Goal: Task Accomplishment & Management: Use online tool/utility

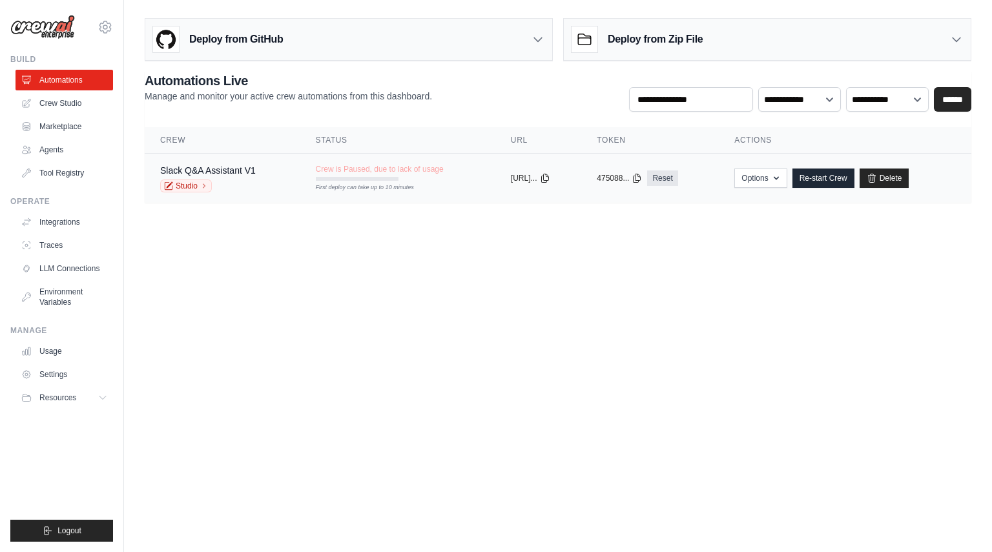
click at [358, 196] on tr "Slack Q&A Assistant V1 Studio Crew is Paused, due to lack of usage First deploy…" at bounding box center [558, 179] width 826 height 50
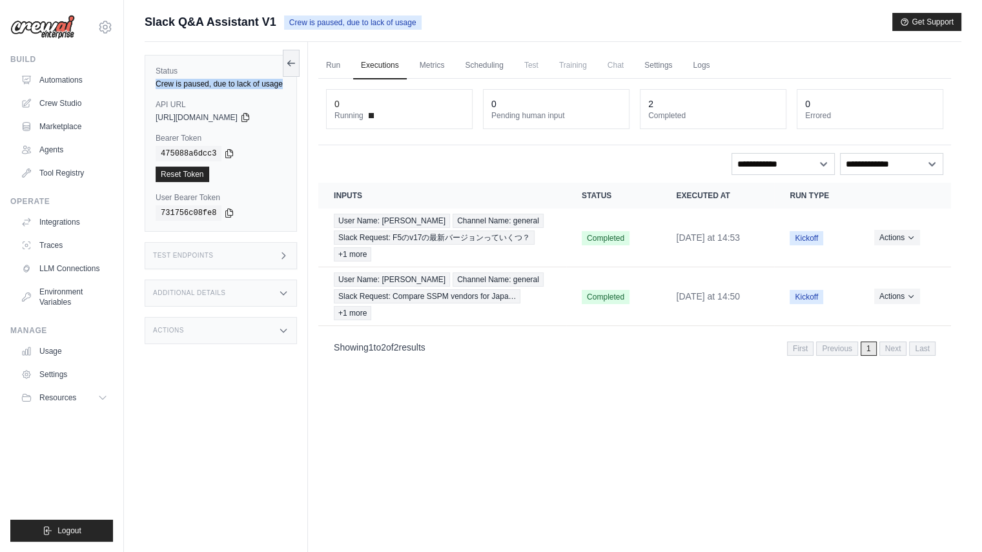
drag, startPoint x: 186, startPoint y: 96, endPoint x: 157, endPoint y: 83, distance: 32.1
click at [157, 83] on div "Crew is paused, due to lack of usage" at bounding box center [221, 84] width 130 height 10
copy div "Crew is paused, due to lack of usage"
click at [426, 165] on div "**********" at bounding box center [634, 164] width 617 height 22
drag, startPoint x: 233, startPoint y: 103, endPoint x: 156, endPoint y: 88, distance: 78.8
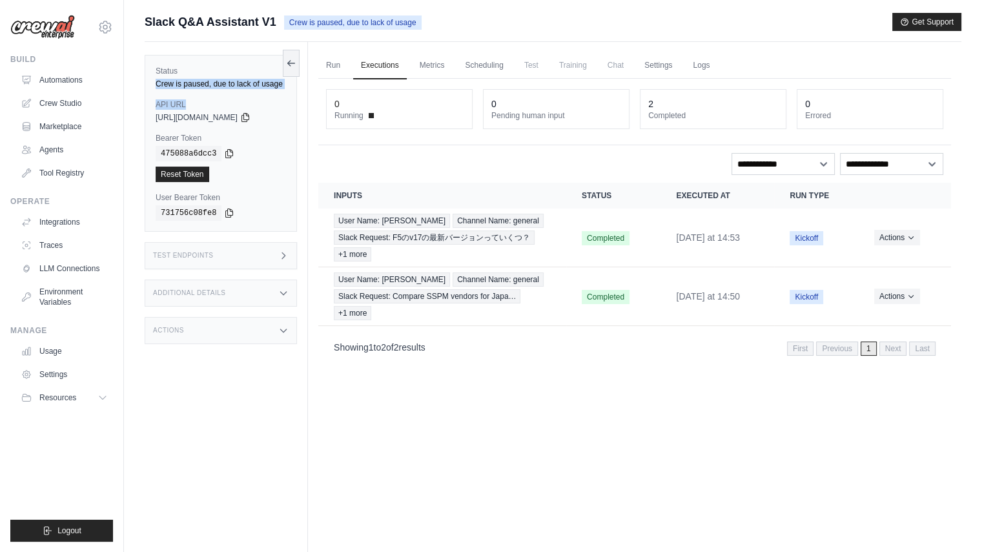
click at [156, 88] on div "Status Crew is paused, due to lack of usage API URL copied https://slack-q-a-as…" at bounding box center [221, 143] width 152 height 177
click at [198, 89] on div "Crew is paused, due to lack of usage" at bounding box center [221, 84] width 130 height 10
click at [340, 71] on link "Run" at bounding box center [333, 65] width 30 height 27
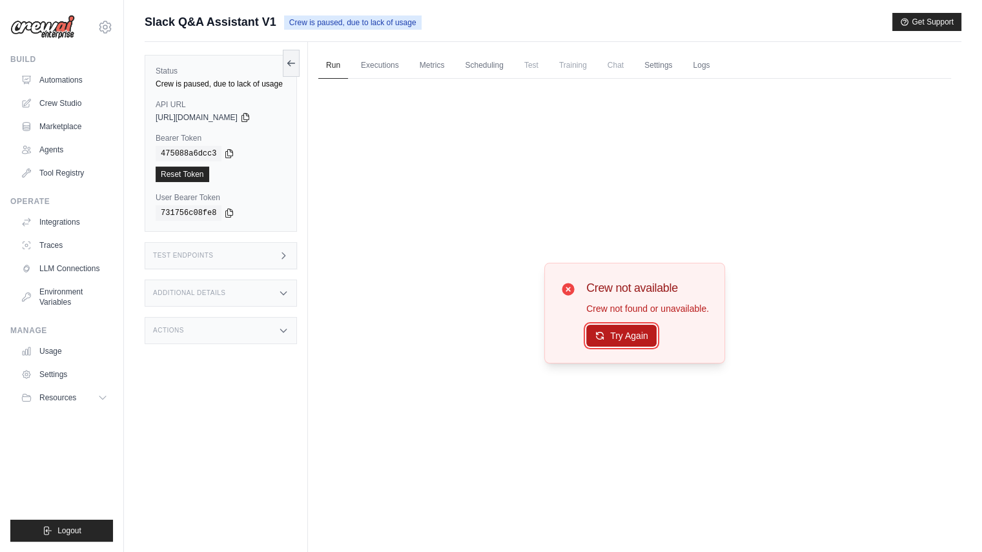
click at [607, 335] on button "Try Again" at bounding box center [621, 336] width 70 height 22
click at [385, 65] on link "Executions" at bounding box center [380, 65] width 54 height 27
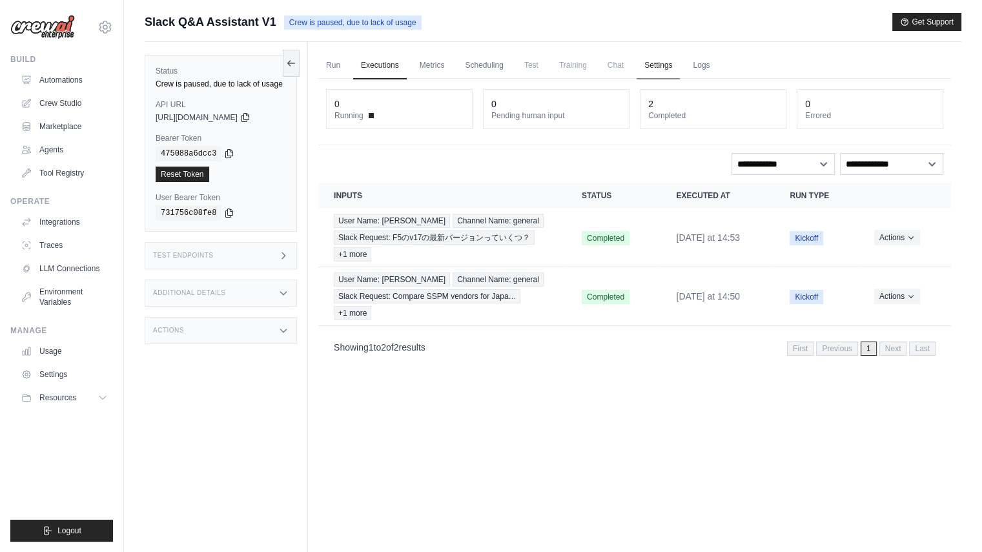
click at [677, 65] on link "Settings" at bounding box center [657, 65] width 43 height 27
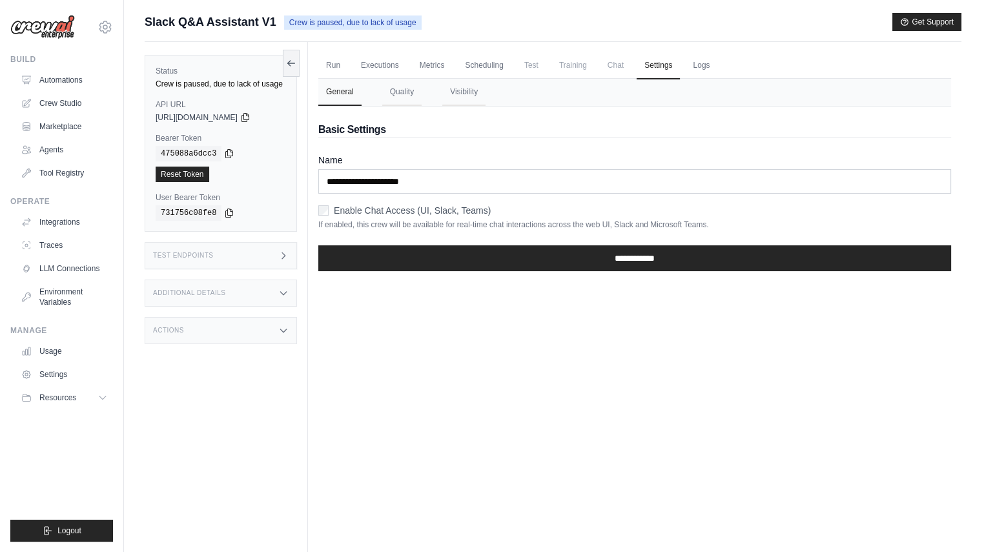
drag, startPoint x: 729, startPoint y: 227, endPoint x: 509, endPoint y: 234, distance: 220.2
click at [509, 234] on form "**********" at bounding box center [634, 218] width 633 height 128
drag, startPoint x: 318, startPoint y: 225, endPoint x: 750, endPoint y: 216, distance: 432.6
click at [750, 216] on div "Enable Chat Access (UI, Slack, Teams) If enabled, this crew will be available f…" at bounding box center [634, 217] width 633 height 26
copy p "If enabled, this crew will be available for real-time chat interactions across …"
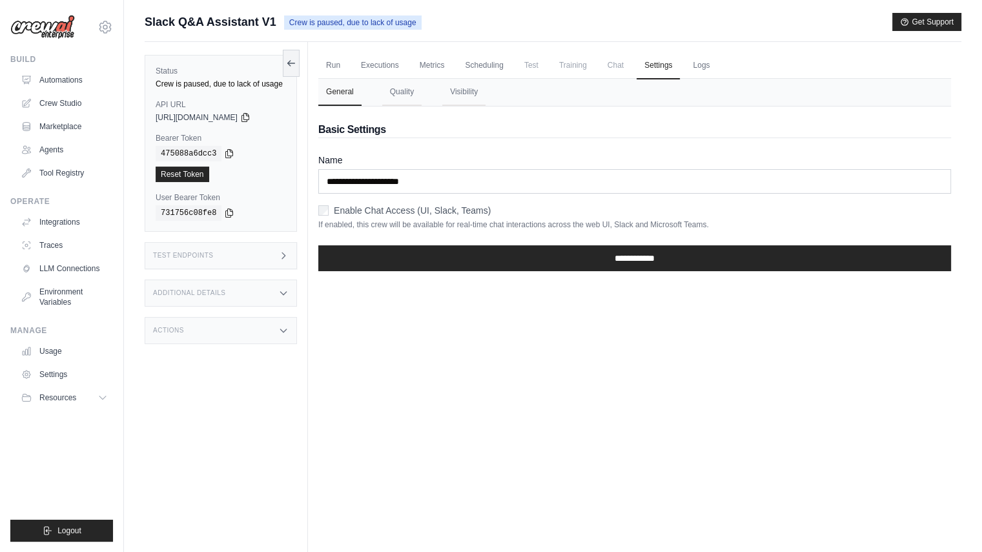
click at [570, 325] on div "Run Executions Metrics Scheduling Test Training Chat Settings Logs 0 Running 0 …" at bounding box center [634, 318] width 653 height 552
click at [380, 214] on label "Enable Chat Access (UI, Slack, Teams)" at bounding box center [412, 210] width 157 height 13
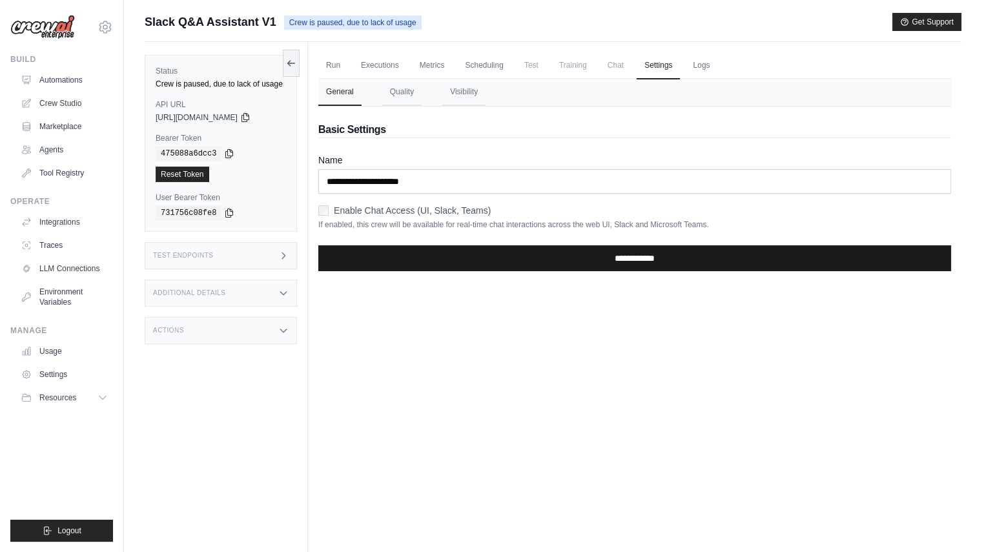
click at [484, 261] on input "**********" at bounding box center [634, 258] width 633 height 26
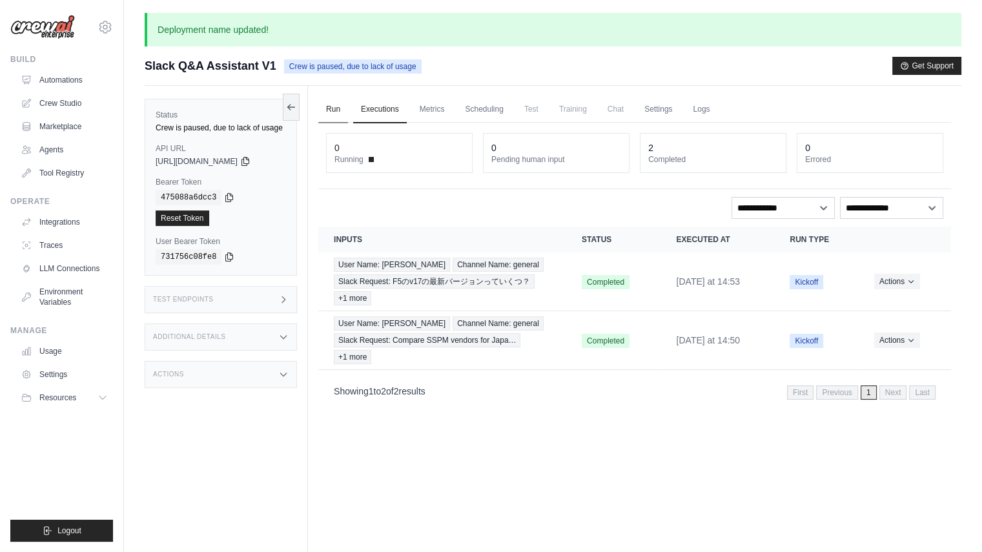
click at [339, 106] on link "Run" at bounding box center [333, 109] width 30 height 27
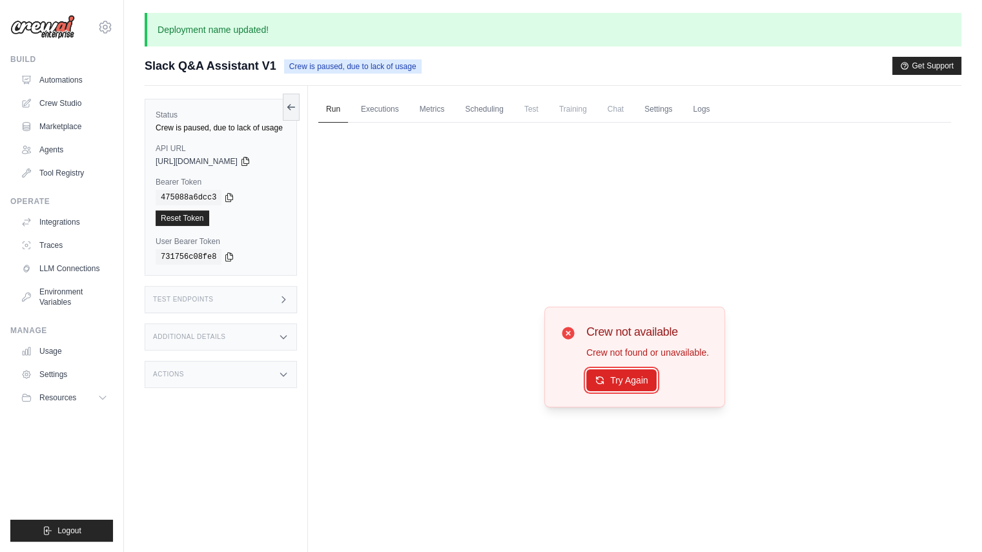
click at [616, 391] on div "Try Again" at bounding box center [647, 380] width 123 height 22
click at [616, 389] on button "Try Again" at bounding box center [621, 380] width 70 height 22
click at [398, 109] on link "Executions" at bounding box center [380, 109] width 54 height 27
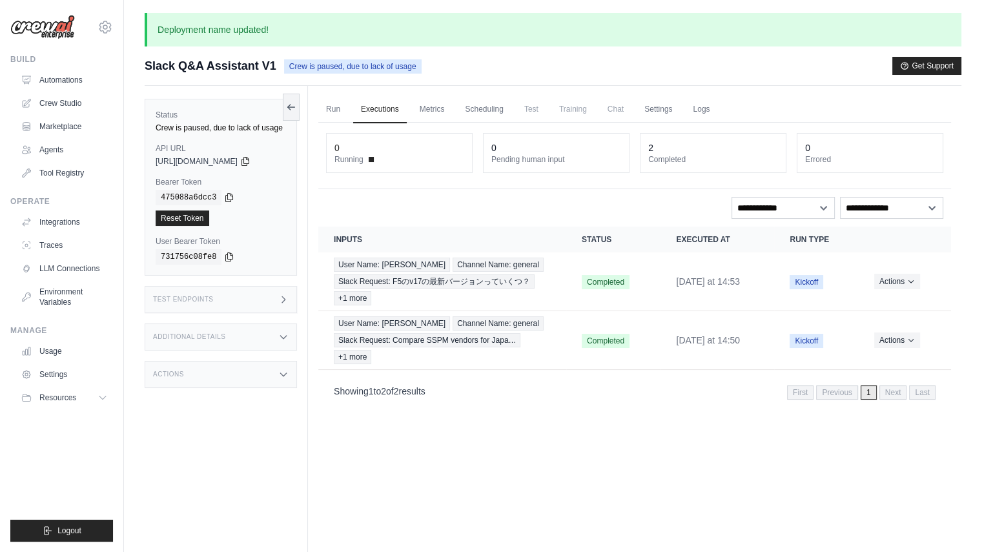
click at [436, 51] on div "Deployment name updated! Submit a support request Describe your issue or questi…" at bounding box center [553, 325] width 858 height 625
click at [587, 511] on div "Run Executions Metrics Scheduling Test Training Chat Settings Logs 0 Running 0 …" at bounding box center [634, 362] width 653 height 552
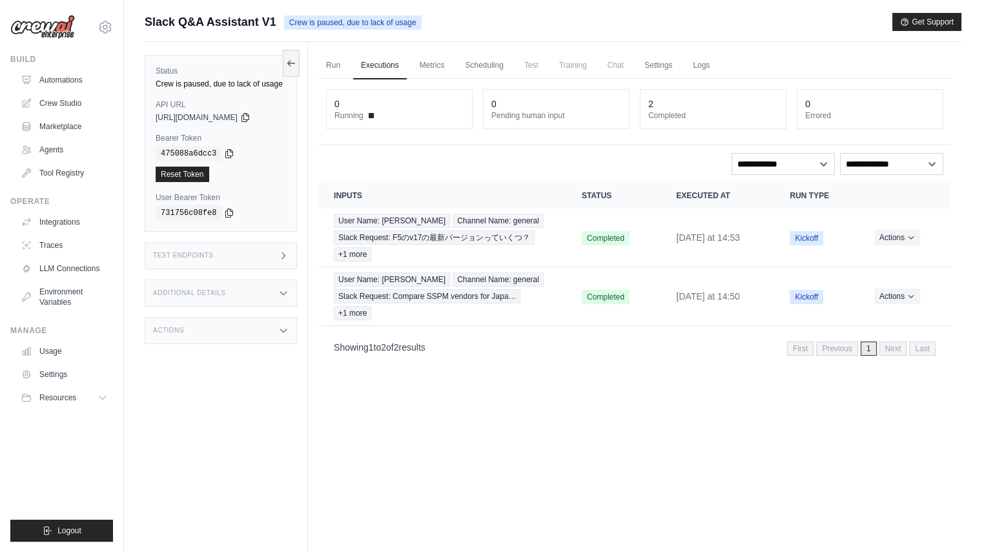
click at [886, 24] on div "Slack Q&A Assistant V1 Crew is paused, due to lack of usage Get Support" at bounding box center [553, 22] width 817 height 18
click at [892, 24] on button "Get Support" at bounding box center [926, 21] width 69 height 18
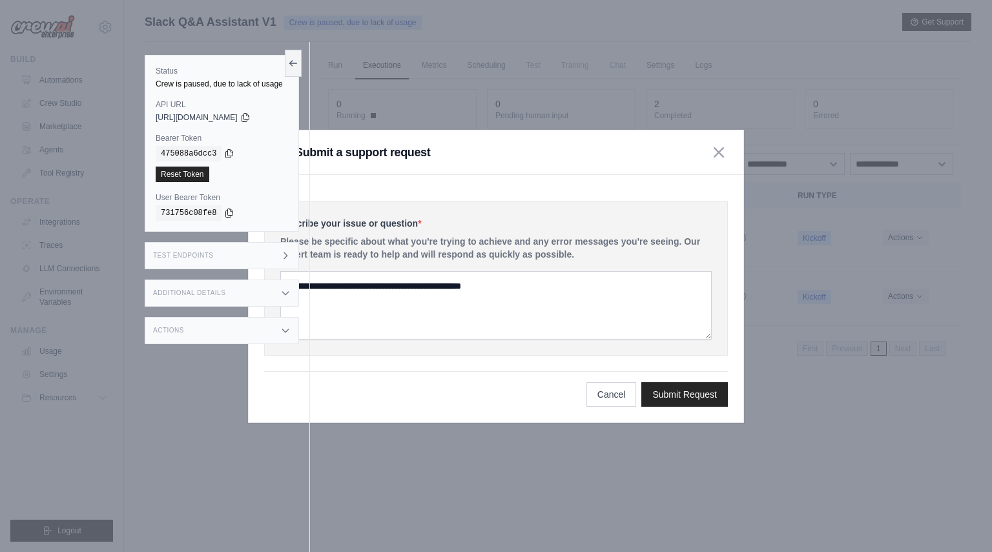
click at [507, 196] on div "Describe your issue or question * Please be specific about what you're trying t…" at bounding box center [496, 298] width 494 height 247
click at [465, 216] on div "Describe your issue or question * Please be specific about what you're trying t…" at bounding box center [495, 278] width 463 height 155
drag, startPoint x: 504, startPoint y: 163, endPoint x: 618, endPoint y: 130, distance: 118.9
click at [618, 130] on div "Submit a support request Describe your issue or question * Please be specific a…" at bounding box center [496, 276] width 496 height 293
click at [717, 155] on icon "button" at bounding box center [718, 152] width 10 height 10
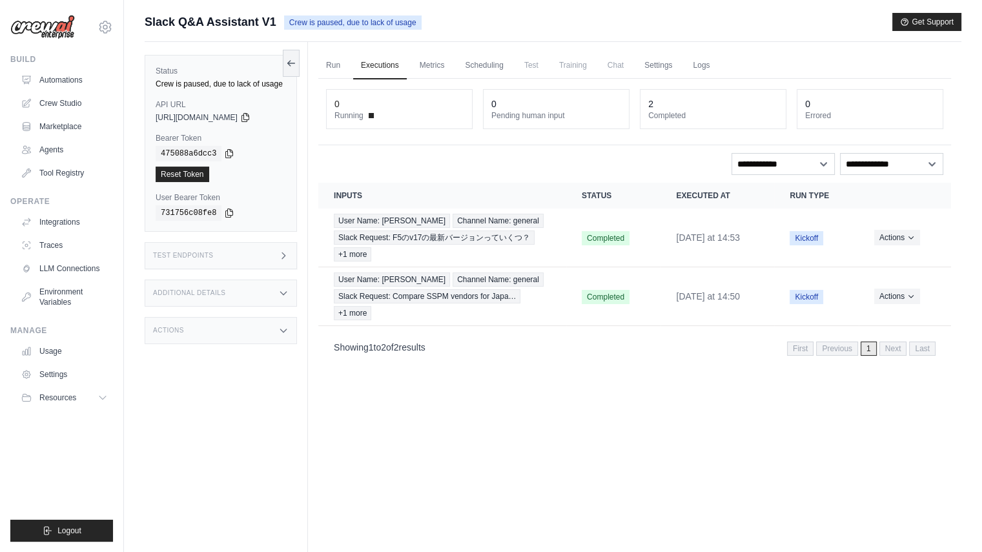
click at [627, 377] on div "Run Executions Metrics Scheduling Test Training Chat Settings Logs 0 Running 0 …" at bounding box center [634, 318] width 653 height 552
click at [66, 216] on link "Integrations" at bounding box center [65, 222] width 97 height 21
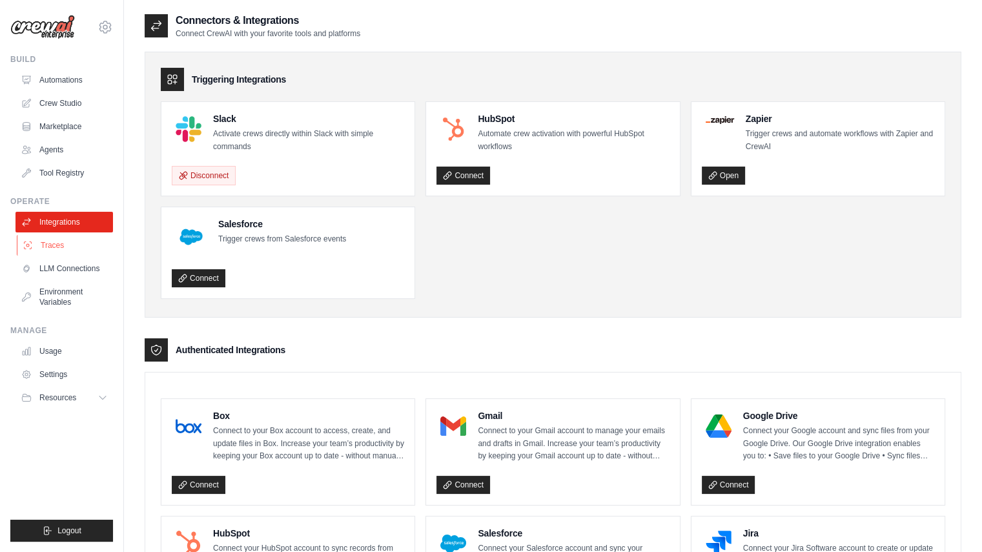
click at [85, 242] on link "Traces" at bounding box center [65, 245] width 97 height 21
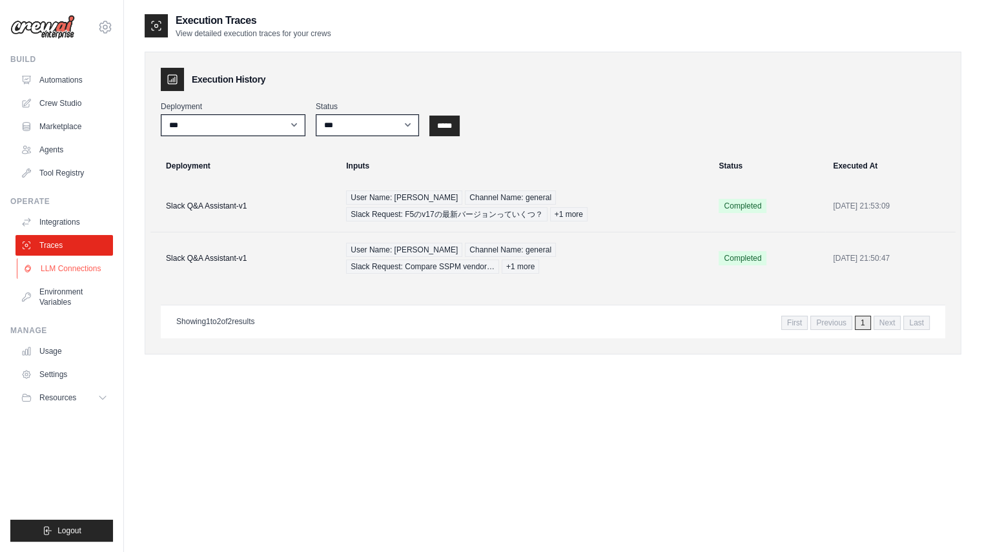
click at [83, 269] on link "LLM Connections" at bounding box center [65, 268] width 97 height 21
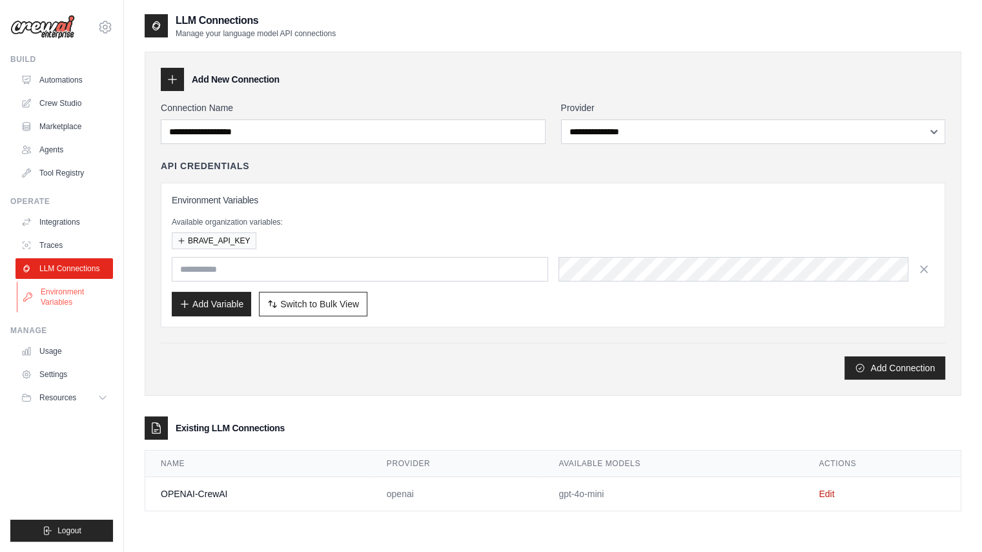
click at [89, 301] on link "Environment Variables" at bounding box center [65, 296] width 97 height 31
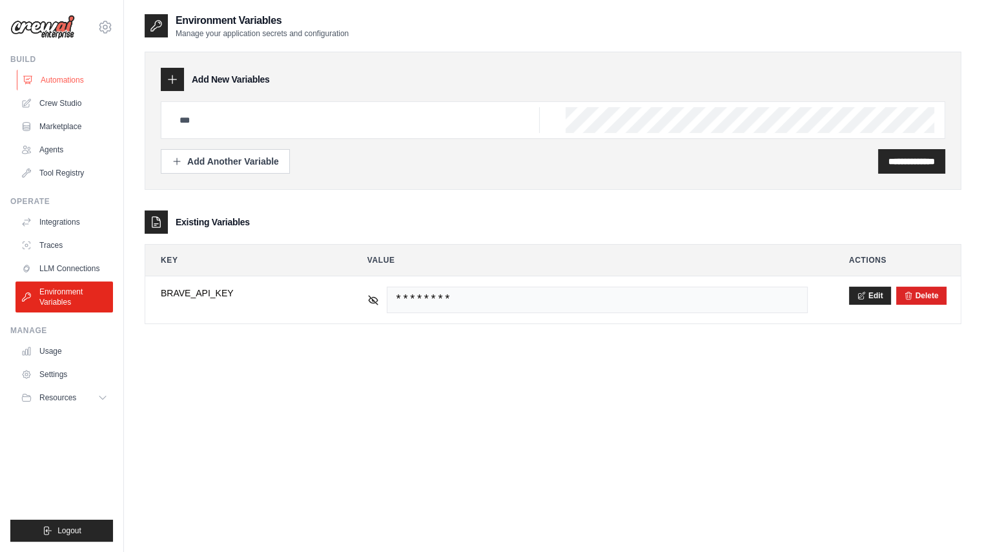
click at [63, 83] on link "Automations" at bounding box center [65, 80] width 97 height 21
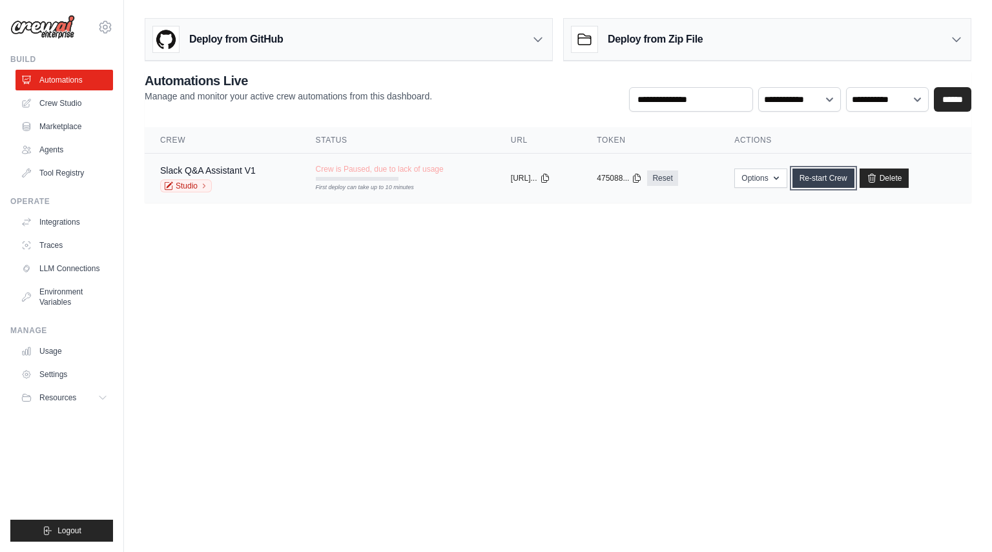
click at [835, 176] on link "Re-start Crew" at bounding box center [823, 177] width 62 height 19
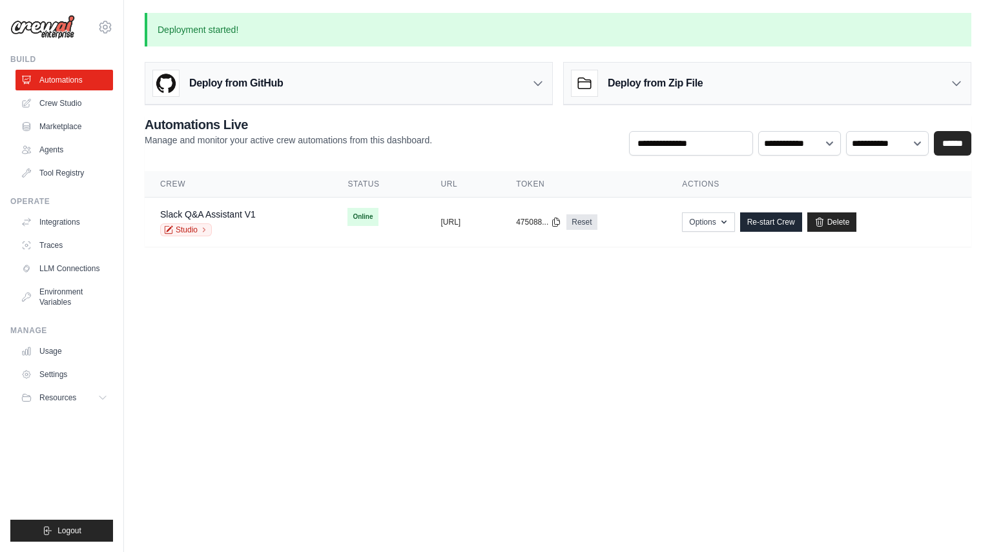
click at [312, 312] on body "masa@us.teldevice.com Settings Build Automations Crew Studio" at bounding box center [496, 276] width 992 height 552
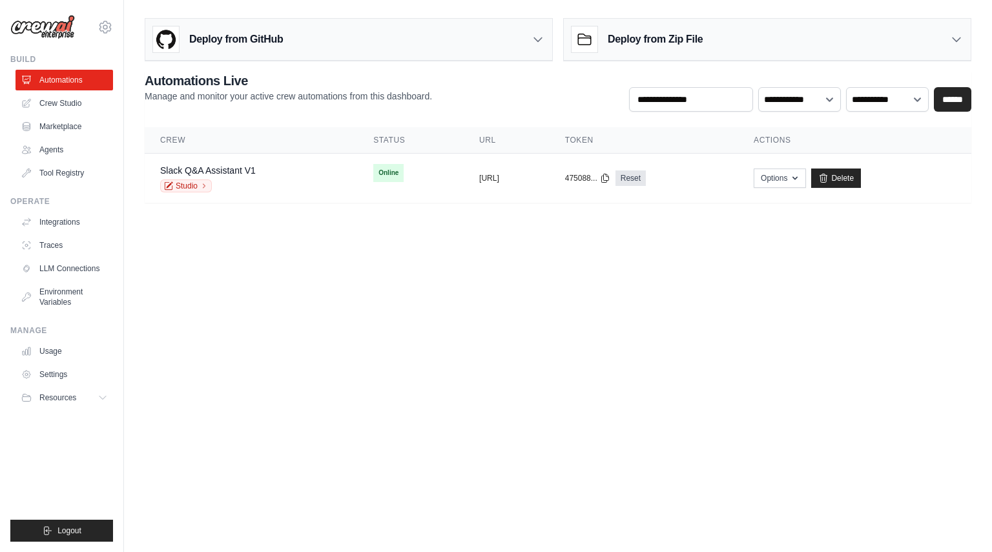
click at [476, 352] on body "masa@us.teldevice.com Settings Build Automations Crew Studio" at bounding box center [496, 276] width 992 height 552
click at [83, 122] on link "Marketplace" at bounding box center [65, 126] width 97 height 21
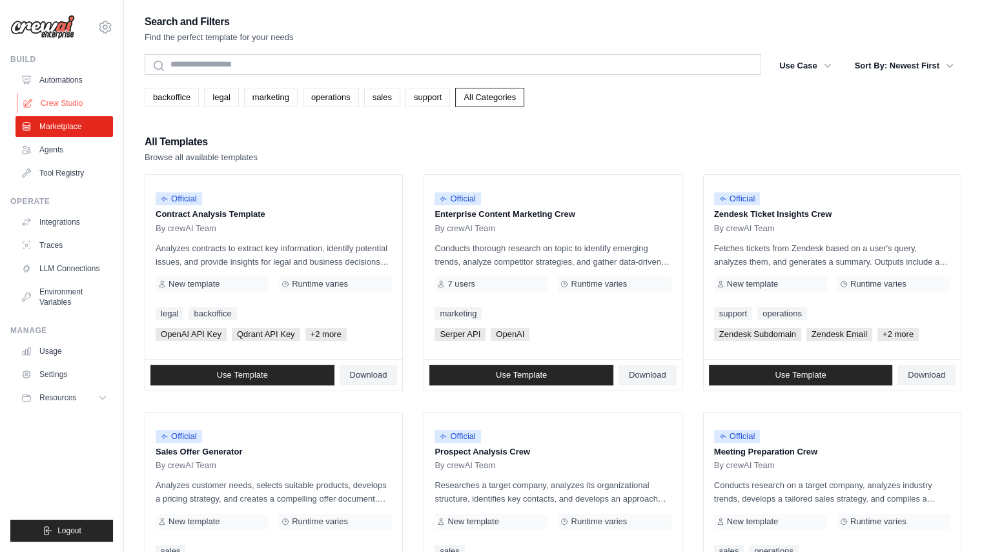
click at [77, 107] on link "Crew Studio" at bounding box center [65, 103] width 97 height 21
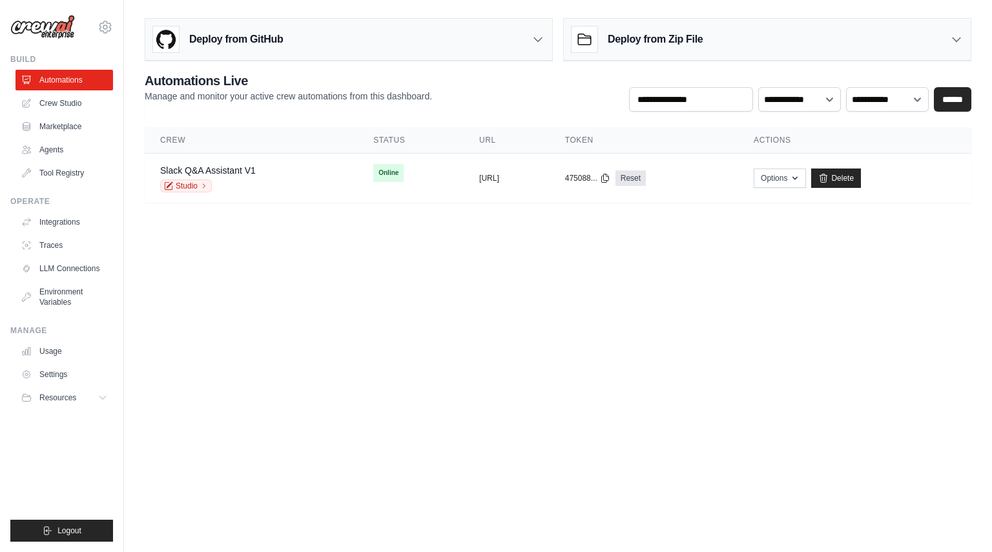
click at [72, 75] on link "Automations" at bounding box center [63, 80] width 97 height 21
click at [806, 173] on button "Options" at bounding box center [779, 177] width 52 height 19
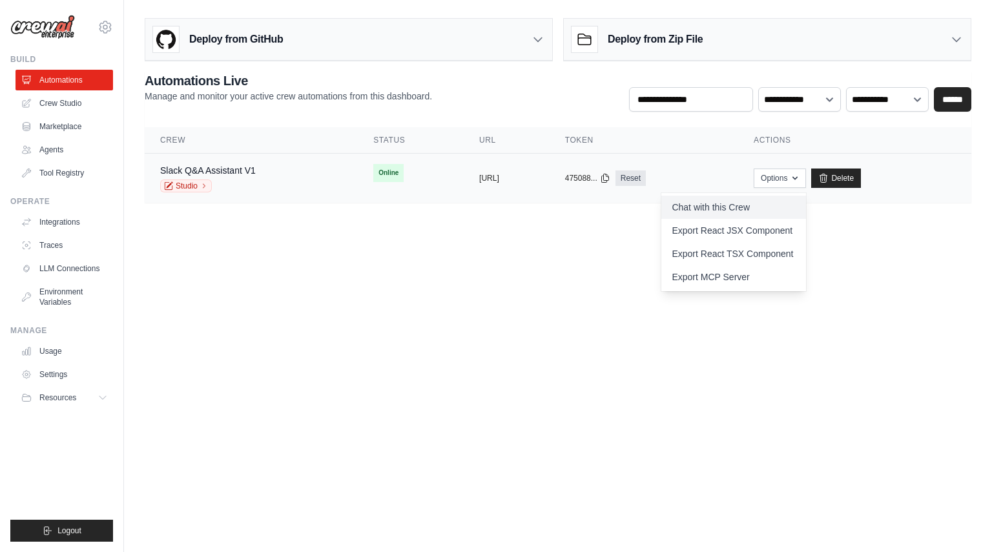
click at [754, 208] on link "Chat with this Crew" at bounding box center [733, 207] width 145 height 23
click at [77, 227] on link "Integrations" at bounding box center [65, 222] width 97 height 21
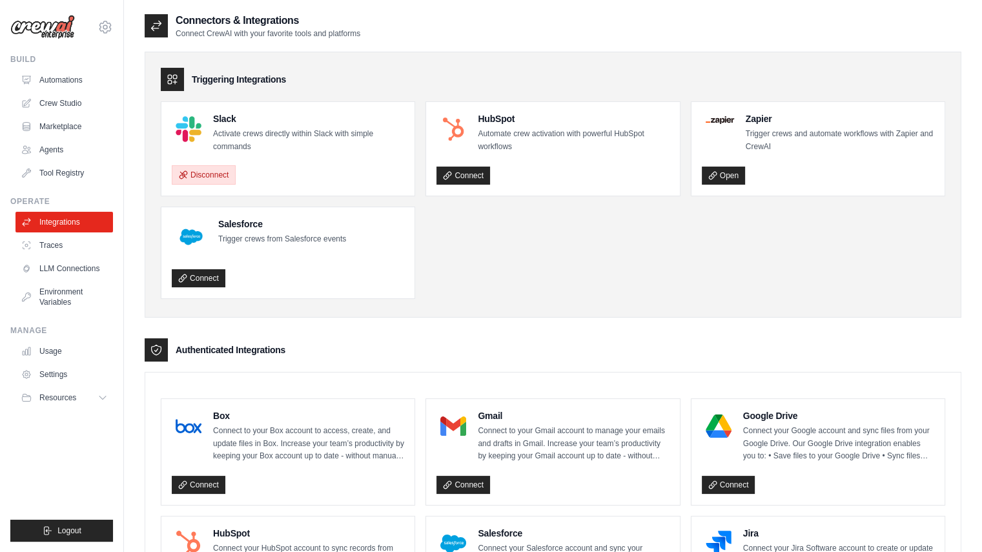
click at [232, 178] on button "Disconnect" at bounding box center [204, 174] width 64 height 19
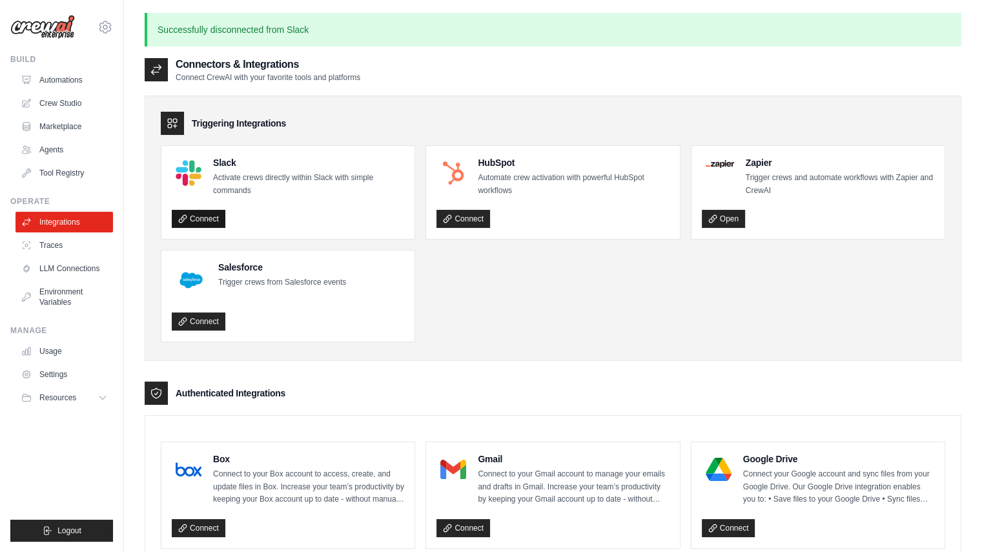
click at [222, 214] on link "Connect" at bounding box center [199, 219] width 54 height 18
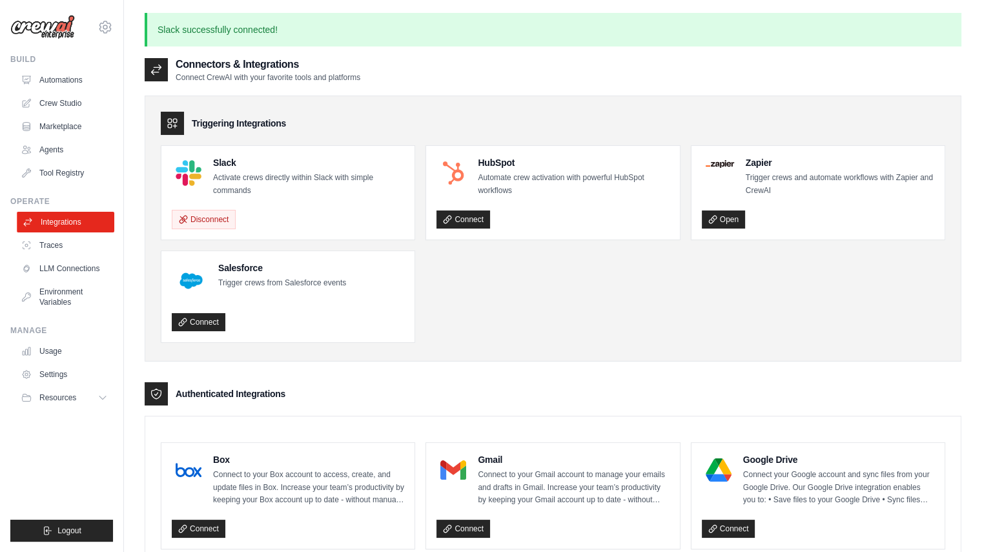
click at [85, 227] on link "Integrations" at bounding box center [65, 222] width 97 height 21
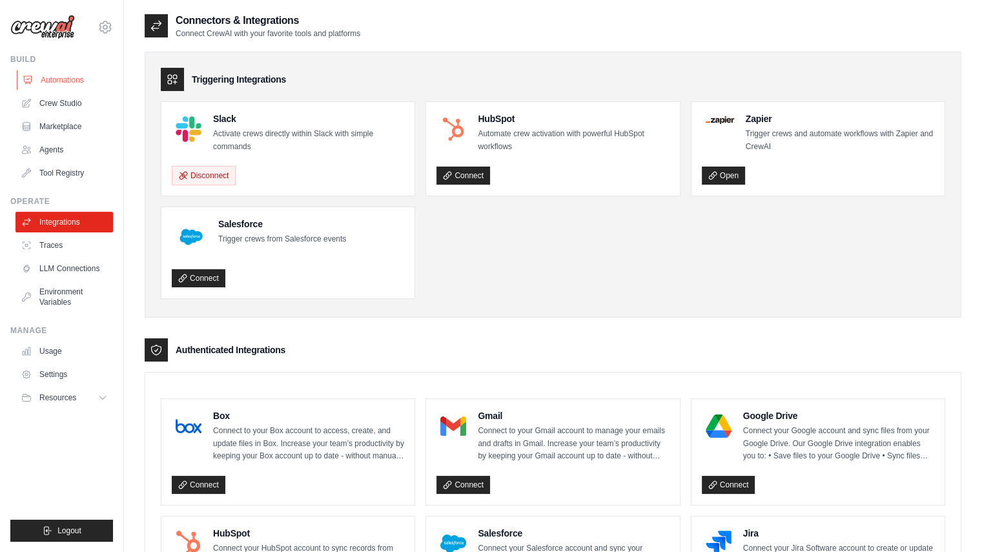
click at [80, 77] on link "Automations" at bounding box center [65, 80] width 97 height 21
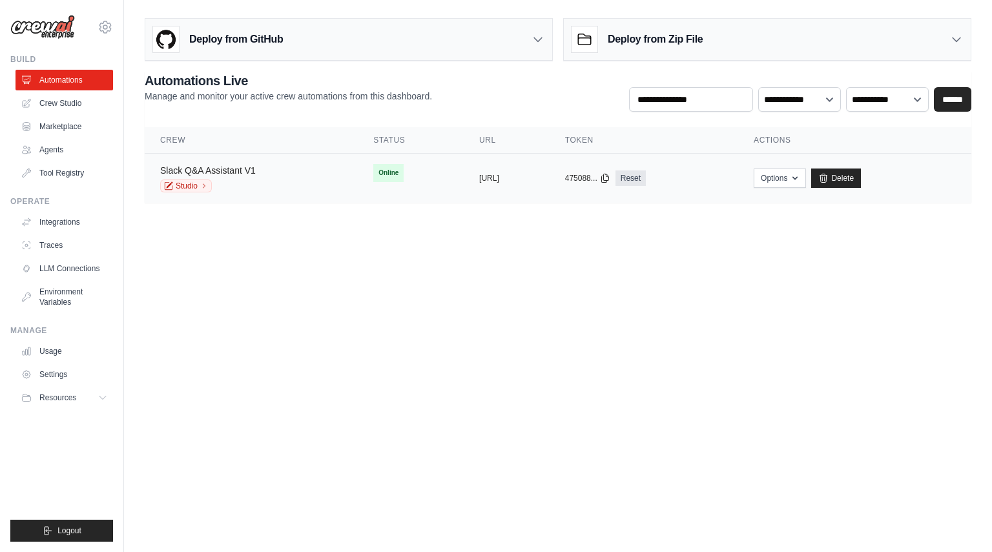
click at [249, 167] on link "Slack Q&A Assistant V1" at bounding box center [208, 170] width 96 height 10
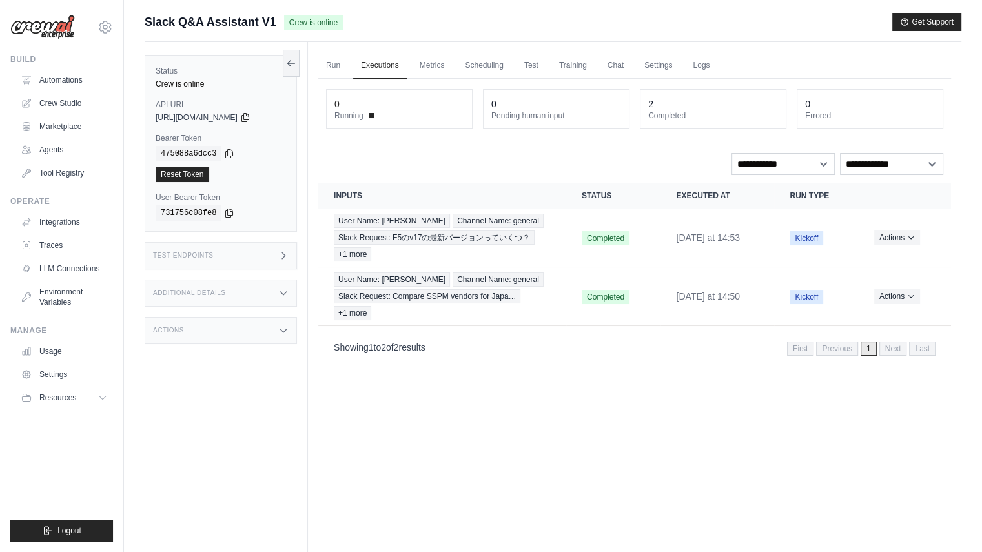
click at [901, 456] on div "Run Executions Metrics Scheduling Test Training Chat Settings Logs 0 Running 0 …" at bounding box center [634, 318] width 653 height 552
click at [540, 58] on link "Test" at bounding box center [531, 65] width 30 height 27
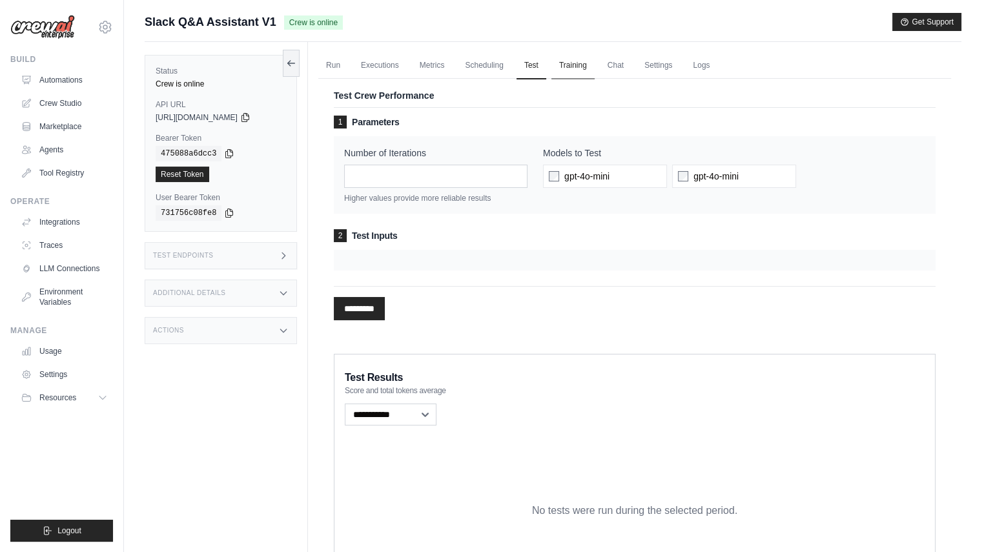
click at [594, 59] on link "Training" at bounding box center [572, 65] width 43 height 27
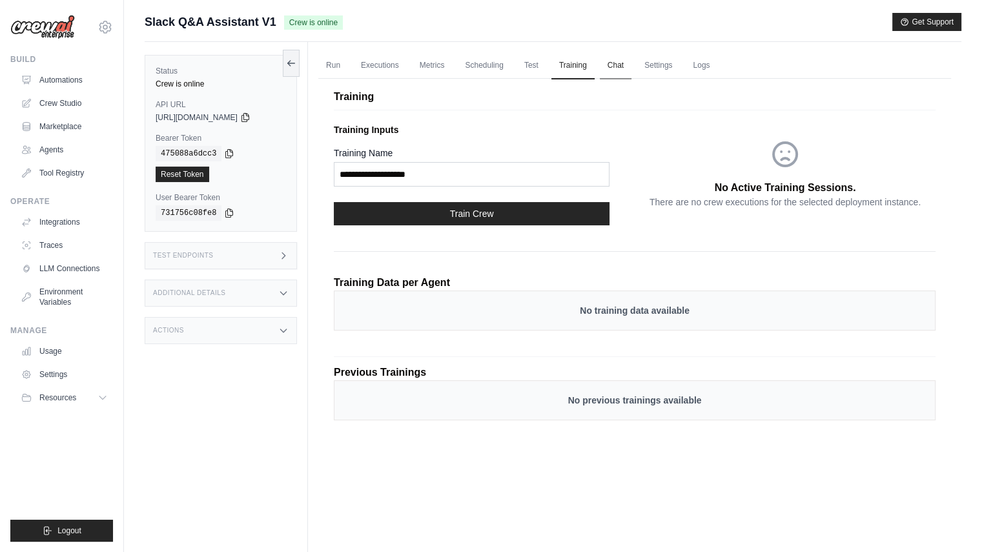
click at [615, 59] on link "Chat" at bounding box center [616, 65] width 32 height 27
click at [626, 70] on link "Chat" at bounding box center [616, 65] width 32 height 27
click at [329, 57] on link "Run" at bounding box center [333, 65] width 30 height 27
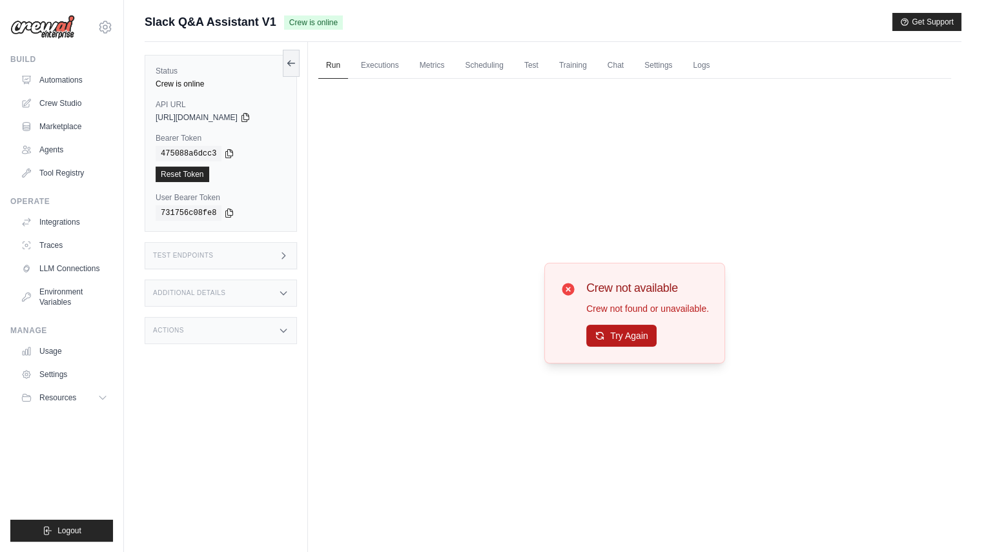
drag, startPoint x: 631, startPoint y: 350, endPoint x: 633, endPoint y: 343, distance: 7.4
click at [633, 343] on div "Crew not available Crew not found or unavailable. Try Again" at bounding box center [634, 313] width 181 height 101
click at [633, 343] on button "Try Again" at bounding box center [621, 336] width 70 height 22
click at [394, 56] on link "Executions" at bounding box center [380, 65] width 54 height 27
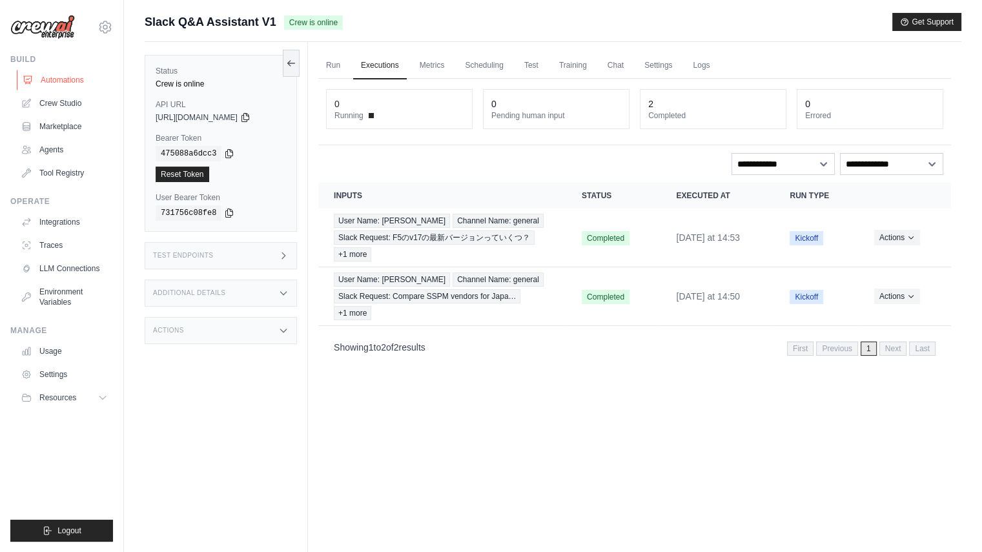
click at [77, 80] on link "Automations" at bounding box center [65, 80] width 97 height 21
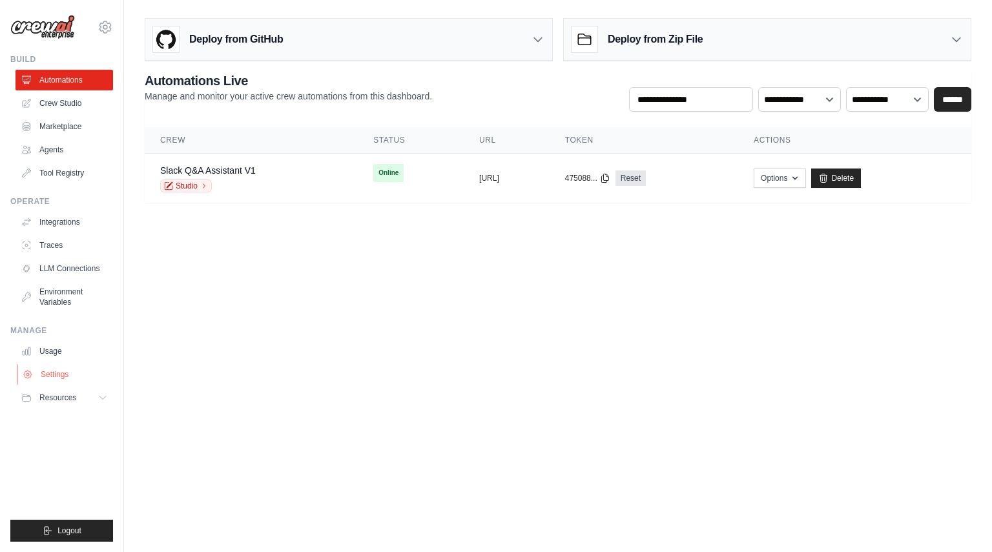
click at [68, 366] on link "Settings" at bounding box center [65, 374] width 97 height 21
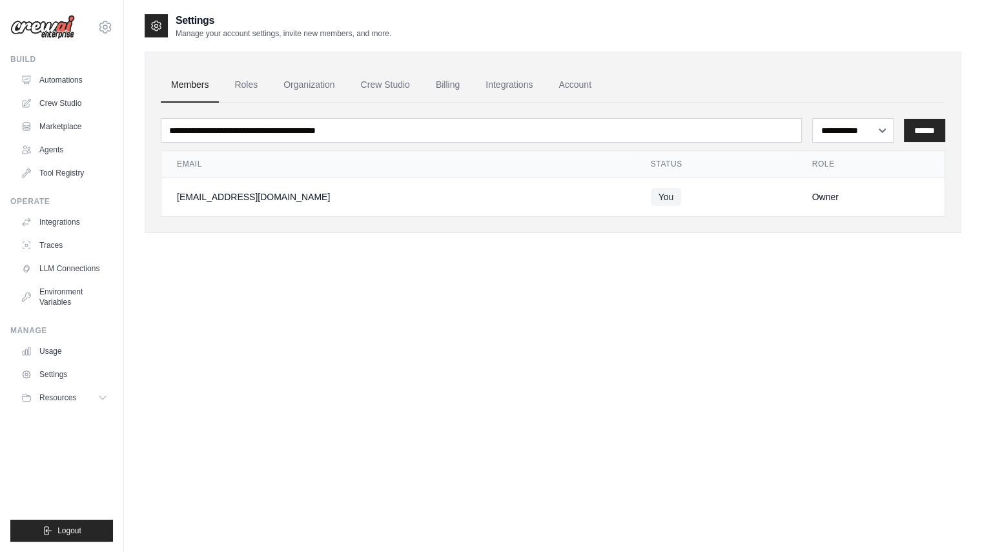
click at [260, 199] on div "[EMAIL_ADDRESS][DOMAIN_NAME]" at bounding box center [398, 196] width 443 height 13
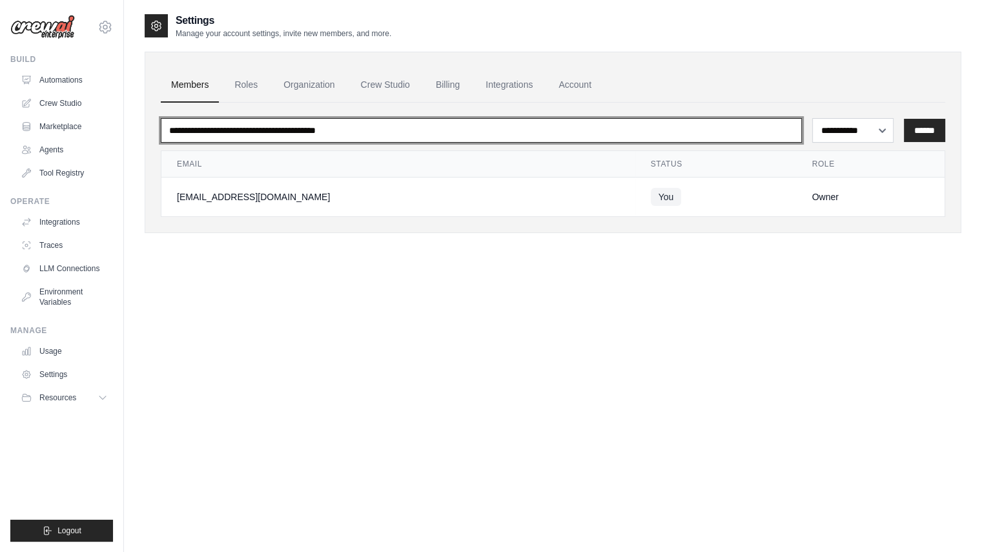
click at [695, 134] on input "email" at bounding box center [481, 130] width 641 height 25
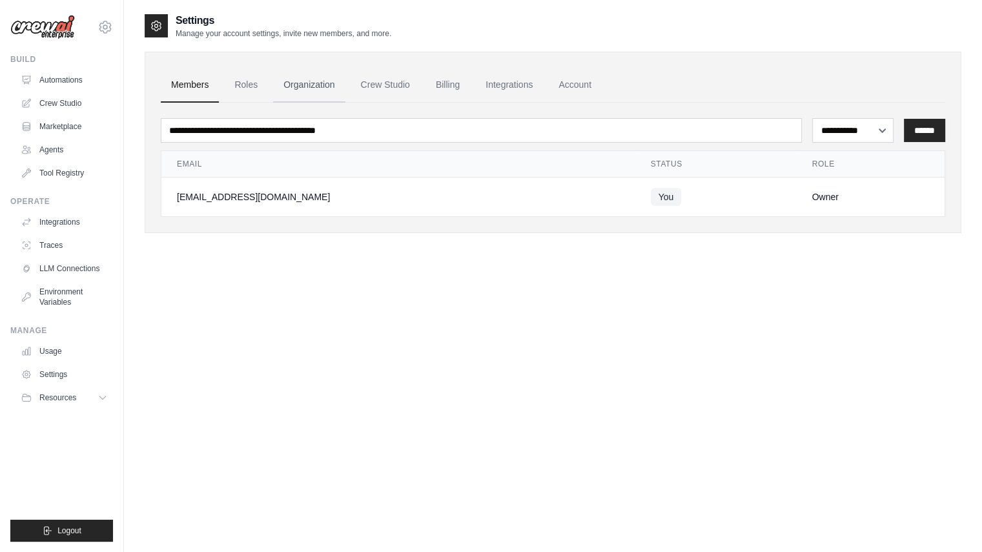
click at [311, 84] on link "Organization" at bounding box center [309, 85] width 72 height 35
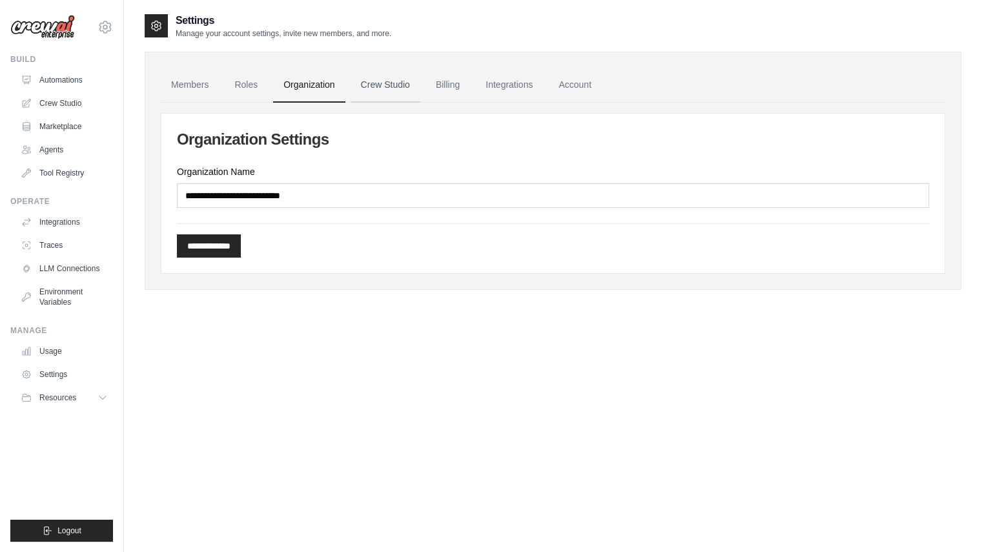
click at [389, 79] on link "Crew Studio" at bounding box center [386, 85] width 70 height 35
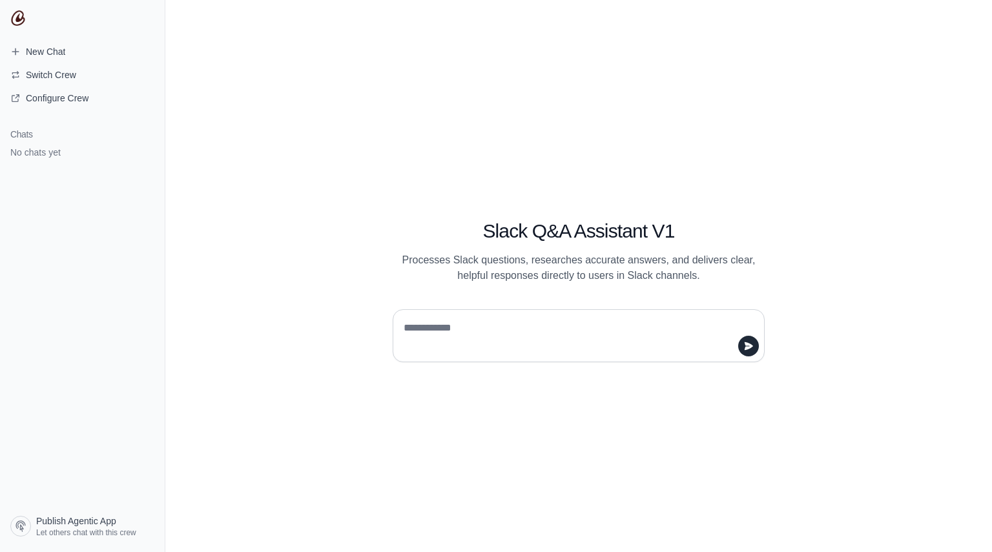
click at [528, 327] on textarea at bounding box center [574, 336] width 347 height 36
paste textarea "**********"
type textarea "**********"
click at [740, 345] on button "submit" at bounding box center [748, 346] width 21 height 21
click at [505, 319] on textarea at bounding box center [574, 336] width 347 height 36
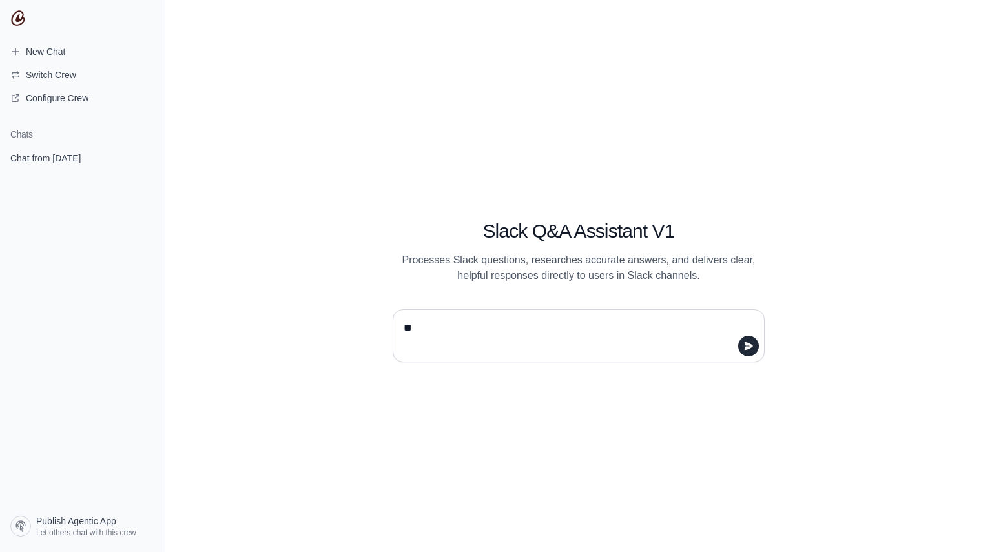
type textarea "*"
type textarea "*****"
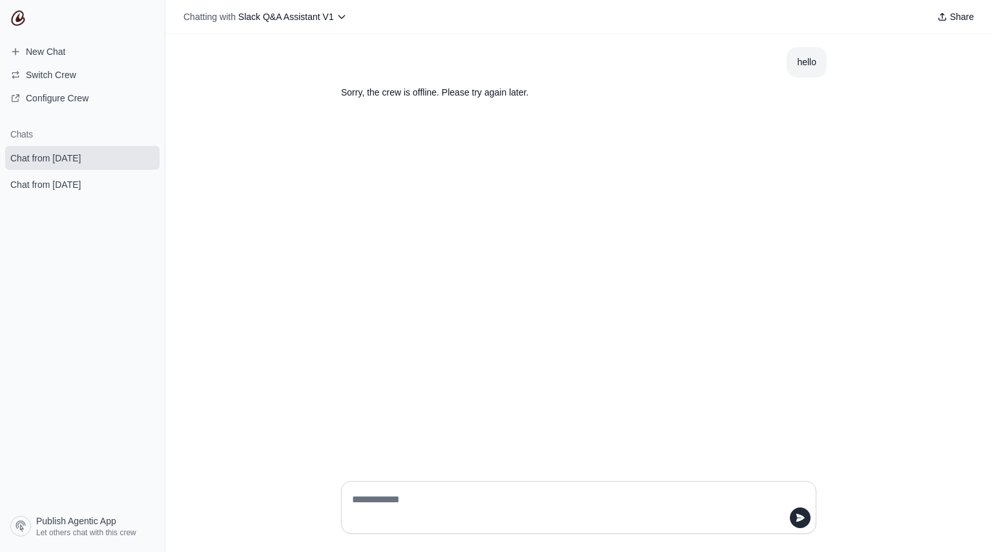
click at [953, 458] on div "hello Sorry, the crew is offline. Please try again later." at bounding box center [578, 252] width 826 height 436
click at [23, 14] on img at bounding box center [17, 17] width 15 height 15
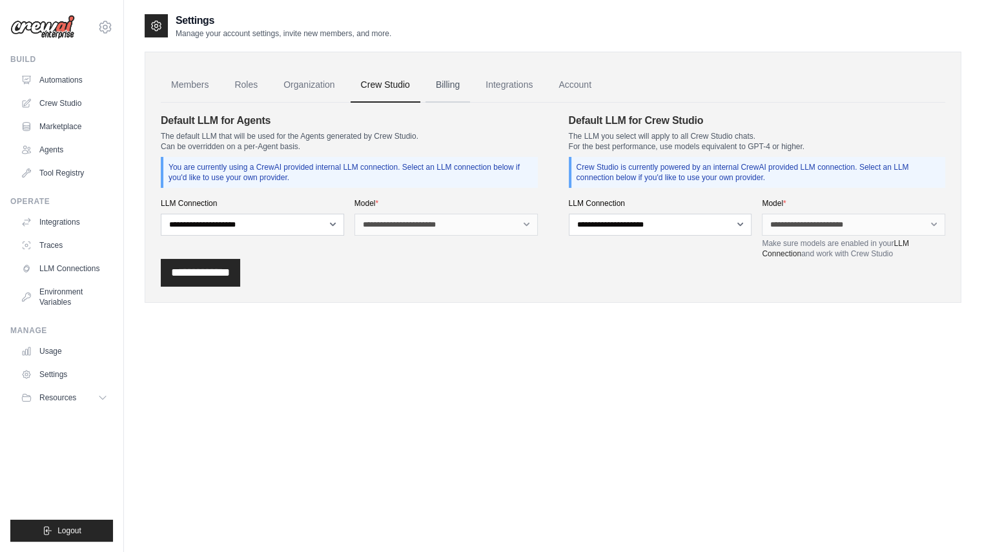
click at [458, 92] on link "Billing" at bounding box center [447, 85] width 45 height 35
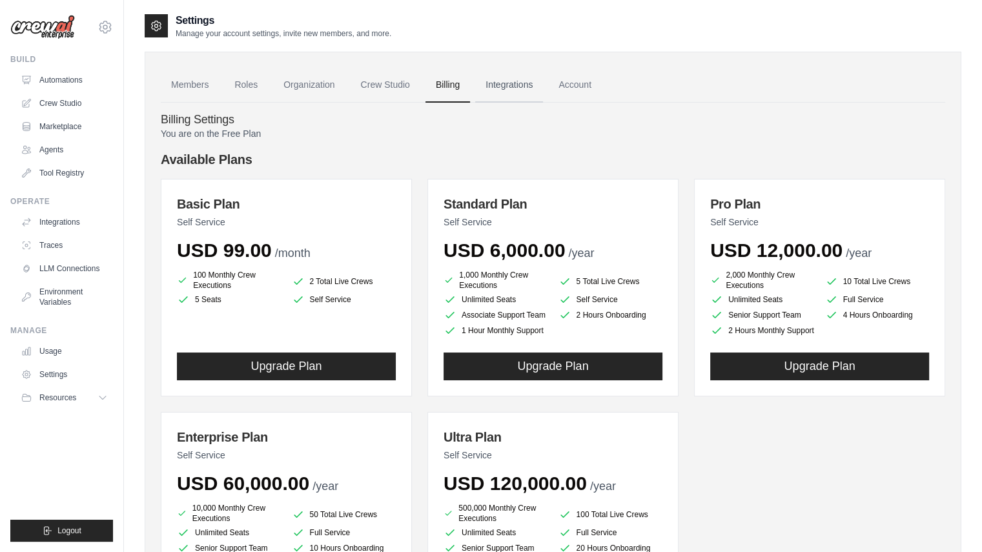
click at [529, 85] on link "Integrations" at bounding box center [509, 85] width 68 height 35
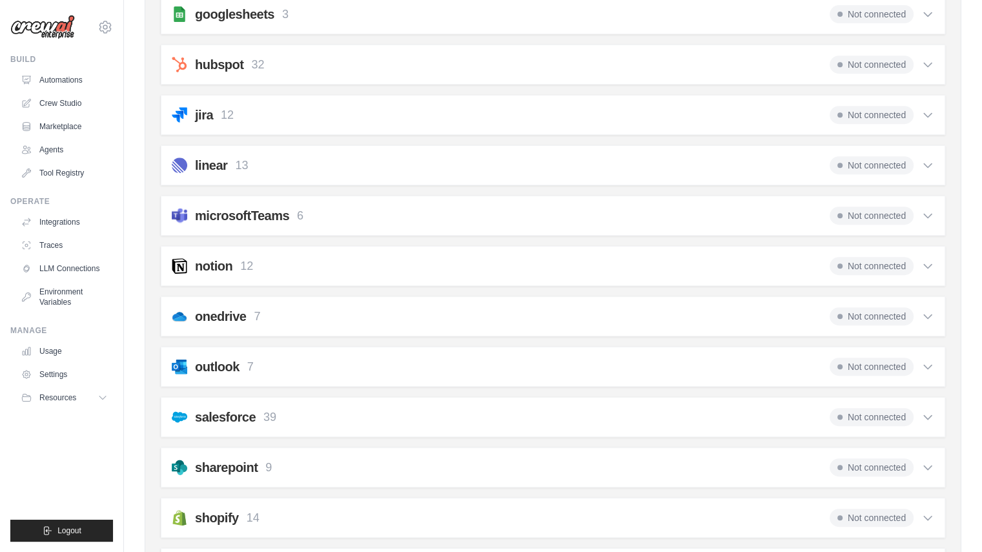
scroll to position [804, 0]
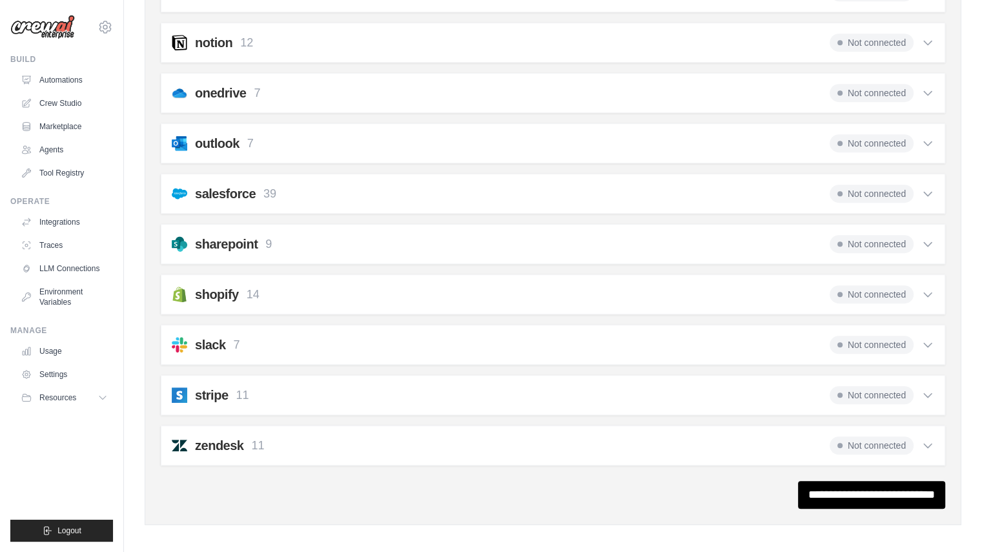
click at [924, 342] on icon at bounding box center [927, 344] width 13 height 13
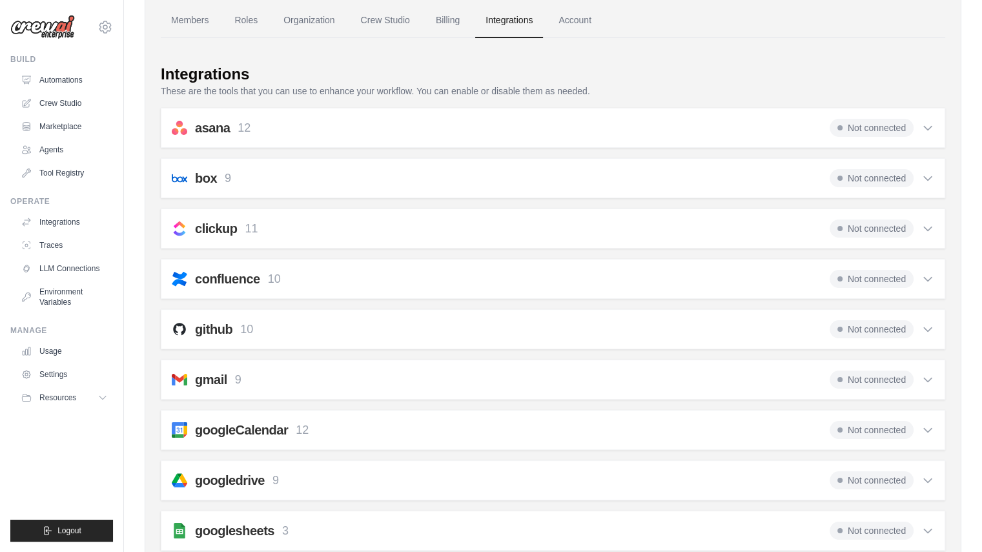
scroll to position [0, 0]
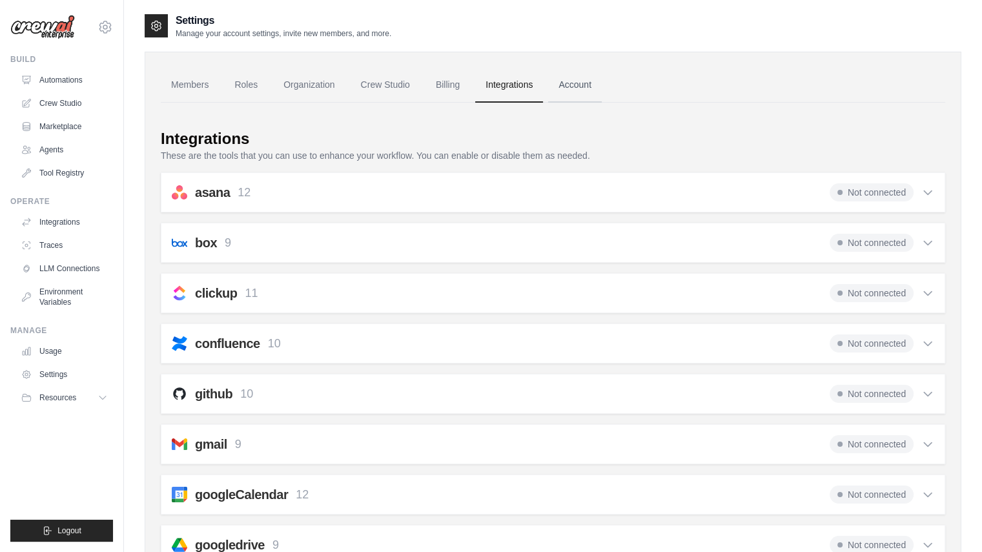
click at [592, 88] on link "Account" at bounding box center [575, 85] width 54 height 35
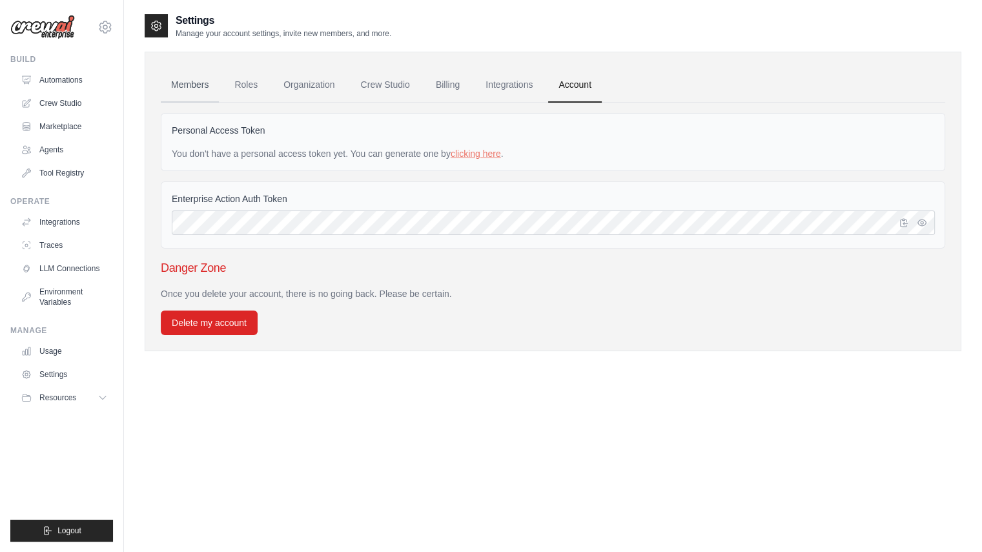
click at [199, 84] on link "Members" at bounding box center [190, 85] width 58 height 35
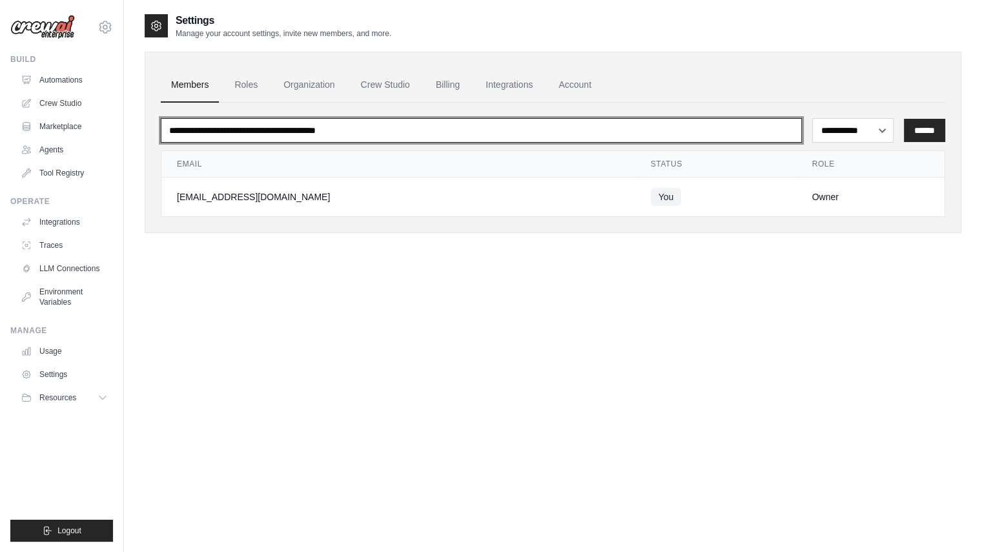
click at [280, 134] on input "email" at bounding box center [481, 130] width 641 height 25
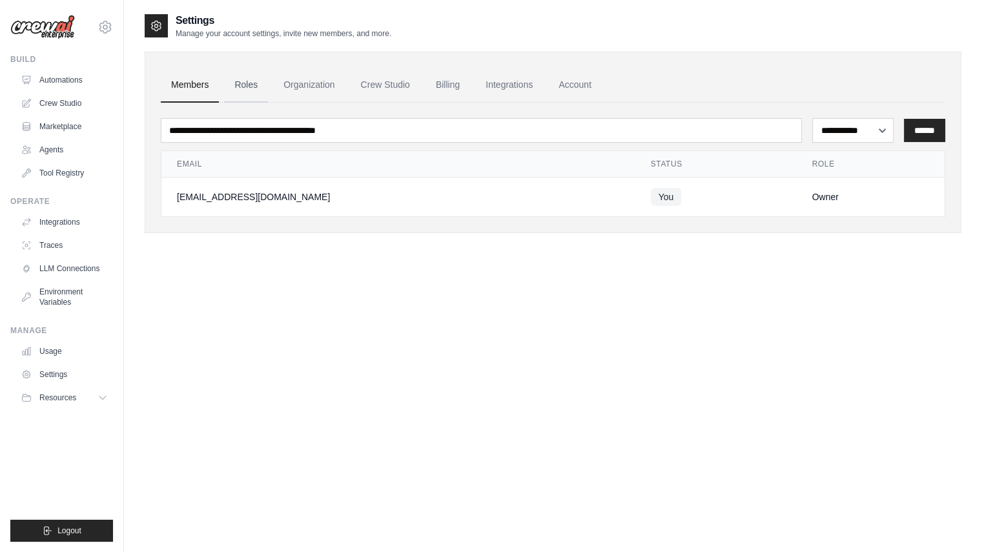
click at [242, 79] on link "Roles" at bounding box center [246, 85] width 44 height 35
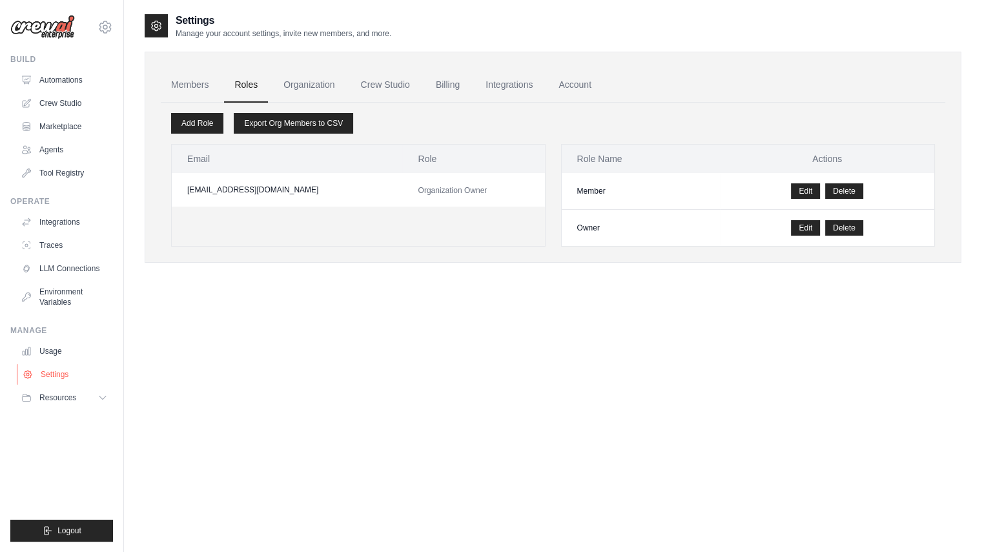
click at [75, 371] on link "Settings" at bounding box center [65, 374] width 97 height 21
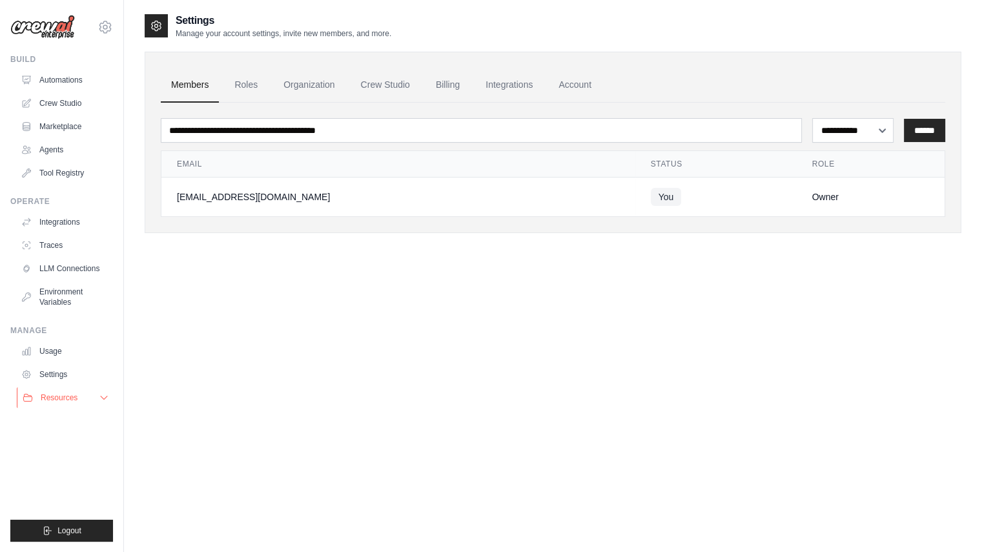
click at [61, 403] on button "Resources" at bounding box center [65, 397] width 97 height 21
click at [83, 426] on link "Documentation" at bounding box center [70, 420] width 90 height 18
click at [62, 374] on link "Settings" at bounding box center [65, 374] width 97 height 21
click at [62, 374] on link "Settings" at bounding box center [63, 374] width 97 height 21
click at [51, 351] on link "Usage" at bounding box center [65, 351] width 97 height 21
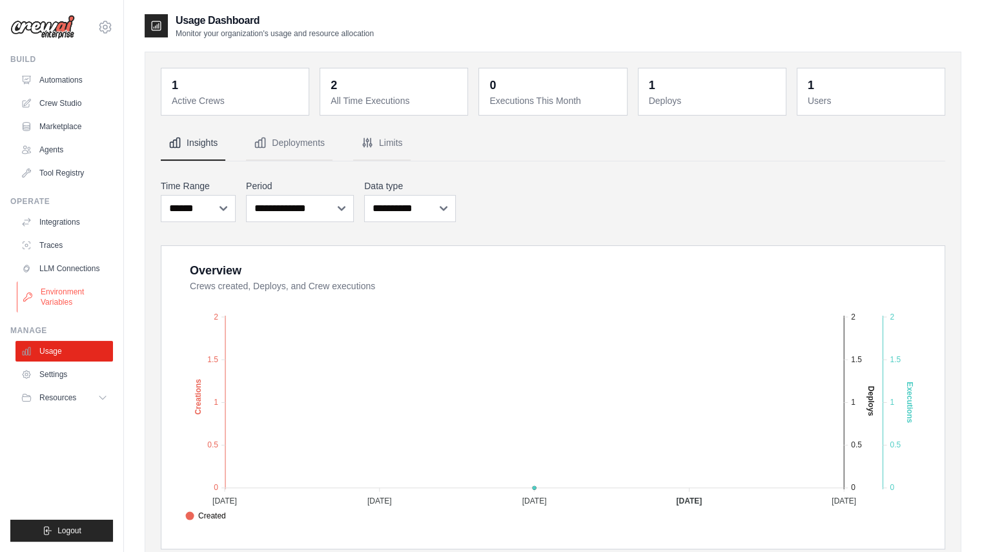
click at [65, 308] on link "Environment Variables" at bounding box center [65, 296] width 97 height 31
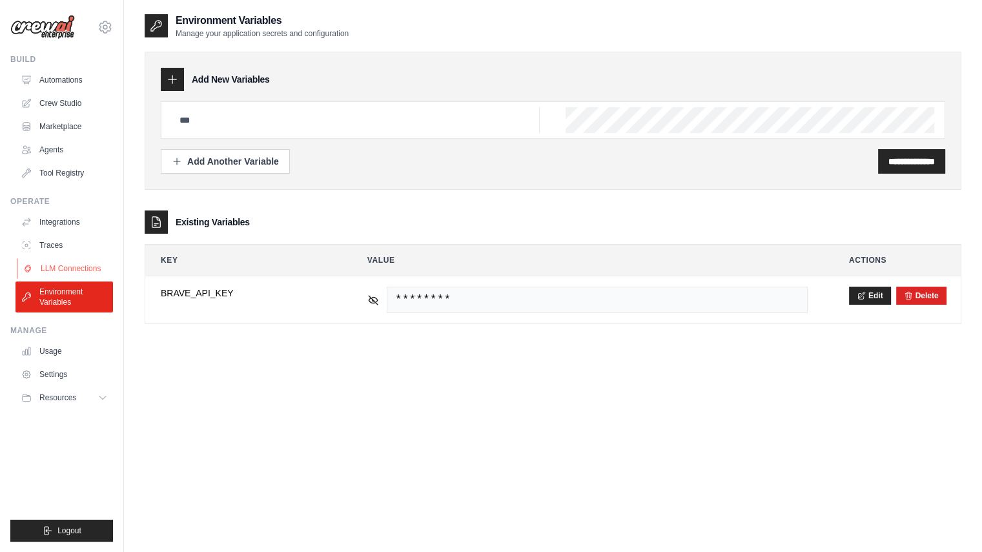
click at [58, 274] on link "LLM Connections" at bounding box center [65, 268] width 97 height 21
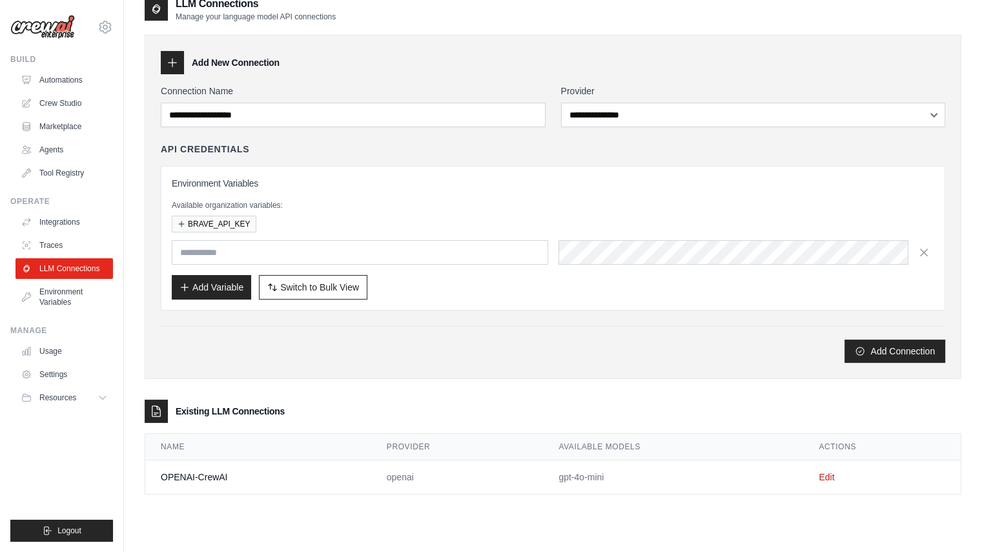
scroll to position [26, 0]
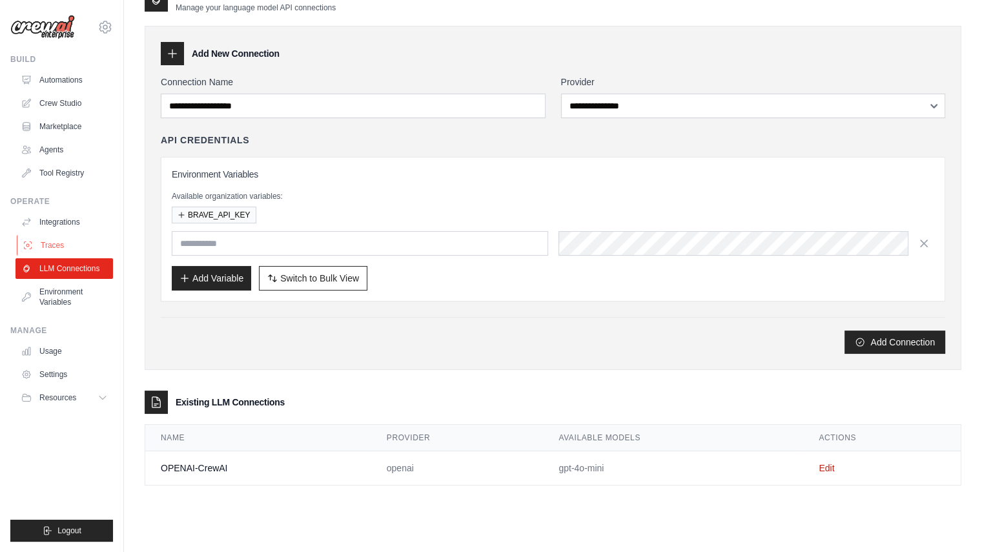
click at [57, 243] on link "Traces" at bounding box center [65, 245] width 97 height 21
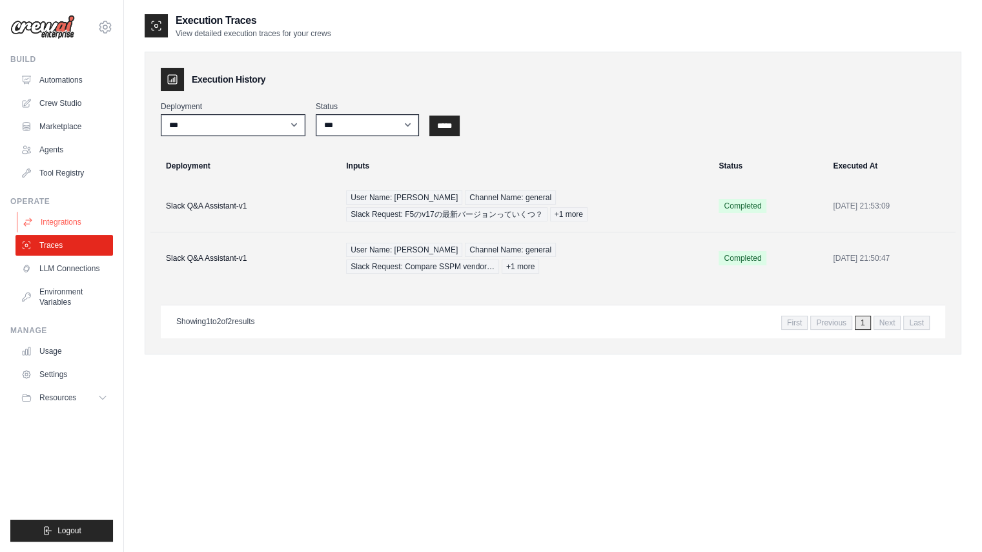
click at [83, 225] on link "Integrations" at bounding box center [65, 222] width 97 height 21
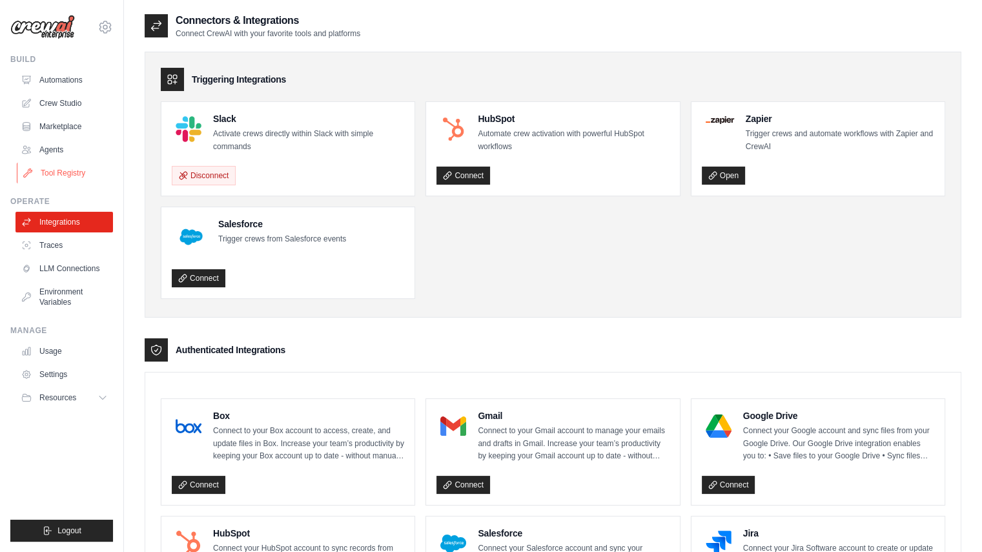
click at [70, 179] on link "Tool Registry" at bounding box center [65, 173] width 97 height 21
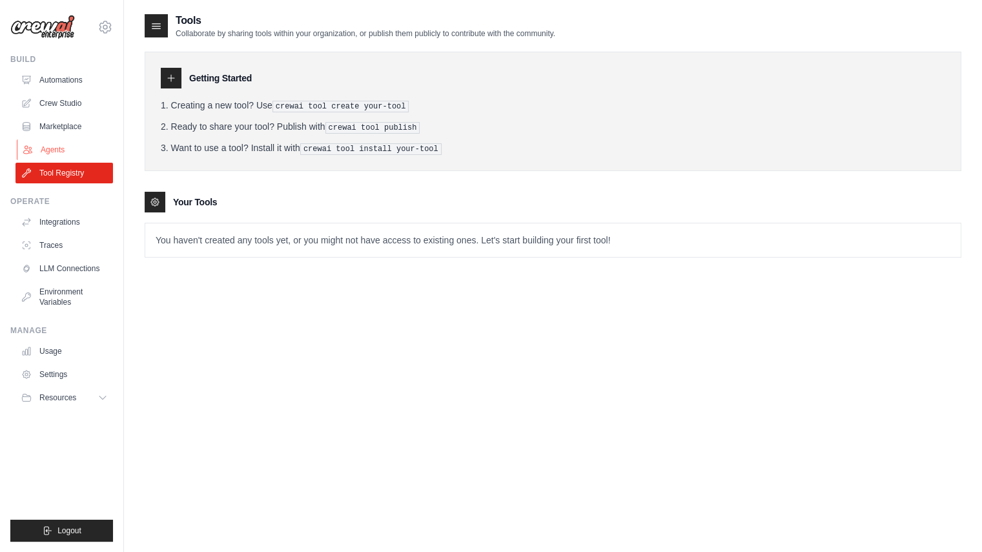
click at [59, 155] on link "Agents" at bounding box center [65, 149] width 97 height 21
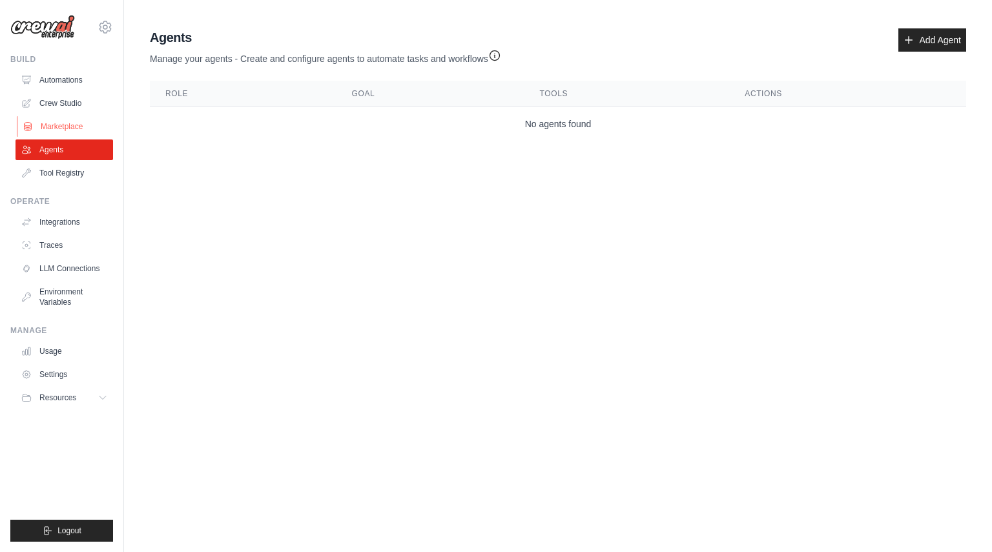
click at [78, 130] on link "Marketplace" at bounding box center [65, 126] width 97 height 21
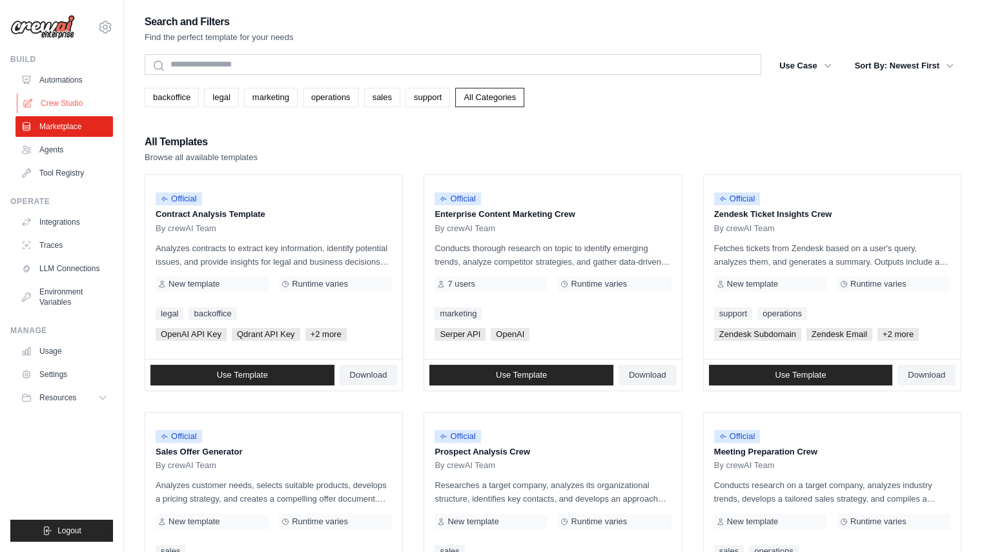
click at [85, 108] on link "Crew Studio" at bounding box center [65, 103] width 97 height 21
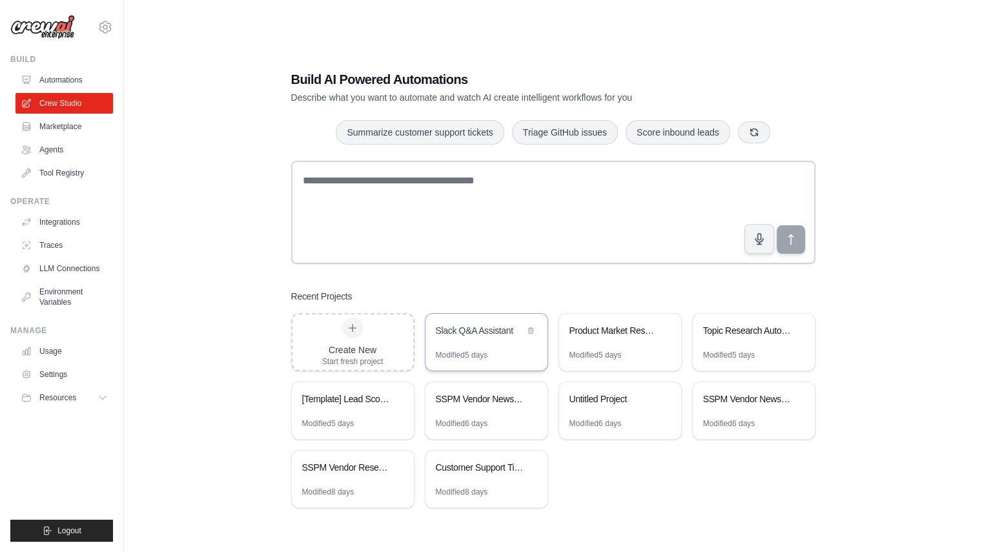
click at [443, 331] on div "Slack Q&A Assistant" at bounding box center [480, 330] width 88 height 13
click at [624, 346] on div "Product Market Research Automation" at bounding box center [620, 332] width 122 height 36
click at [496, 409] on div "SSPM Vendor News & Insights Tracker" at bounding box center [486, 400] width 122 height 36
click at [736, 410] on div "SSPM Vendor News Intelligence" at bounding box center [754, 400] width 122 height 36
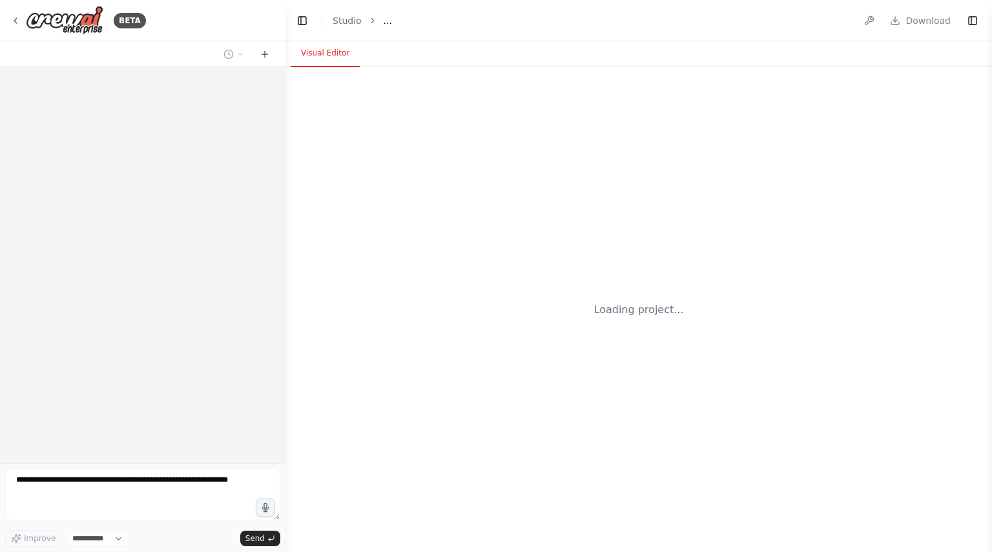
select select "****"
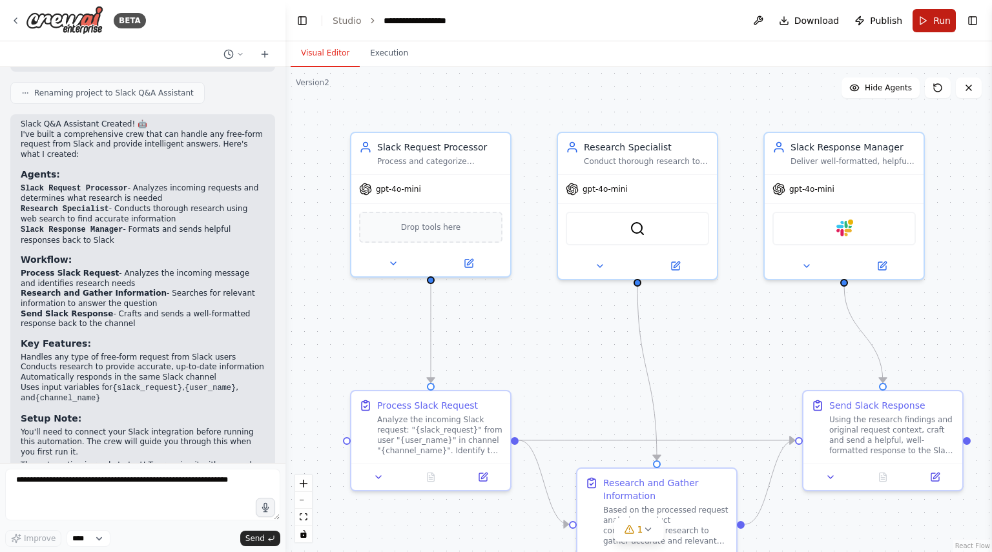
click at [930, 25] on button "Run" at bounding box center [933, 20] width 43 height 23
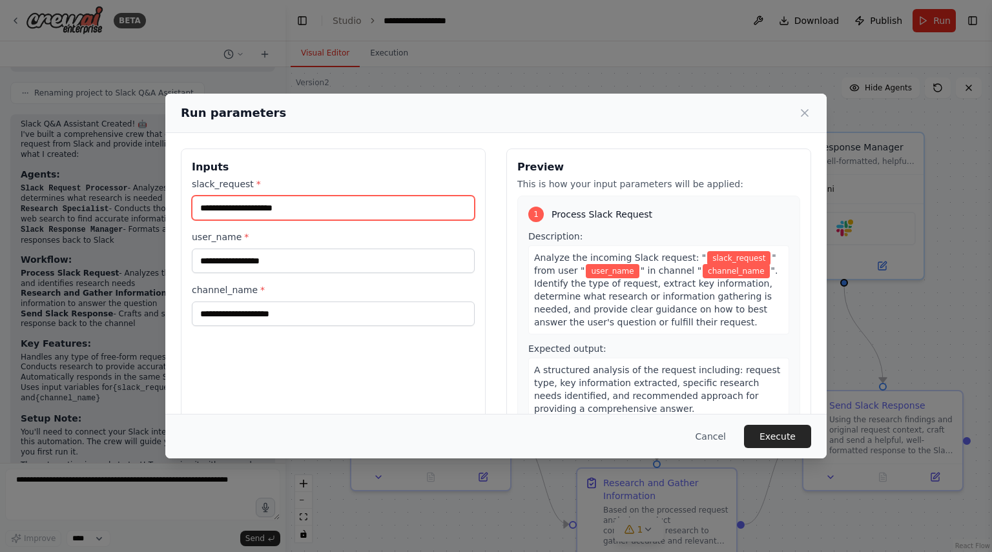
click at [350, 202] on input "slack_request *" at bounding box center [333, 208] width 283 height 25
click at [724, 440] on button "Cancel" at bounding box center [710, 436] width 51 height 23
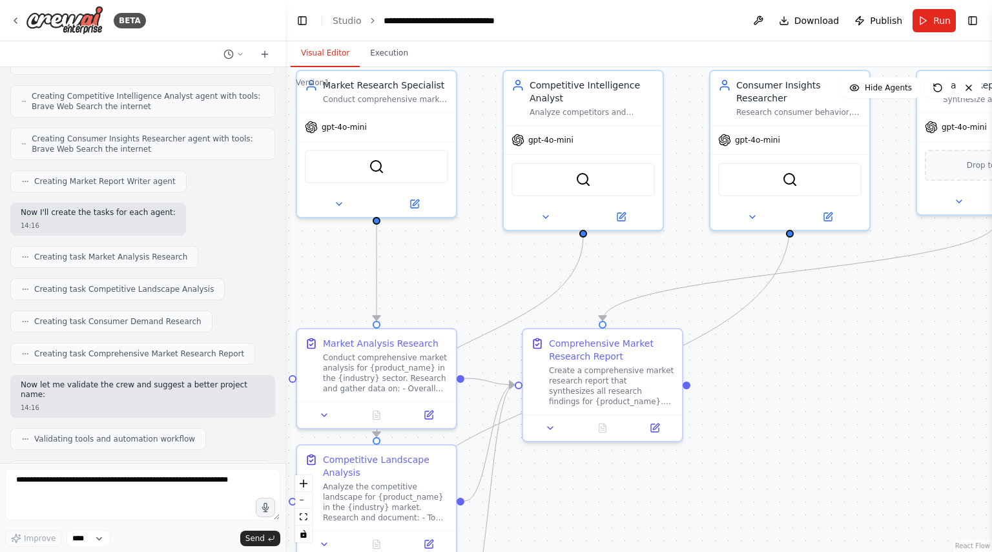
drag, startPoint x: 862, startPoint y: 392, endPoint x: 809, endPoint y: 330, distance: 81.5
click at [809, 330] on div ".deletable-edge-delete-btn { width: 20px; height: 20px; border: 0px solid #ffff…" at bounding box center [638, 309] width 706 height 485
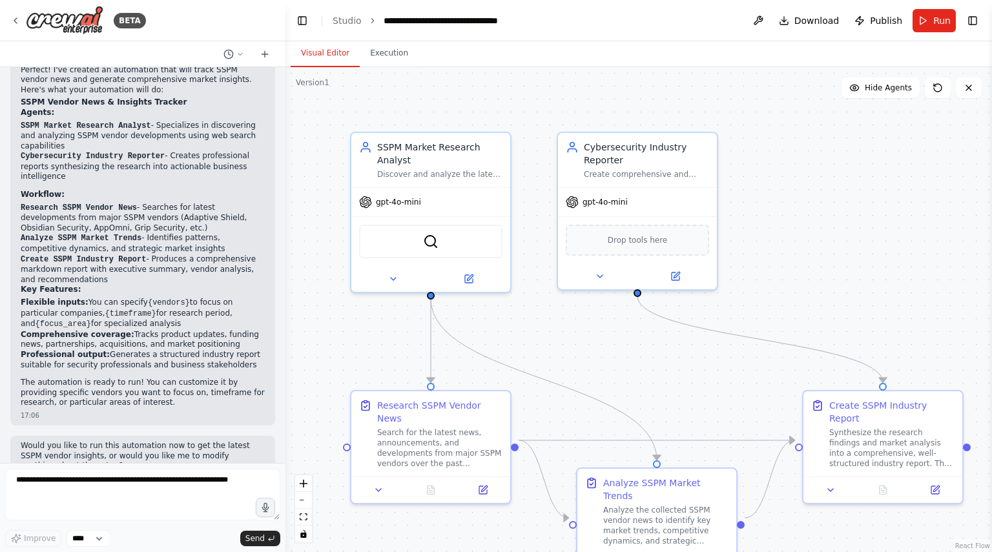
click at [605, 294] on div ".deletable-edge-delete-btn { width: 20px; height: 20px; border: 0px solid #ffff…" at bounding box center [638, 309] width 706 height 485
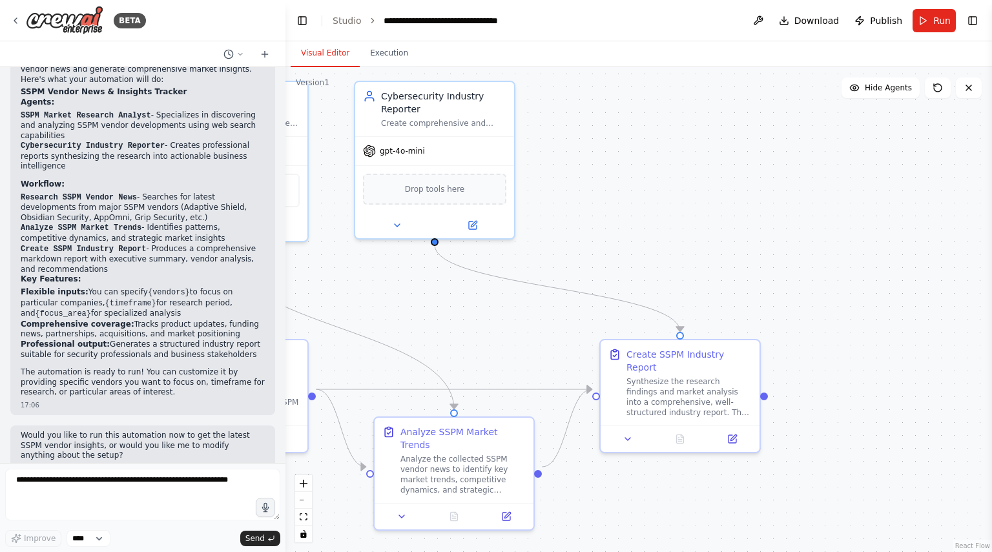
drag, startPoint x: 640, startPoint y: 353, endPoint x: 669, endPoint y: 309, distance: 52.6
click at [677, 310] on div ".deletable-edge-delete-btn { width: 20px; height: 20px; border: 0px solid #ffff…" at bounding box center [638, 309] width 706 height 485
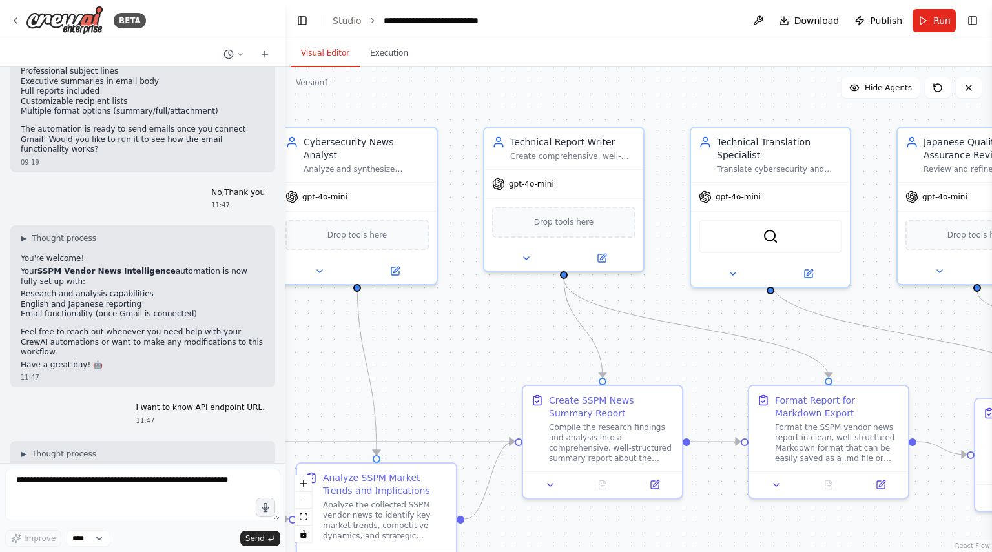
drag, startPoint x: 716, startPoint y: 328, endPoint x: 354, endPoint y: 328, distance: 362.1
click at [354, 328] on div ".deletable-edge-delete-btn { width: 20px; height: 20px; border: 0px solid #ffff…" at bounding box center [638, 309] width 706 height 485
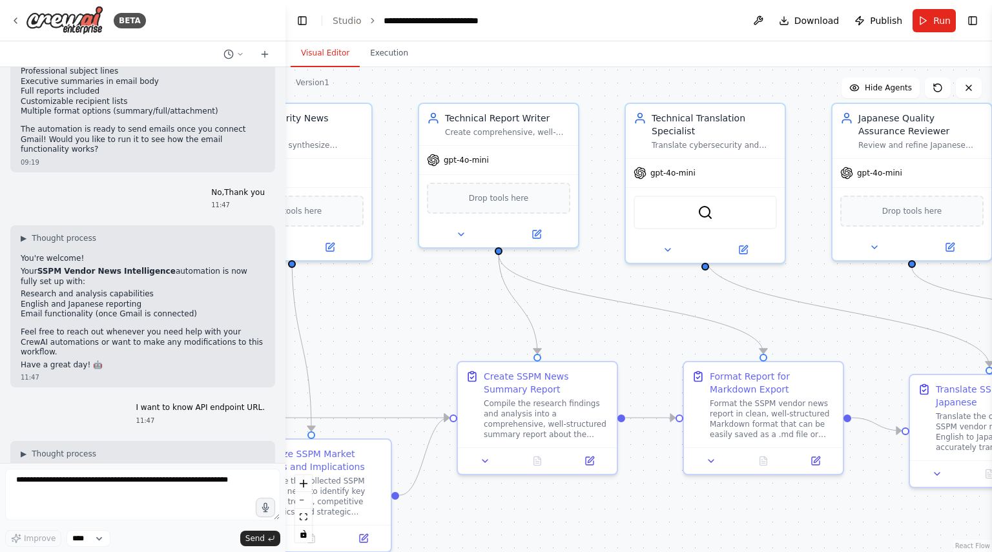
drag, startPoint x: 702, startPoint y: 330, endPoint x: 723, endPoint y: 302, distance: 35.0
click at [723, 302] on div ".deletable-edge-delete-btn { width: 20px; height: 20px; border: 0px solid #ffff…" at bounding box center [638, 309] width 706 height 485
click at [930, 29] on button "Run" at bounding box center [933, 20] width 43 height 23
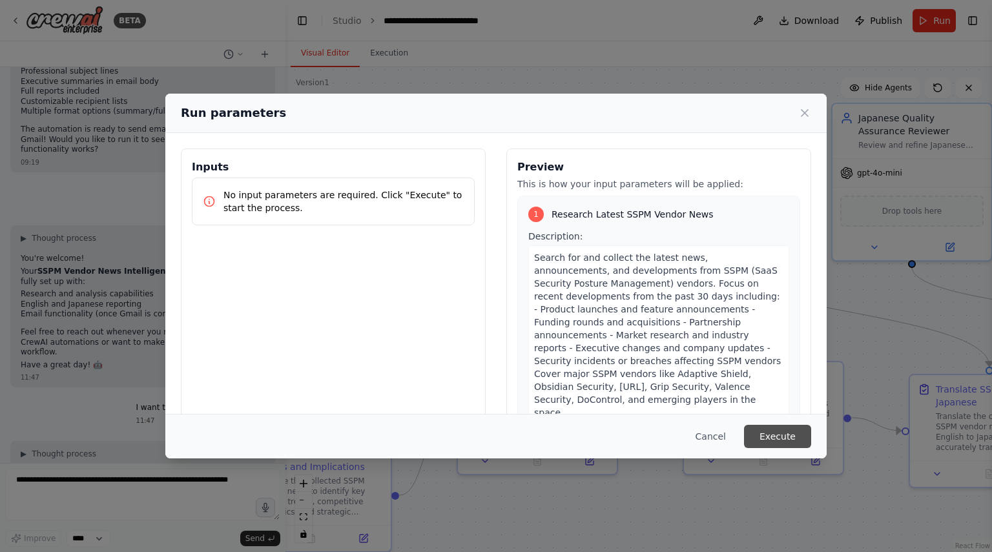
click at [780, 435] on button "Execute" at bounding box center [777, 436] width 67 height 23
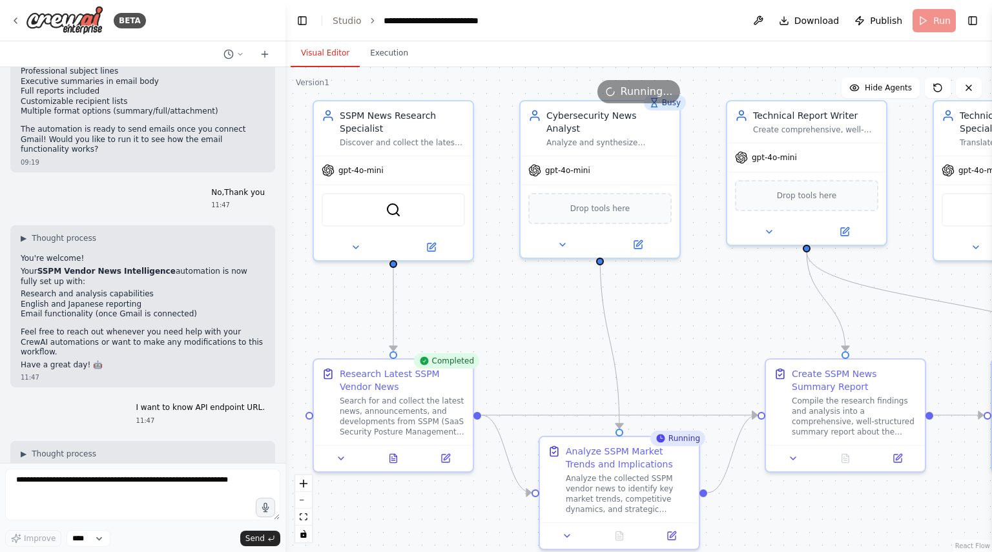
drag, startPoint x: 475, startPoint y: 502, endPoint x: 783, endPoint y: 499, distance: 307.9
click at [783, 499] on div ".deletable-edge-delete-btn { width: 20px; height: 20px; border: 0px solid #ffff…" at bounding box center [638, 309] width 706 height 485
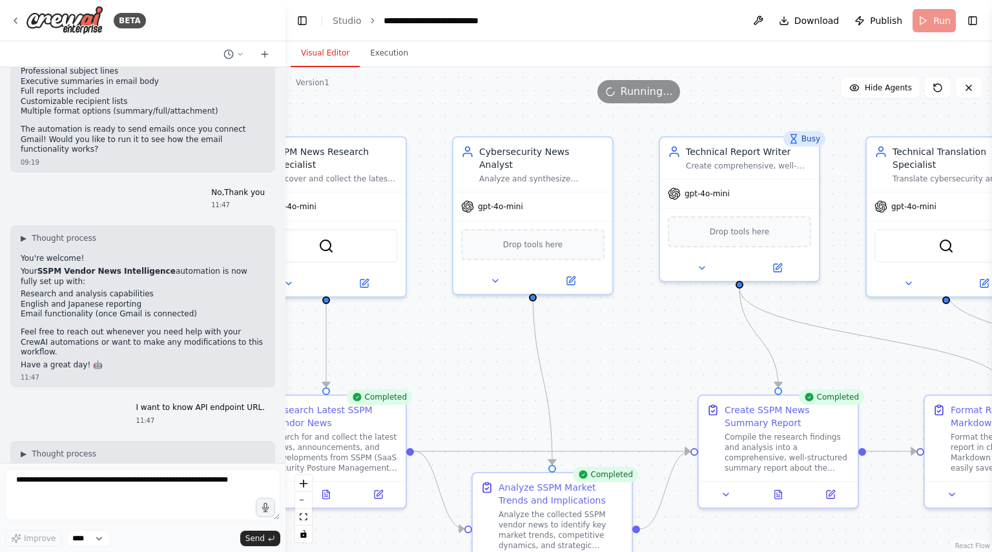
drag, startPoint x: 667, startPoint y: 327, endPoint x: 600, endPoint y: 363, distance: 76.2
click at [600, 363] on div ".deletable-edge-delete-btn { width: 20px; height: 20px; border: 0px solid #ffff…" at bounding box center [638, 309] width 706 height 485
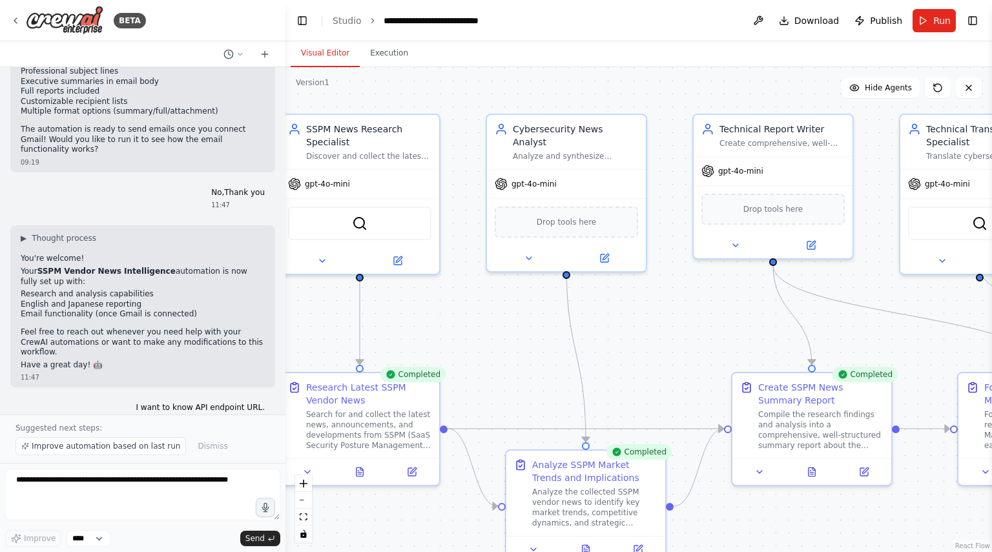
drag, startPoint x: 509, startPoint y: 96, endPoint x: 543, endPoint y: 73, distance: 40.5
click at [543, 73] on div ".deletable-edge-delete-btn { width: 20px; height: 20px; border: 0px solid #ffff…" at bounding box center [638, 309] width 706 height 485
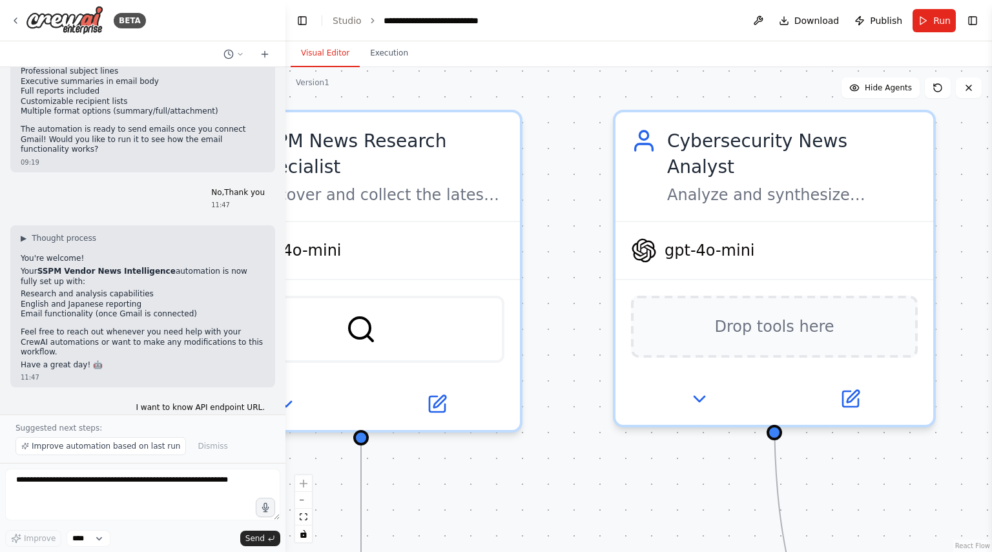
click at [607, 94] on div ".deletable-edge-delete-btn { width: 20px; height: 20px; border: 0px solid #ffff…" at bounding box center [638, 309] width 706 height 485
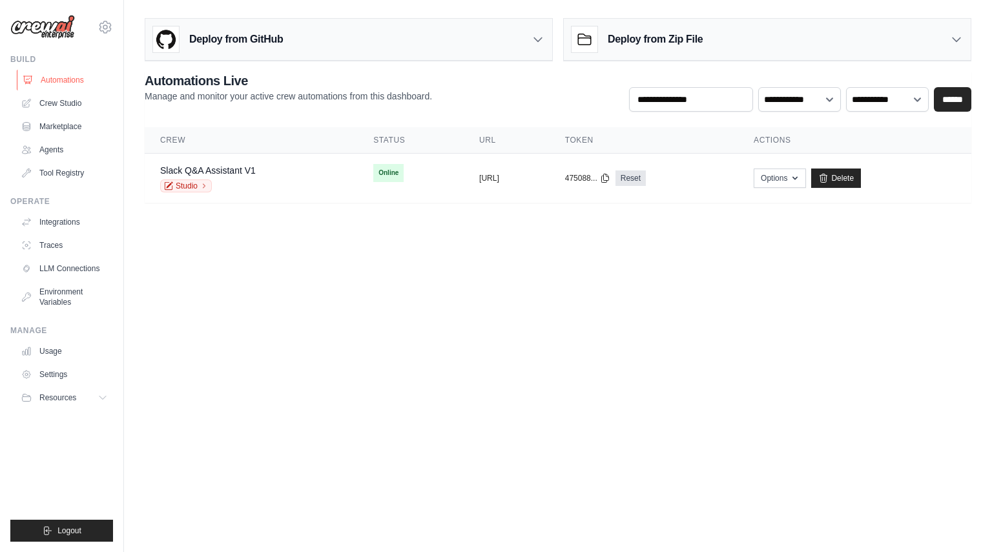
click at [70, 84] on link "Automations" at bounding box center [65, 80] width 97 height 21
click at [395, 521] on body "[EMAIL_ADDRESS][DOMAIN_NAME] Settings Build Automations Crew Studio" at bounding box center [496, 276] width 992 height 552
click at [498, 358] on body "[EMAIL_ADDRESS][DOMAIN_NAME] Settings Build Automations Crew Studio" at bounding box center [496, 276] width 992 height 552
click at [532, 237] on body "[EMAIL_ADDRESS][DOMAIN_NAME] Settings Build Automations Crew Studio" at bounding box center [496, 276] width 992 height 552
click at [461, 264] on body "[EMAIL_ADDRESS][DOMAIN_NAME] Settings Build Automations Crew Studio" at bounding box center [496, 276] width 992 height 552
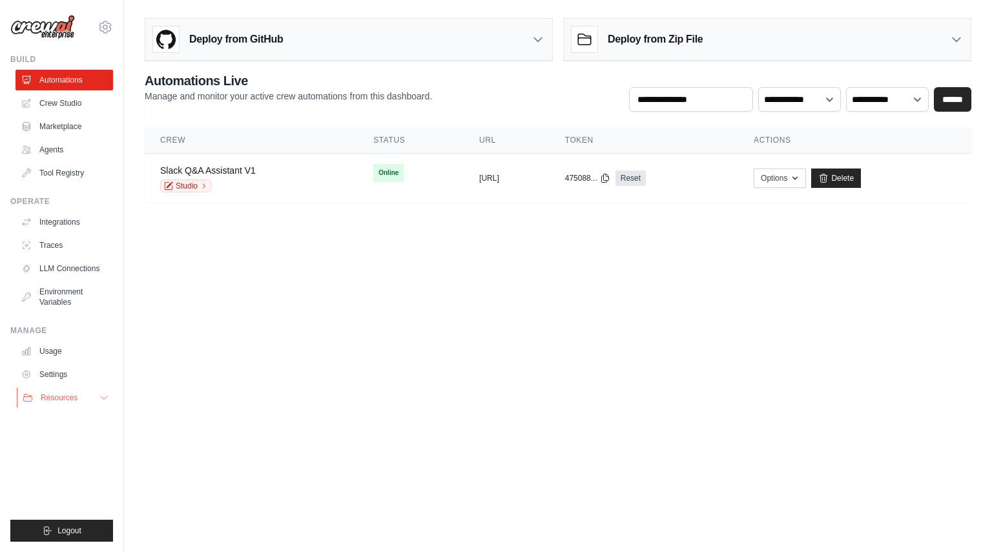
click at [79, 396] on button "Resources" at bounding box center [65, 397] width 97 height 21
click at [67, 370] on link "Settings" at bounding box center [65, 374] width 97 height 21
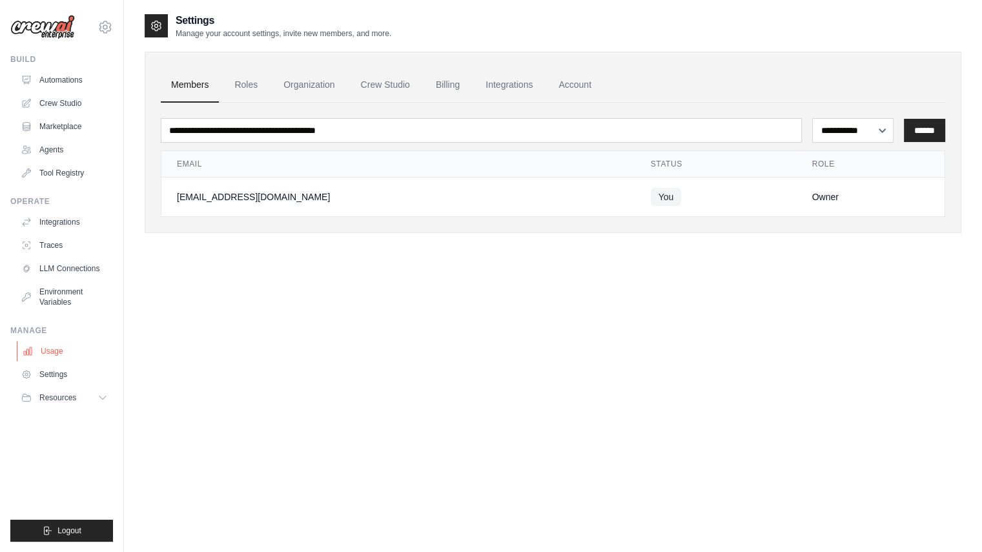
click at [63, 358] on link "Usage" at bounding box center [65, 351] width 97 height 21
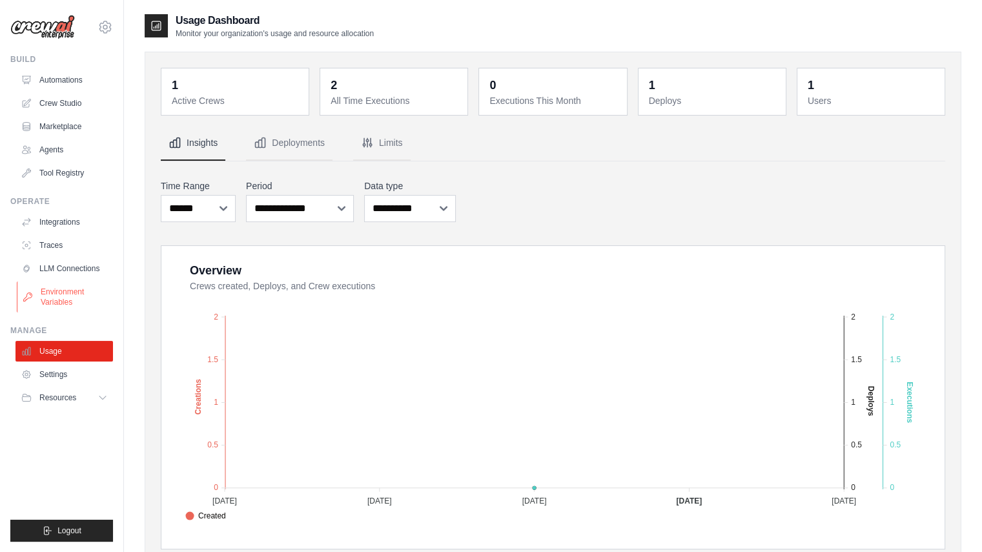
click at [59, 298] on link "Environment Variables" at bounding box center [65, 296] width 97 height 31
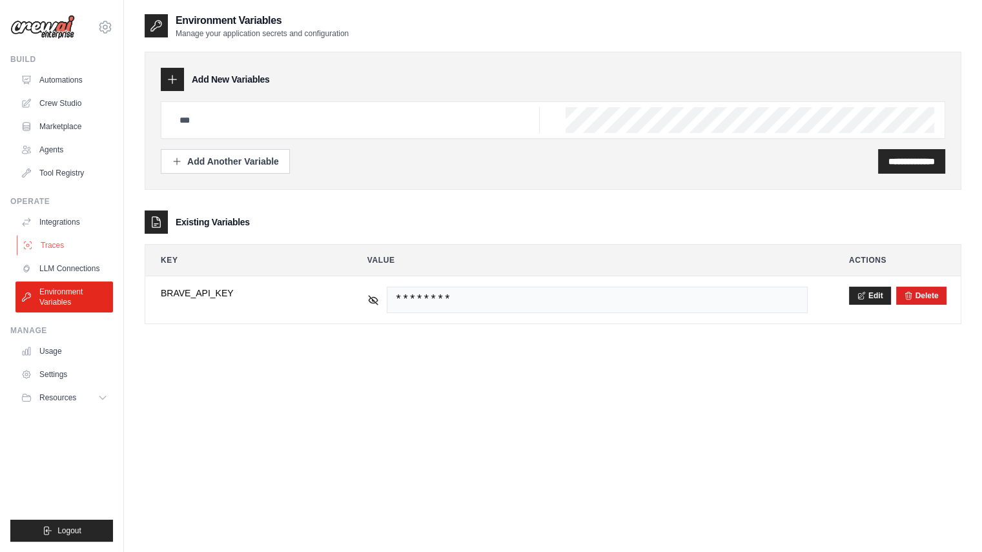
click at [61, 243] on link "Traces" at bounding box center [65, 245] width 97 height 21
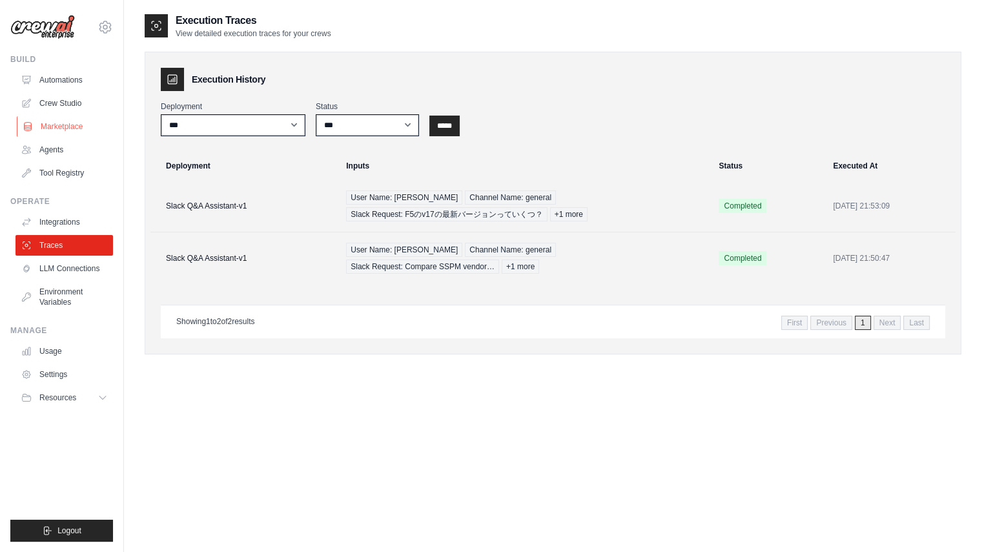
click at [64, 131] on link "Marketplace" at bounding box center [65, 126] width 97 height 21
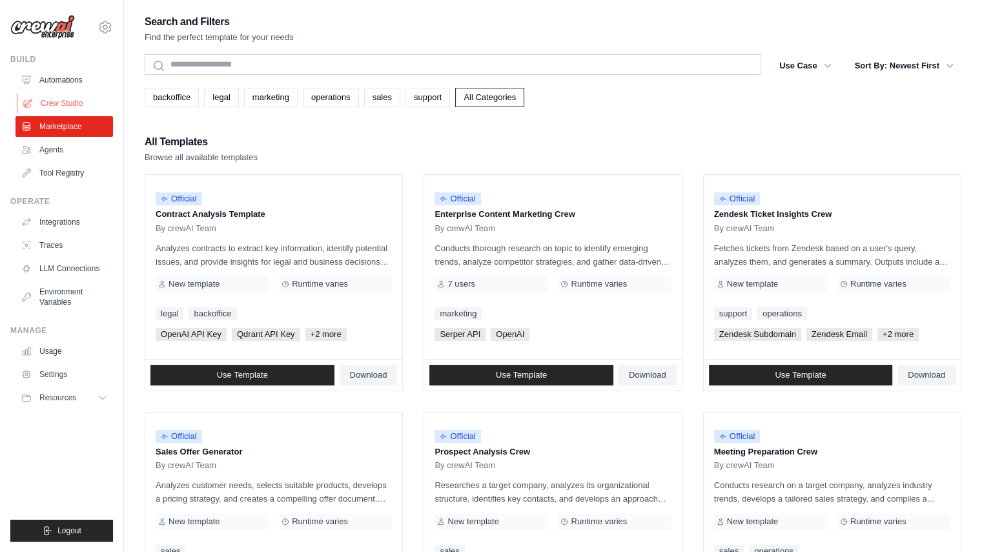
click at [88, 103] on link "Crew Studio" at bounding box center [65, 103] width 97 height 21
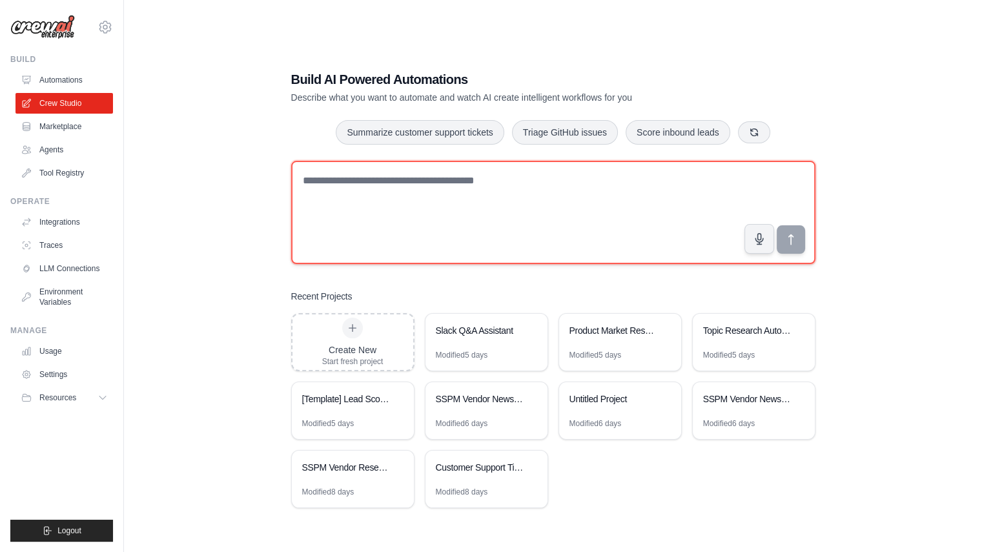
click at [346, 226] on textarea at bounding box center [553, 212] width 524 height 103
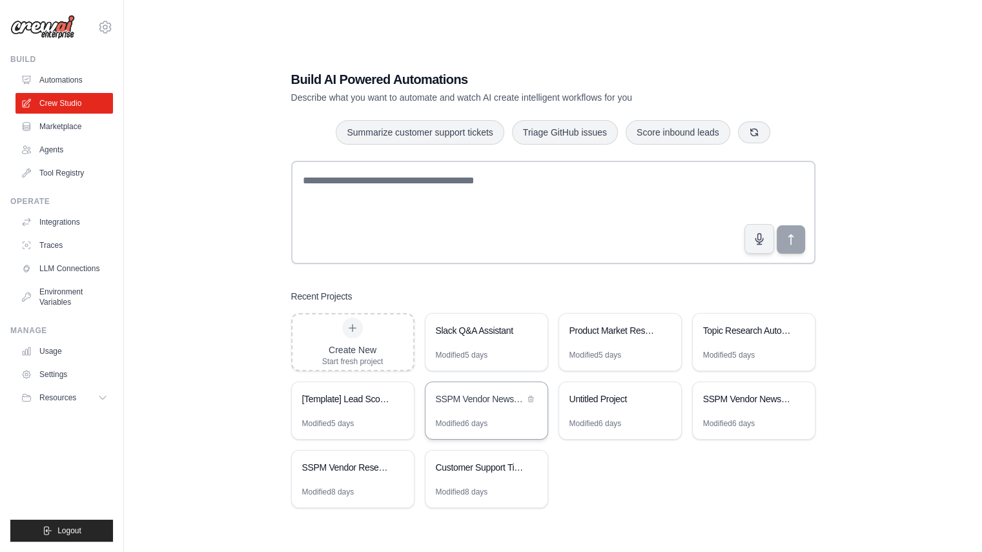
click at [489, 413] on div "SSPM Vendor News & Insights Tracker" at bounding box center [486, 400] width 122 height 36
click at [365, 462] on div "SSPM Vendor Research and Comparison" at bounding box center [346, 467] width 88 height 13
click at [710, 408] on div "SSPM Vendor News Intelligence" at bounding box center [754, 400] width 122 height 36
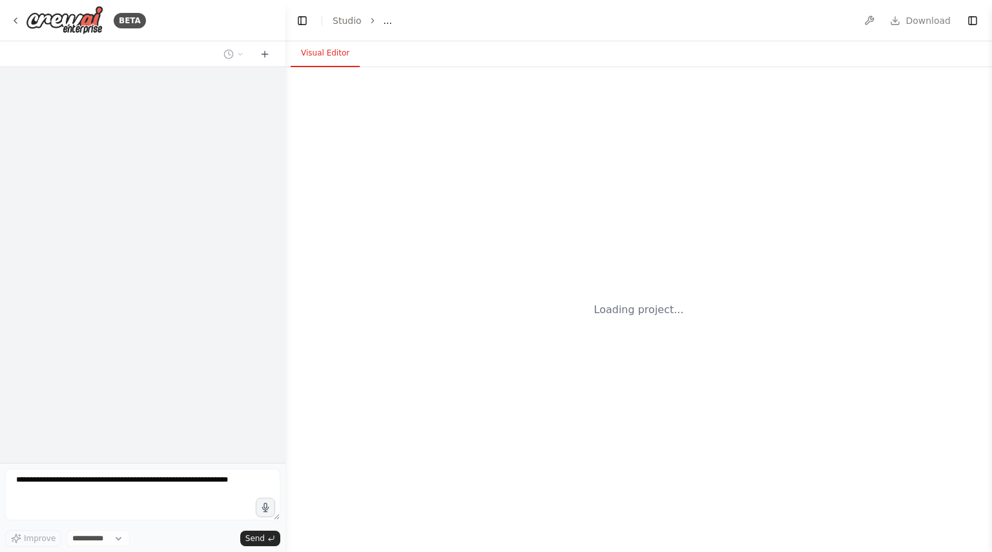
select select "****"
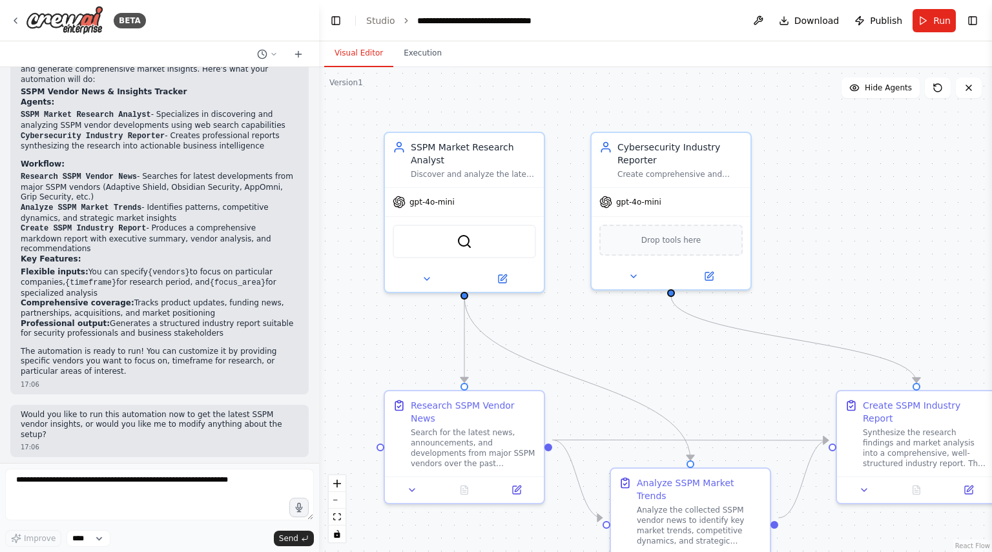
drag, startPoint x: 283, startPoint y: 338, endPoint x: 320, endPoint y: 149, distance: 191.9
click at [320, 149] on div "BETA SSPM Vendor News & Insights 17:05 ▶ Thought process I can help you create …" at bounding box center [496, 276] width 992 height 552
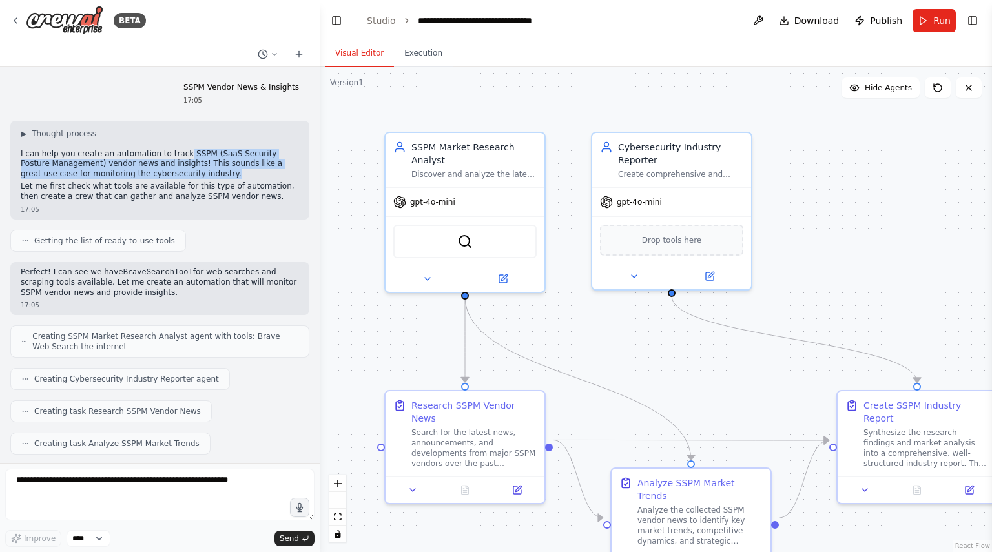
drag, startPoint x: 172, startPoint y: 152, endPoint x: 249, endPoint y: 172, distance: 78.8
click at [249, 172] on p "I can help you create an automation to track SSPM (SaaS Security Posture Manage…" at bounding box center [160, 164] width 278 height 30
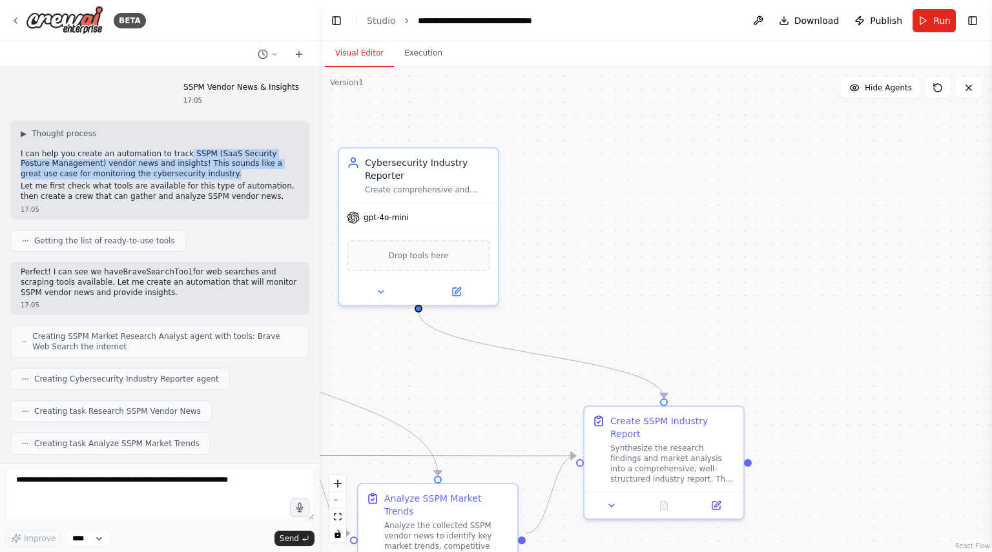
drag, startPoint x: 729, startPoint y: 356, endPoint x: 476, endPoint y: 372, distance: 253.5
click at [476, 372] on div ".deletable-edge-delete-btn { width: 20px; height: 20px; border: 0px solid #ffff…" at bounding box center [656, 309] width 672 height 485
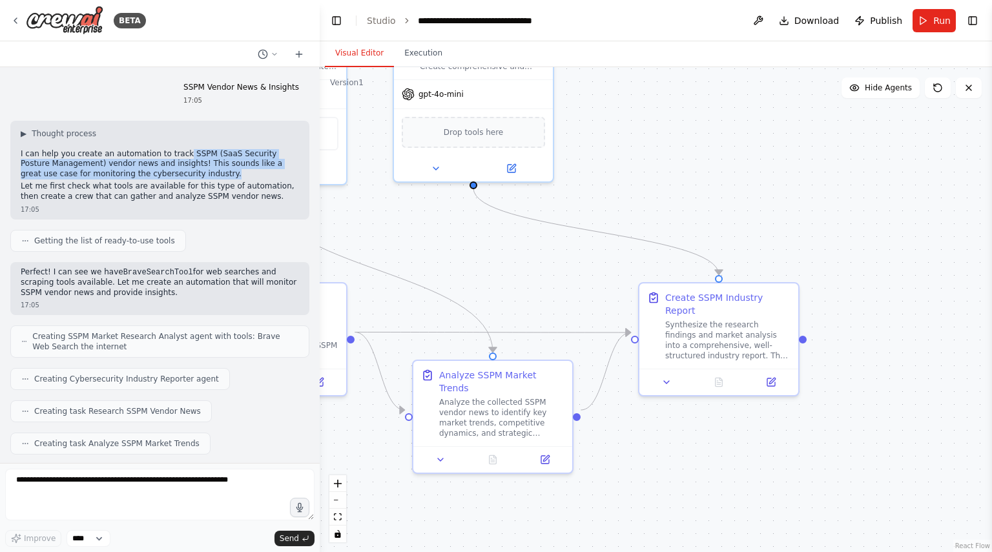
drag, startPoint x: 646, startPoint y: 237, endPoint x: 674, endPoint y: 201, distance: 45.5
click at [674, 201] on div ".deletable-edge-delete-btn { width: 20px; height: 20px; border: 0px solid #ffff…" at bounding box center [656, 309] width 672 height 485
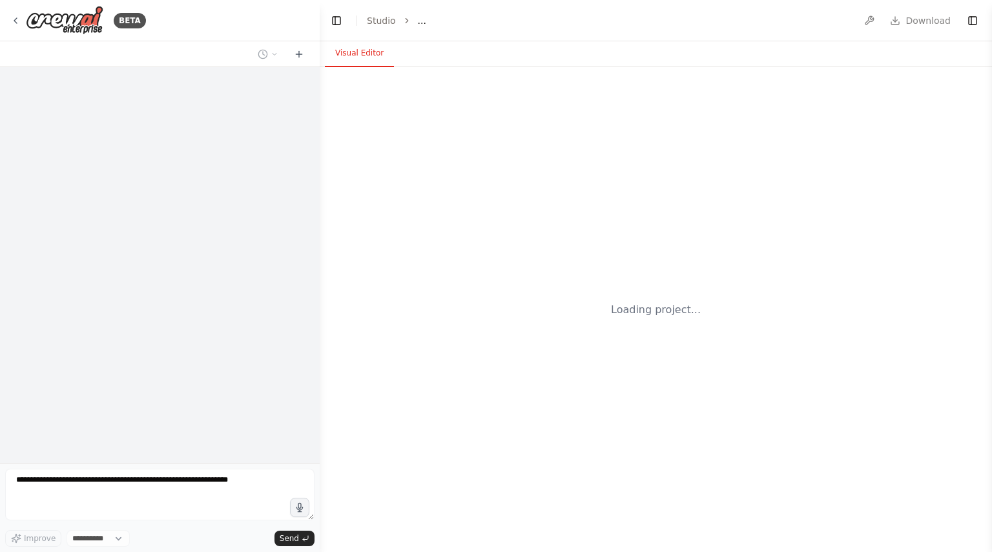
select select "****"
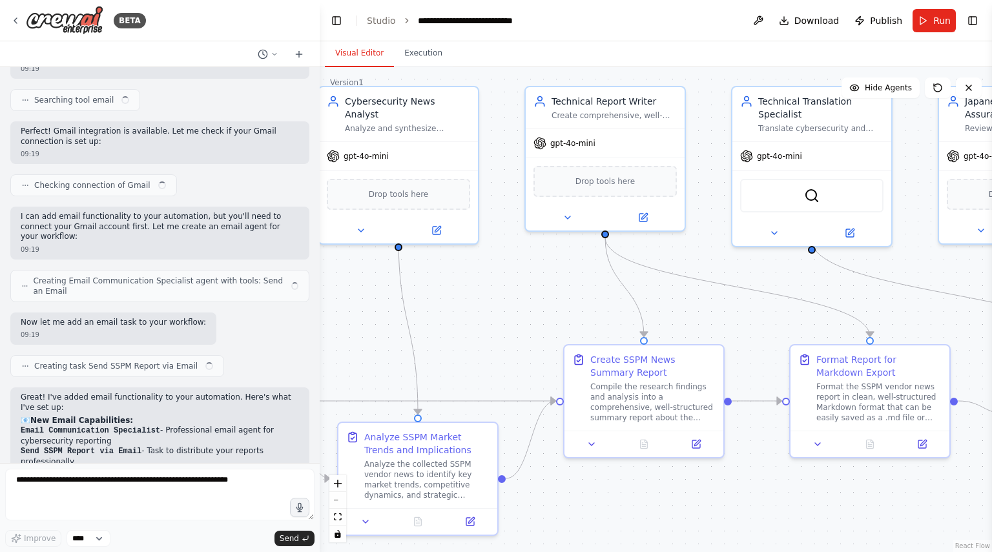
drag, startPoint x: 576, startPoint y: 347, endPoint x: 434, endPoint y: 361, distance: 142.1
click at [434, 361] on div ".deletable-edge-delete-btn { width: 20px; height: 20px; border: 0px solid #ffff…" at bounding box center [656, 309] width 672 height 485
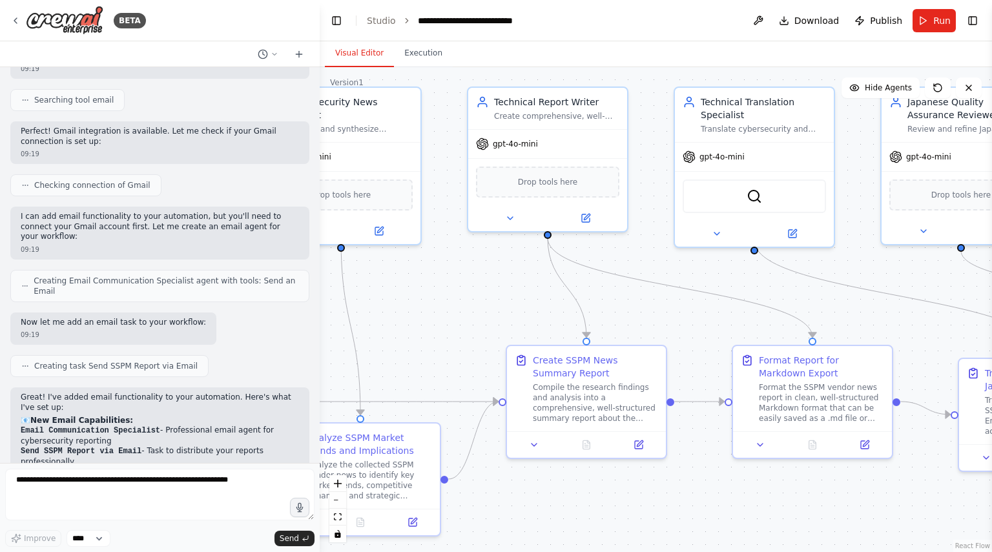
drag, startPoint x: 669, startPoint y: 288, endPoint x: 615, endPoint y: 289, distance: 54.9
click at [615, 289] on div ".deletable-edge-delete-btn { width: 20px; height: 20px; border: 0px solid #ffff…" at bounding box center [656, 309] width 672 height 485
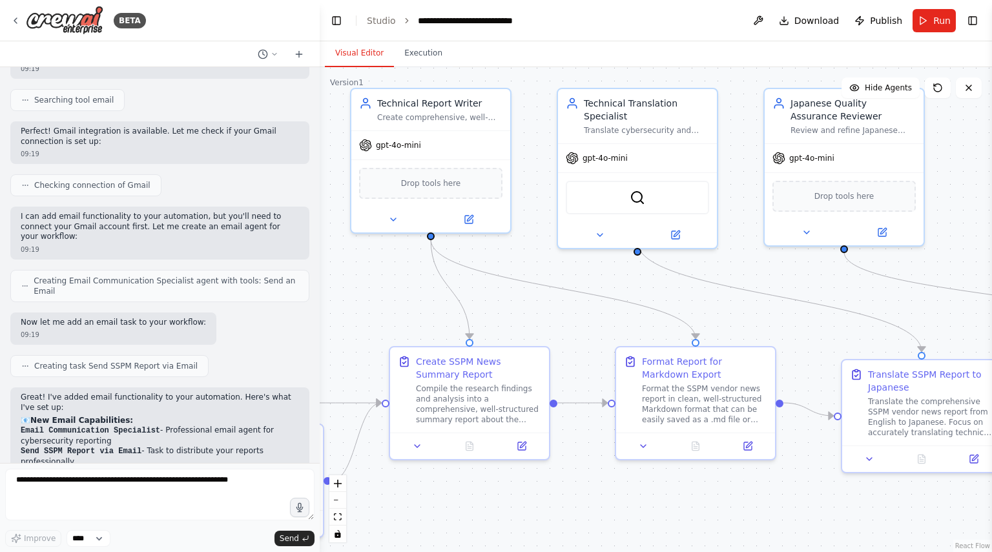
drag, startPoint x: 707, startPoint y: 307, endPoint x: 553, endPoint y: 308, distance: 154.3
click at [553, 308] on div ".deletable-edge-delete-btn { width: 20px; height: 20px; border: 0px solid #ffff…" at bounding box center [656, 309] width 672 height 485
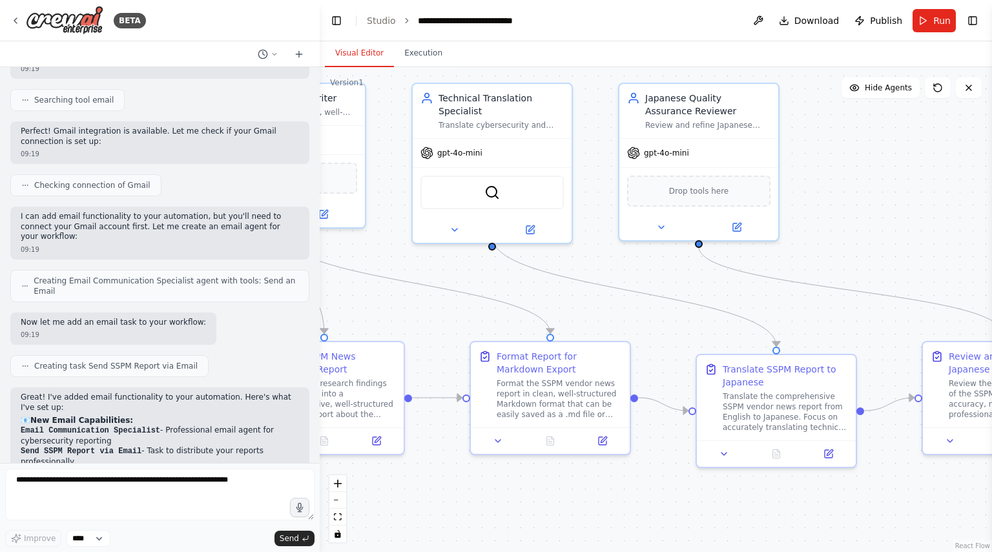
drag, startPoint x: 746, startPoint y: 336, endPoint x: 631, endPoint y: 332, distance: 115.6
click at [631, 332] on div ".deletable-edge-delete-btn { width: 20px; height: 20px; border: 0px solid #ffff…" at bounding box center [656, 309] width 672 height 485
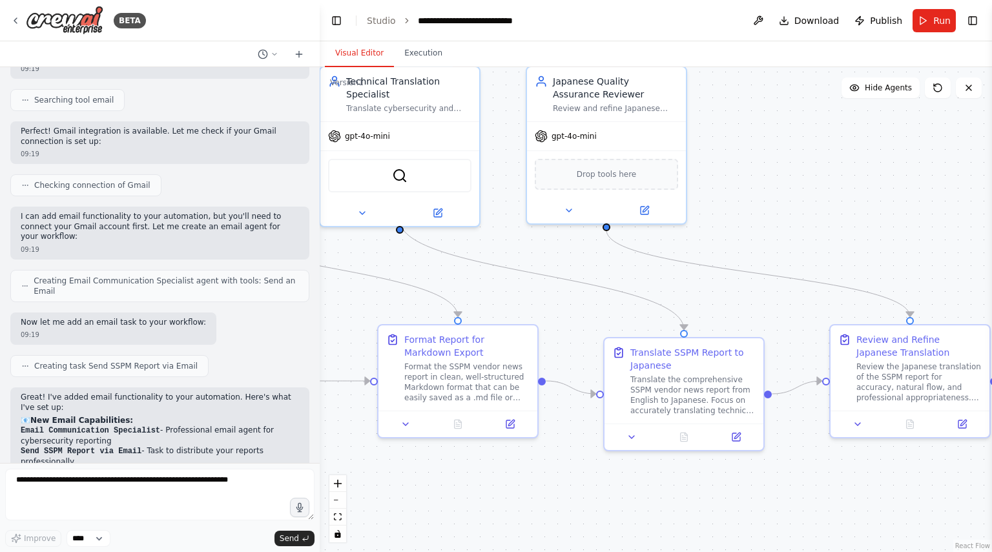
drag, startPoint x: 830, startPoint y: 335, endPoint x: 744, endPoint y: 322, distance: 86.8
click at [744, 322] on div ".deletable-edge-delete-btn { width: 20px; height: 20px; border: 0px solid #ffff…" at bounding box center [656, 309] width 672 height 485
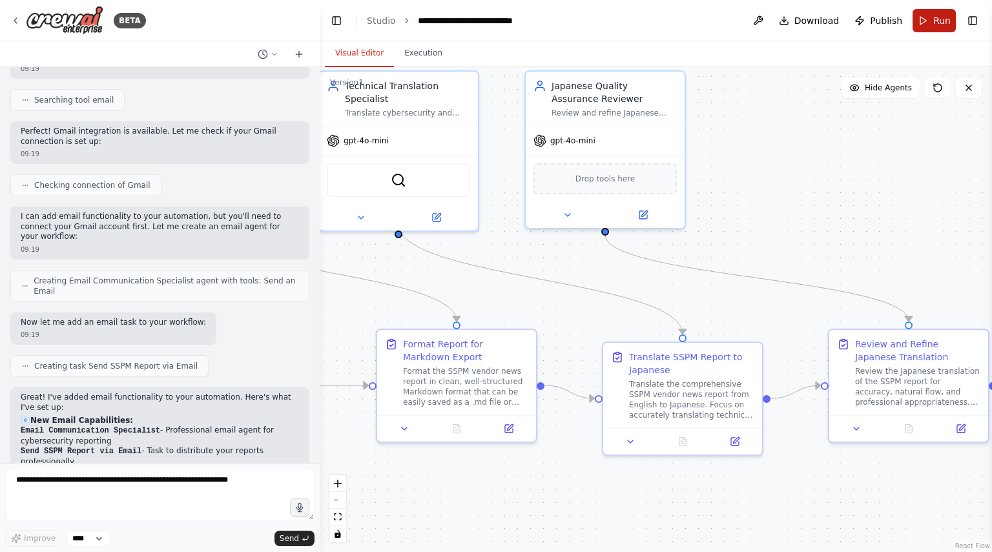
click at [935, 28] on button "Run" at bounding box center [933, 20] width 43 height 23
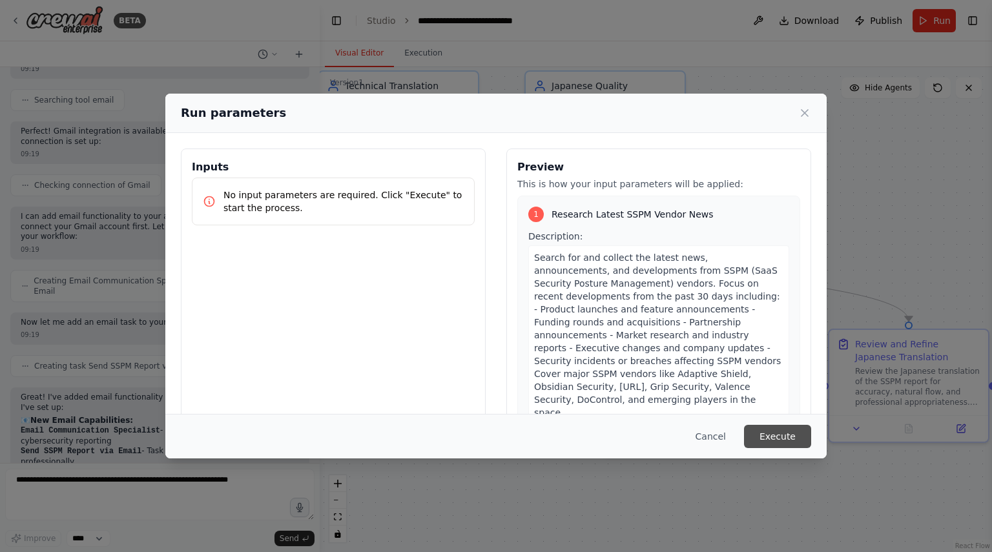
click at [785, 446] on button "Execute" at bounding box center [777, 436] width 67 height 23
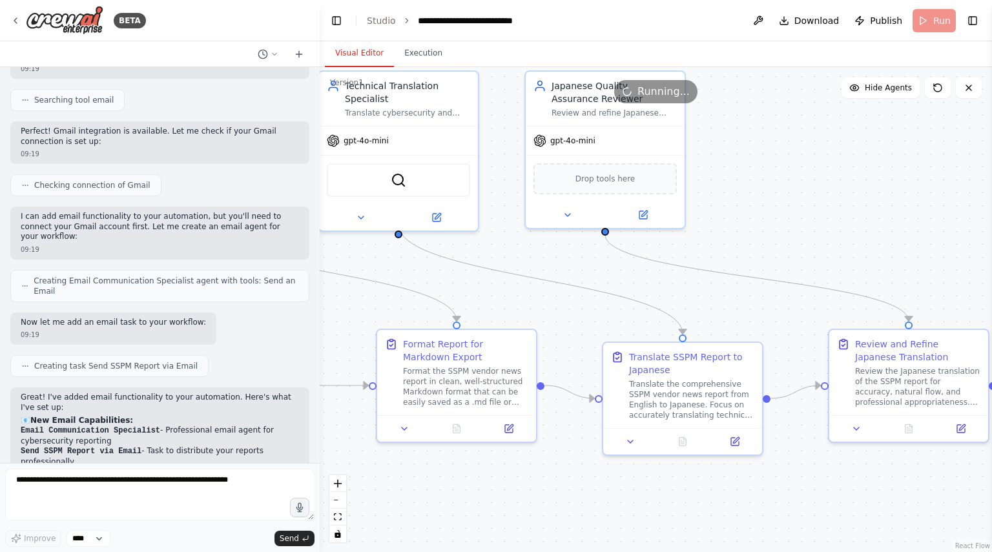
click at [744, 230] on div ".deletable-edge-delete-btn { width: 20px; height: 20px; border: 0px solid #ffff…" at bounding box center [656, 309] width 672 height 485
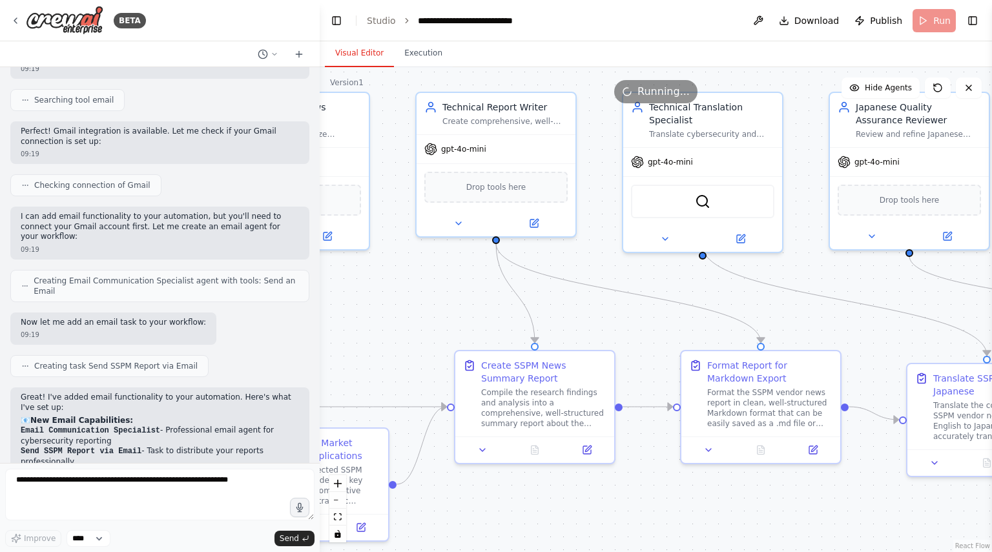
drag, startPoint x: 500, startPoint y: 240, endPoint x: 815, endPoint y: 260, distance: 316.3
click at [815, 260] on div ".deletable-edge-delete-btn { width: 20px; height: 20px; border: 0px solid #ffff…" at bounding box center [656, 309] width 672 height 485
drag, startPoint x: 668, startPoint y: 293, endPoint x: 798, endPoint y: 307, distance: 130.5
click at [815, 307] on div ".deletable-edge-delete-btn { width: 20px; height: 20px; border: 0px solid #ffff…" at bounding box center [656, 309] width 672 height 485
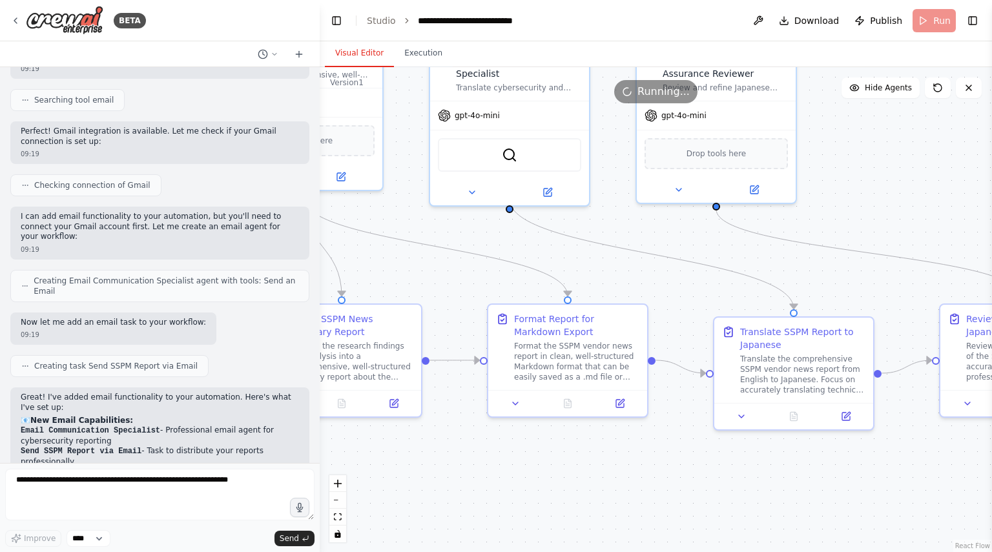
drag, startPoint x: 666, startPoint y: 281, endPoint x: 473, endPoint y: 235, distance: 198.4
click at [473, 235] on div ".deletable-edge-delete-btn { width: 20px; height: 20px; border: 0px solid #ffff…" at bounding box center [656, 309] width 672 height 485
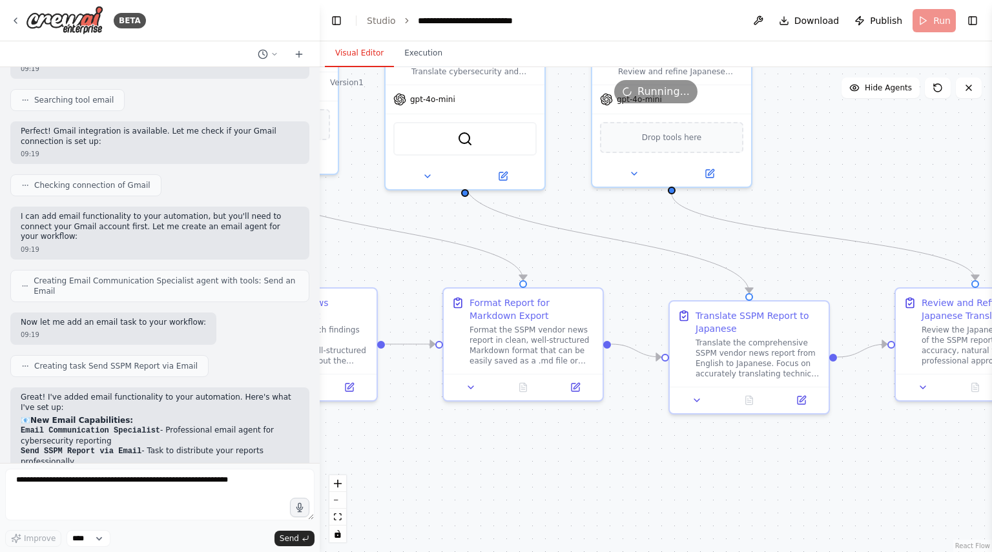
drag, startPoint x: 660, startPoint y: 281, endPoint x: 604, endPoint y: 256, distance: 62.1
click at [583, 258] on div ".deletable-edge-delete-btn { width: 20px; height: 20px; border: 0px solid #ffff…" at bounding box center [656, 309] width 672 height 485
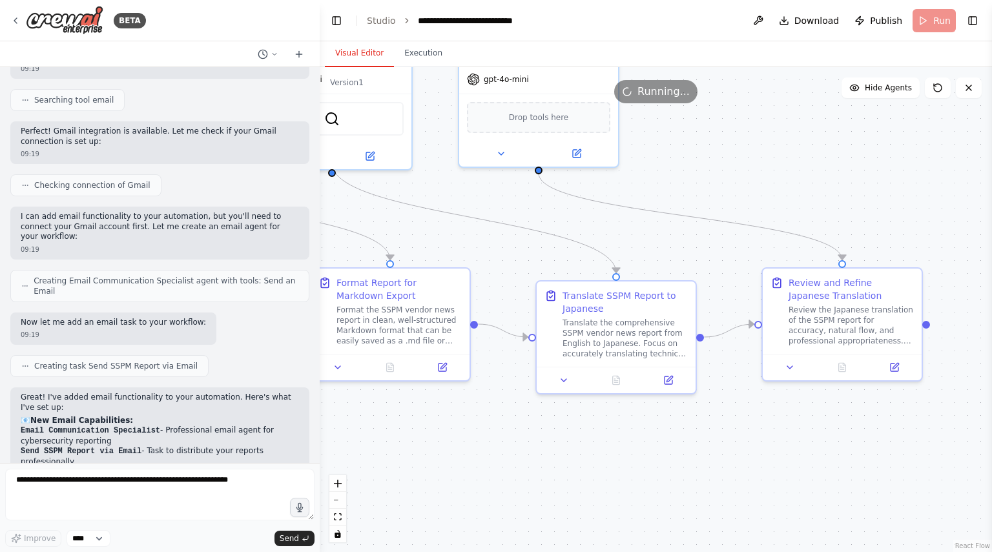
drag, startPoint x: 809, startPoint y: 257, endPoint x: 786, endPoint y: 261, distance: 23.7
click at [713, 245] on div ".deletable-edge-delete-btn { width: 20px; height: 20px; border: 0px solid #ffff…" at bounding box center [656, 309] width 672 height 485
click at [896, 366] on icon at bounding box center [900, 365] width 8 height 8
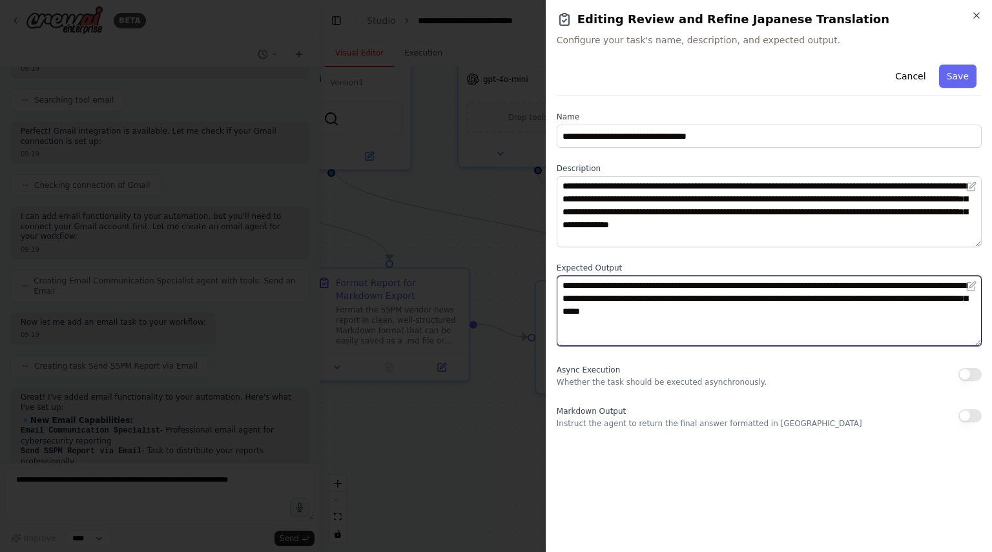
drag, startPoint x: 558, startPoint y: 285, endPoint x: 779, endPoint y: 318, distance: 222.6
click at [779, 318] on textarea "**********" at bounding box center [768, 311] width 425 height 71
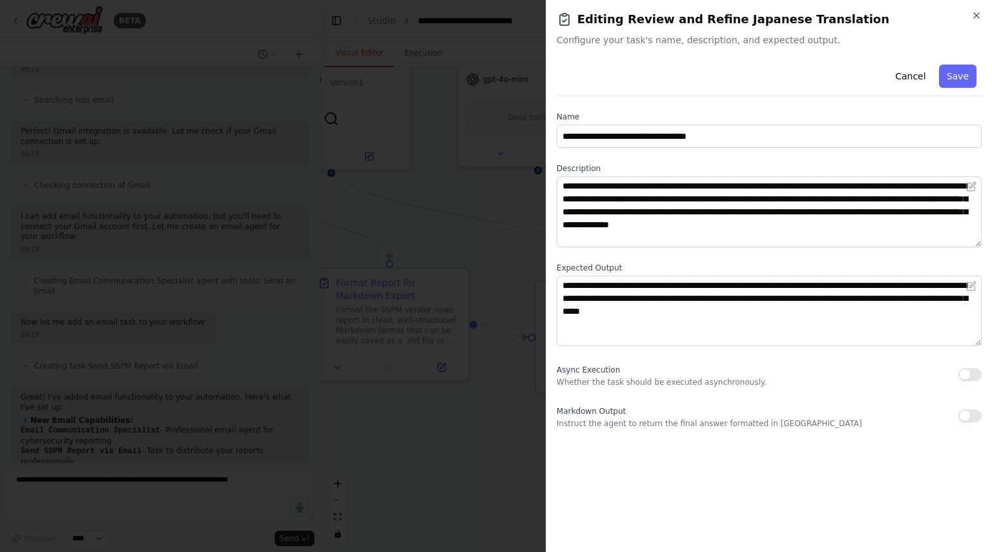
click at [508, 400] on div at bounding box center [496, 276] width 992 height 552
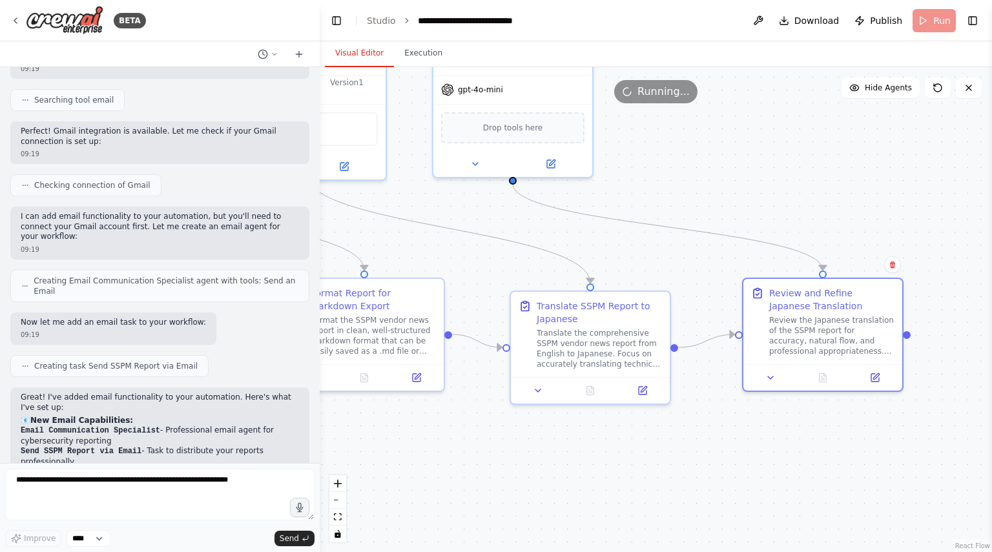
drag, startPoint x: 792, startPoint y: 179, endPoint x: 766, endPoint y: 190, distance: 28.9
click at [766, 190] on div ".deletable-edge-delete-btn { width: 20px; height: 20px; border: 0px solid #ffff…" at bounding box center [656, 309] width 672 height 485
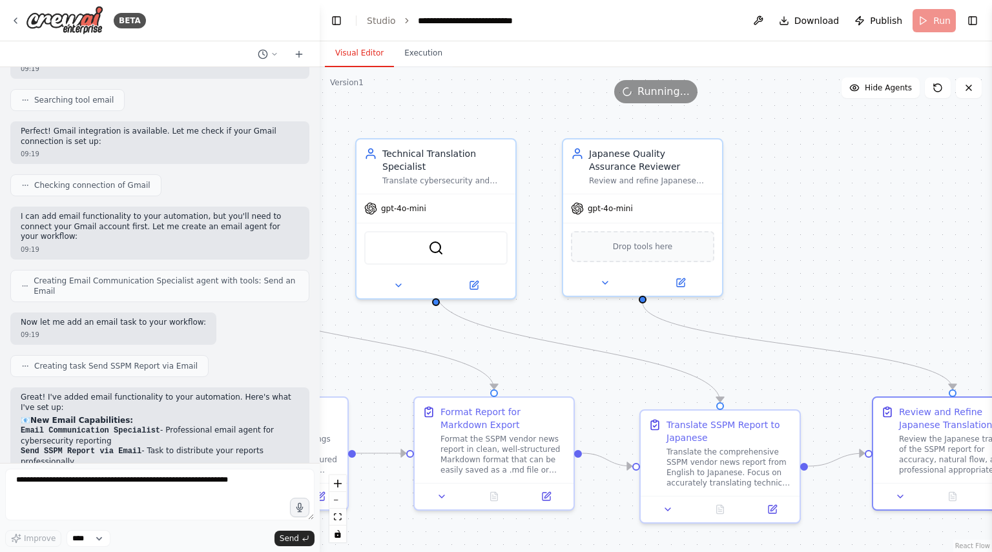
drag, startPoint x: 684, startPoint y: 165, endPoint x: 815, endPoint y: 283, distance: 176.0
click at [815, 283] on div ".deletable-edge-delete-btn { width: 20px; height: 20px; border: 0px solid #ffff…" at bounding box center [656, 309] width 672 height 485
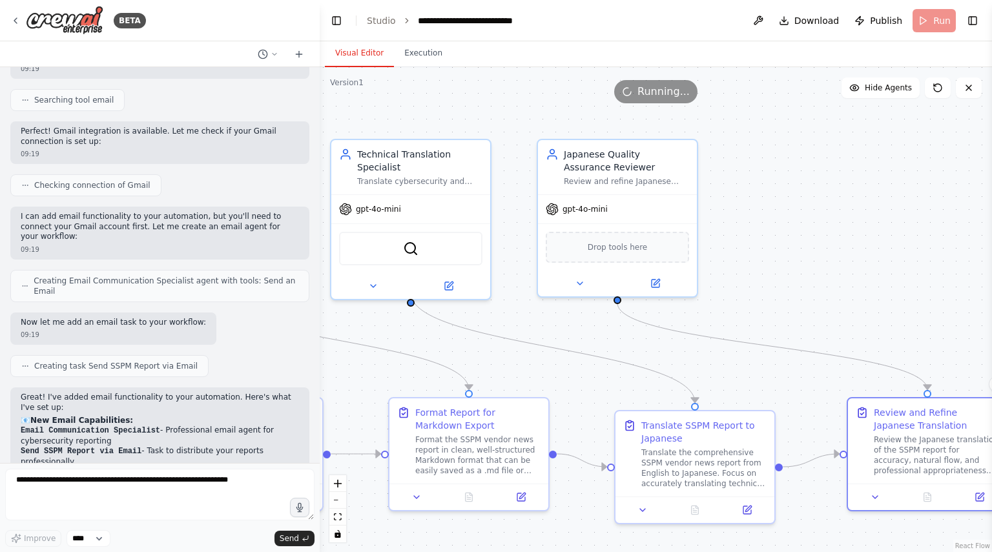
drag, startPoint x: 796, startPoint y: 254, endPoint x: 739, endPoint y: 254, distance: 56.8
click at [740, 254] on div ".deletable-edge-delete-btn { width: 20px; height: 20px; border: 0px solid #ffff…" at bounding box center [656, 309] width 672 height 485
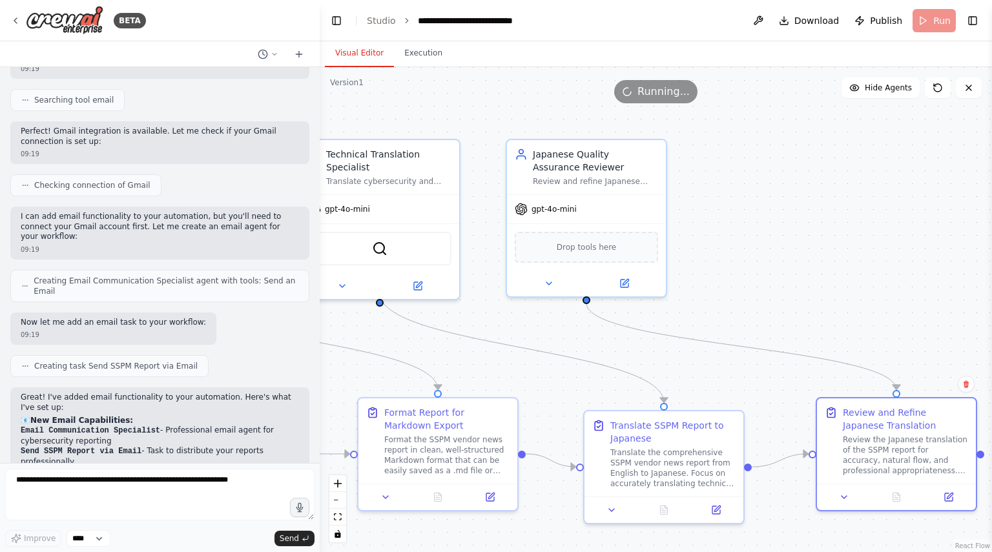
drag, startPoint x: 758, startPoint y: 241, endPoint x: 749, endPoint y: 234, distance: 11.6
click at [749, 234] on div ".deletable-edge-delete-btn { width: 20px; height: 20px; border: 0px solid #ffff…" at bounding box center [656, 309] width 672 height 485
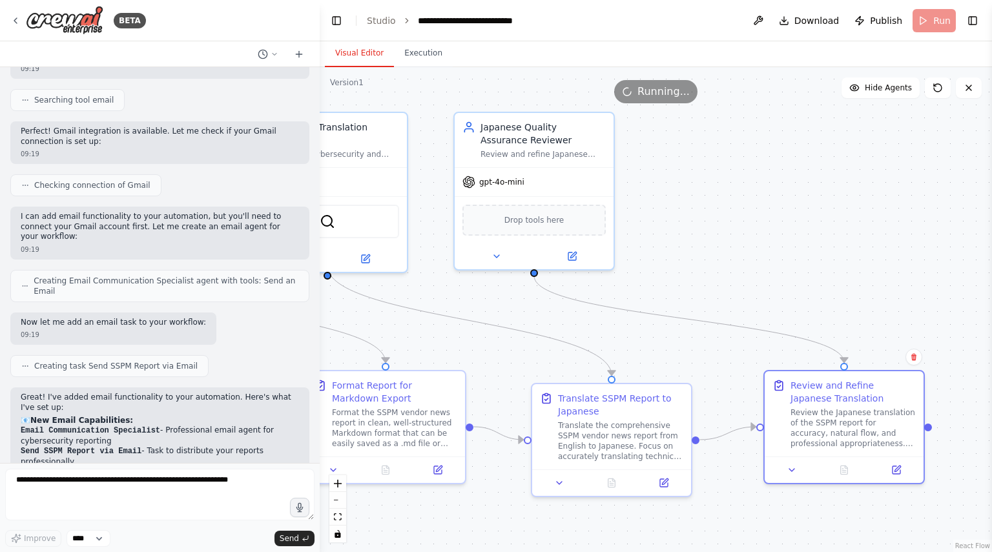
drag, startPoint x: 695, startPoint y: 305, endPoint x: 550, endPoint y: 234, distance: 160.8
click at [550, 234] on div ".deletable-edge-delete-btn { width: 20px; height: 20px; border: 0px solid #ffff…" at bounding box center [656, 309] width 672 height 485
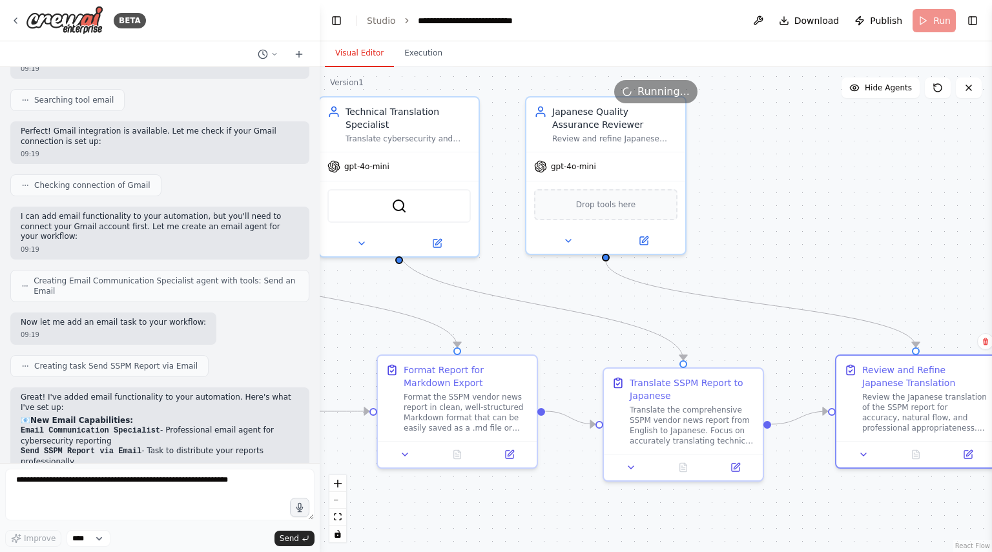
drag, startPoint x: 657, startPoint y: 243, endPoint x: 803, endPoint y: 284, distance: 151.6
click at [803, 284] on div ".deletable-edge-delete-btn { width: 20px; height: 20px; border: 0px solid #ffff…" at bounding box center [656, 309] width 672 height 485
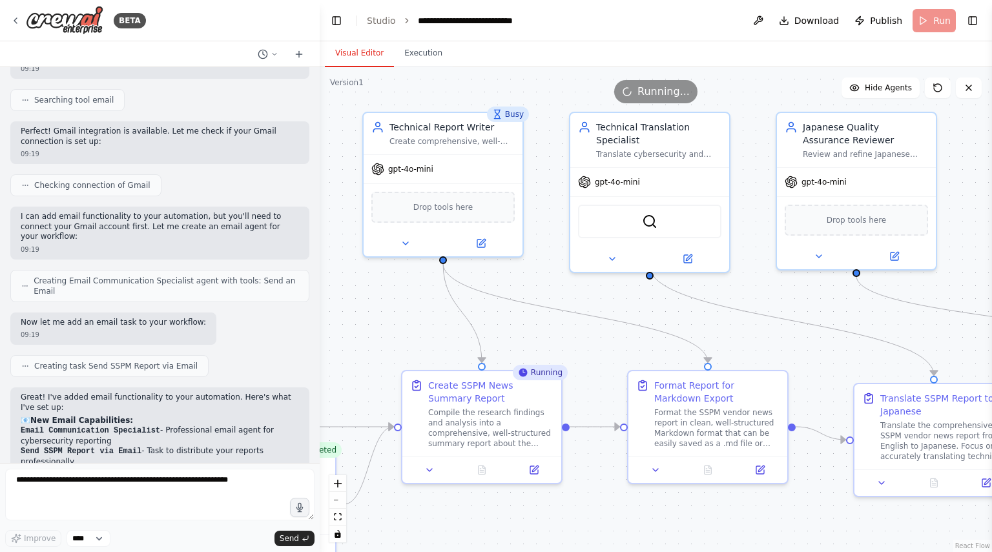
drag, startPoint x: 534, startPoint y: 293, endPoint x: 728, endPoint y: 287, distance: 193.7
click at [744, 287] on div ".deletable-edge-delete-btn { width: 20px; height: 20px; border: 0px solid #ffff…" at bounding box center [656, 309] width 672 height 485
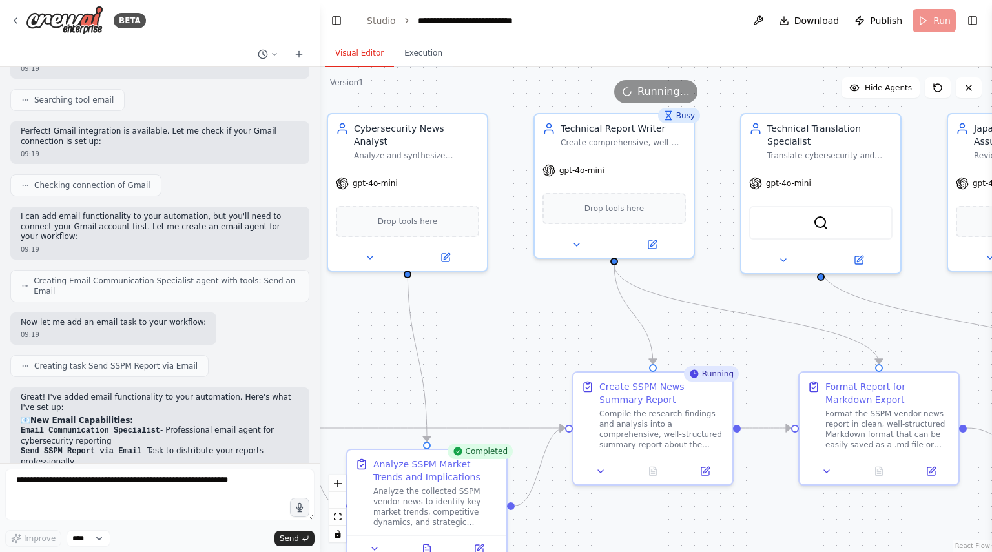
drag, startPoint x: 596, startPoint y: 289, endPoint x: 766, endPoint y: 289, distance: 169.1
click at [766, 289] on div ".deletable-edge-delete-btn { width: 20px; height: 20px; border: 0px solid #ffff…" at bounding box center [656, 309] width 672 height 485
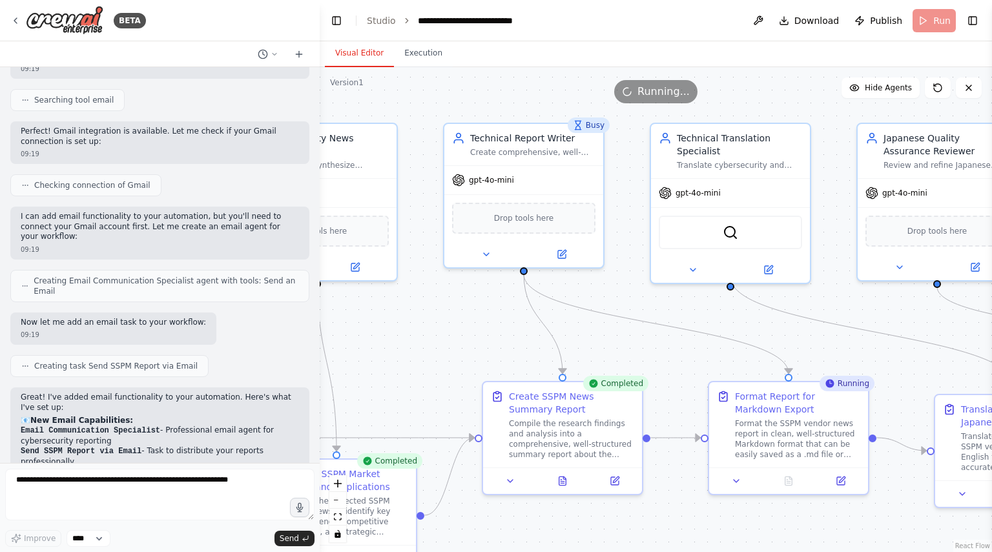
drag, startPoint x: 780, startPoint y: 296, endPoint x: 670, endPoint y: 310, distance: 110.7
click at [670, 310] on div ".deletable-edge-delete-btn { width: 20px; height: 20px; border: 0px solid #ffff…" at bounding box center [656, 309] width 672 height 485
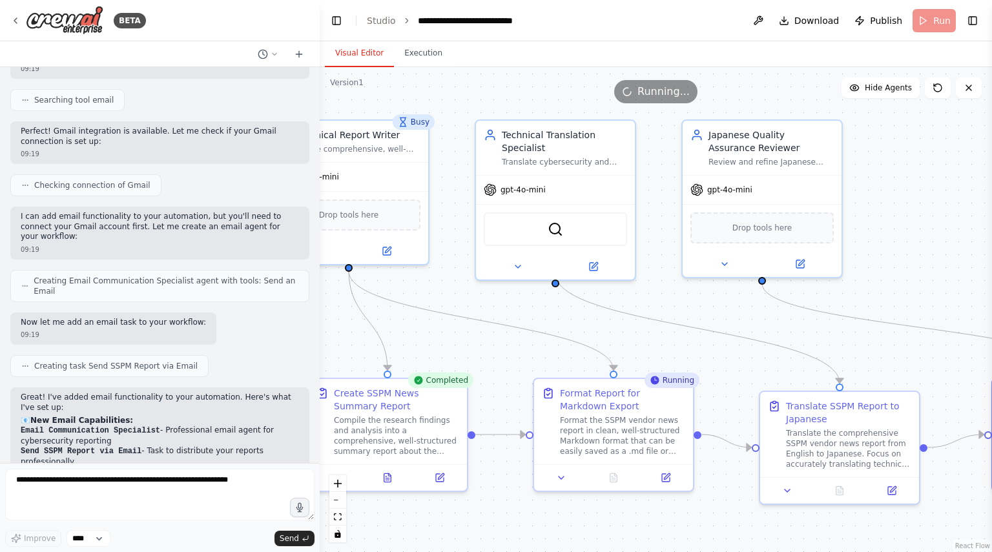
drag, startPoint x: 842, startPoint y: 306, endPoint x: 687, endPoint y: 299, distance: 155.7
click at [687, 299] on div ".deletable-edge-delete-btn { width: 20px; height: 20px; border: 0px solid #ffff…" at bounding box center [656, 309] width 672 height 485
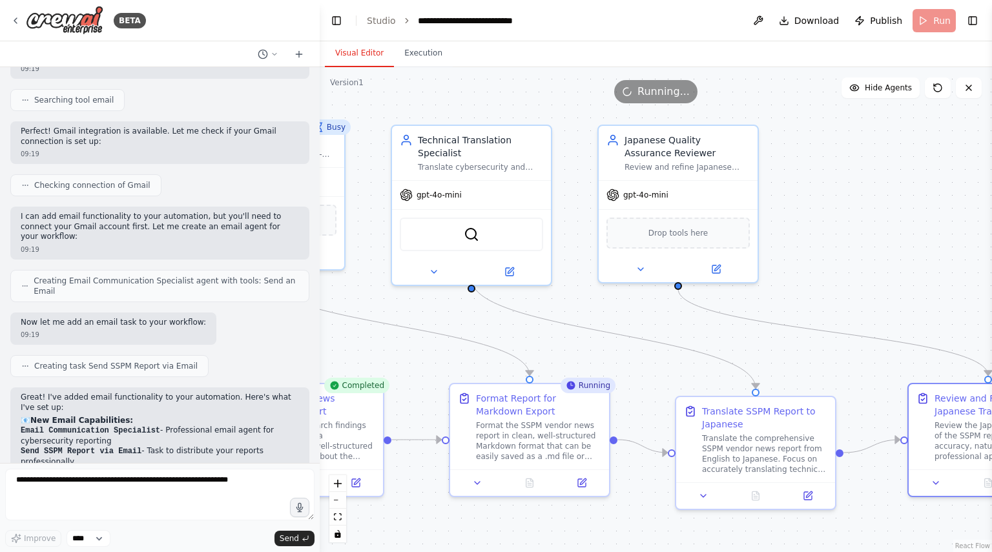
drag, startPoint x: 755, startPoint y: 314, endPoint x: 671, endPoint y: 320, distance: 84.1
click at [671, 320] on div ".deletable-edge-delete-btn { width: 20px; height: 20px; border: 0px solid #ffff…" at bounding box center [656, 309] width 672 height 485
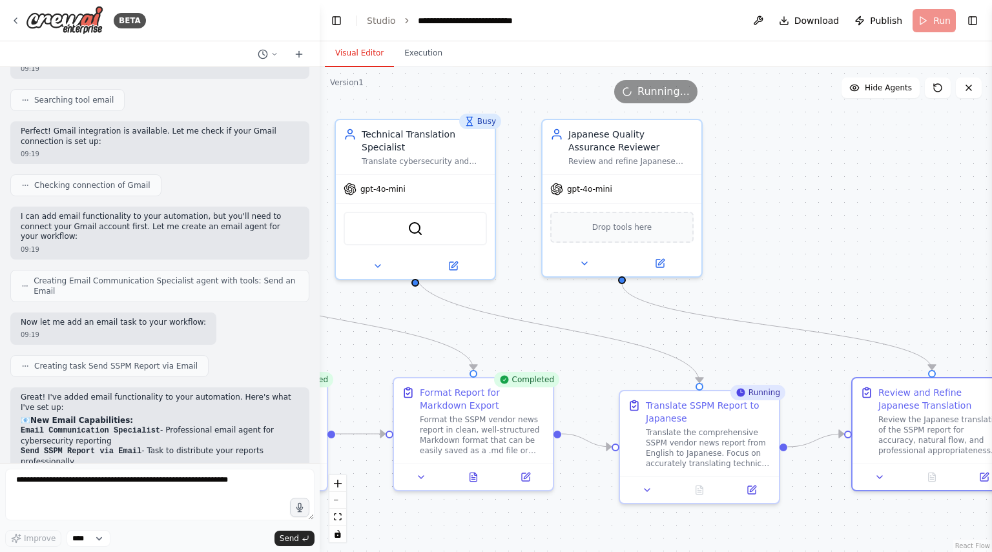
drag, startPoint x: 833, startPoint y: 283, endPoint x: 776, endPoint y: 278, distance: 57.0
click at [776, 278] on div ".deletable-edge-delete-btn { width: 20px; height: 20px; border: 0px solid #ffff…" at bounding box center [656, 309] width 672 height 485
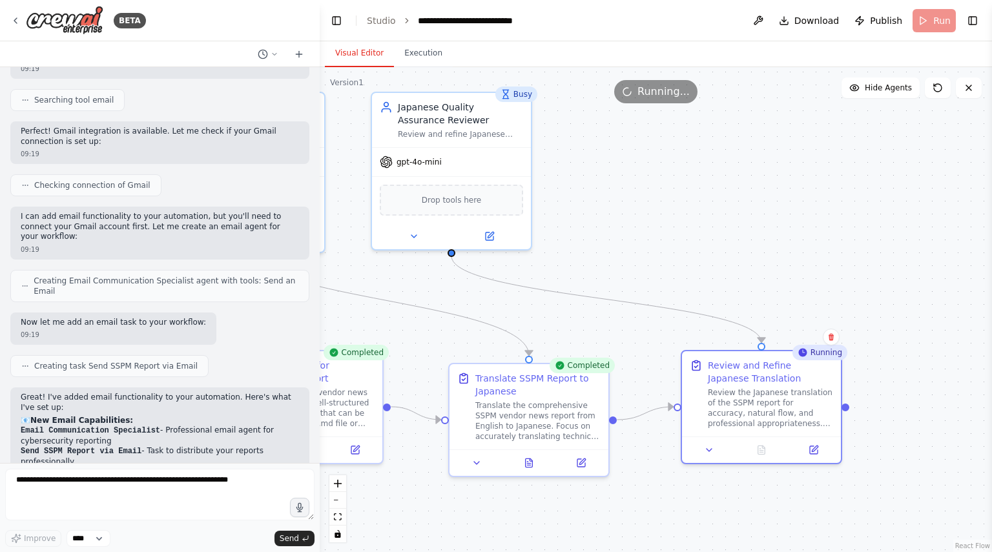
drag, startPoint x: 768, startPoint y: 214, endPoint x: 599, endPoint y: 187, distance: 171.3
click at [599, 187] on div ".deletable-edge-delete-btn { width: 20px; height: 20px; border: 0px solid #ffff…" at bounding box center [656, 309] width 672 height 485
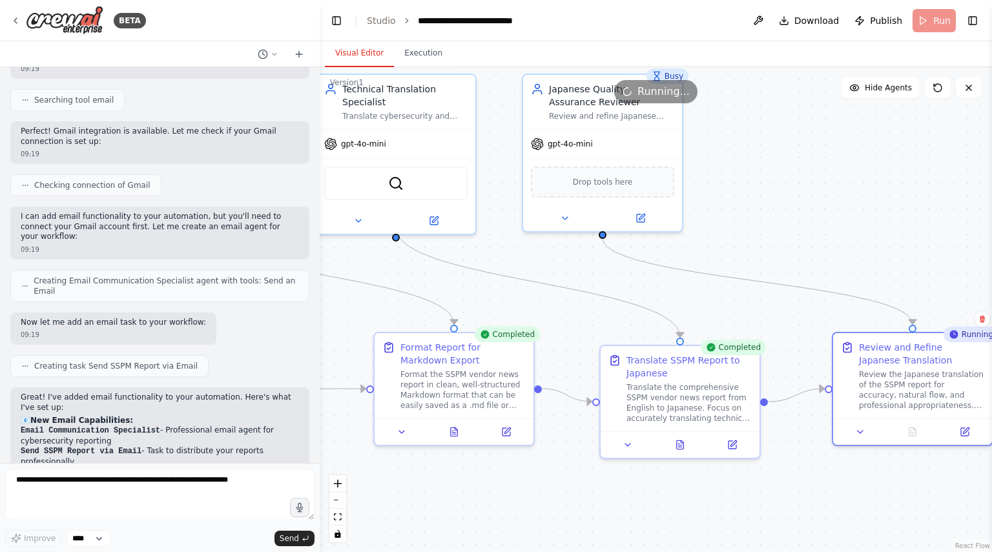
drag, startPoint x: 642, startPoint y: 221, endPoint x: 800, endPoint y: 203, distance: 159.8
click at [800, 203] on div ".deletable-edge-delete-btn { width: 20px; height: 20px; border: 0px solid #ffff…" at bounding box center [656, 309] width 672 height 485
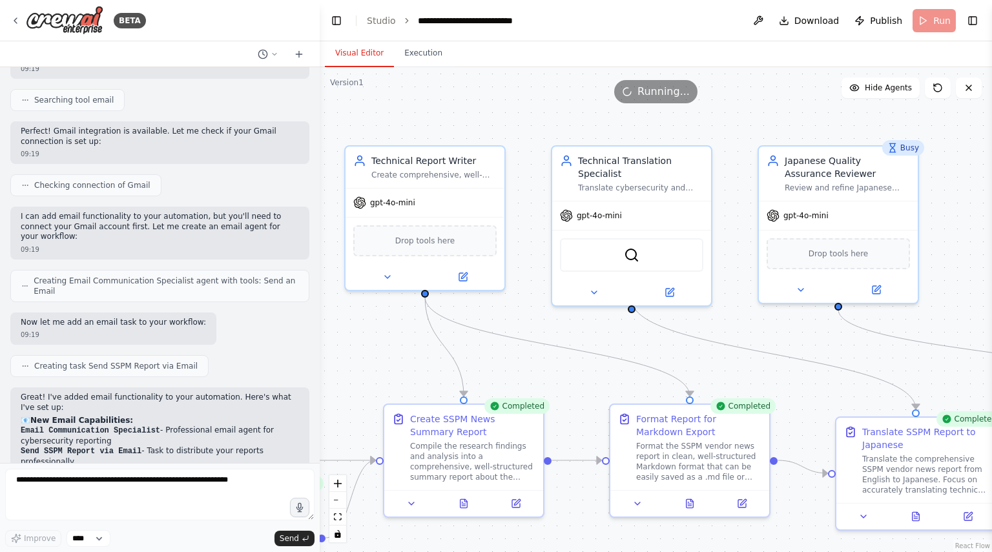
drag, startPoint x: 509, startPoint y: 229, endPoint x: 745, endPoint y: 296, distance: 245.6
click at [745, 296] on div ".deletable-edge-delete-btn { width: 20px; height: 20px; border: 0px solid #ffff…" at bounding box center [656, 309] width 672 height 485
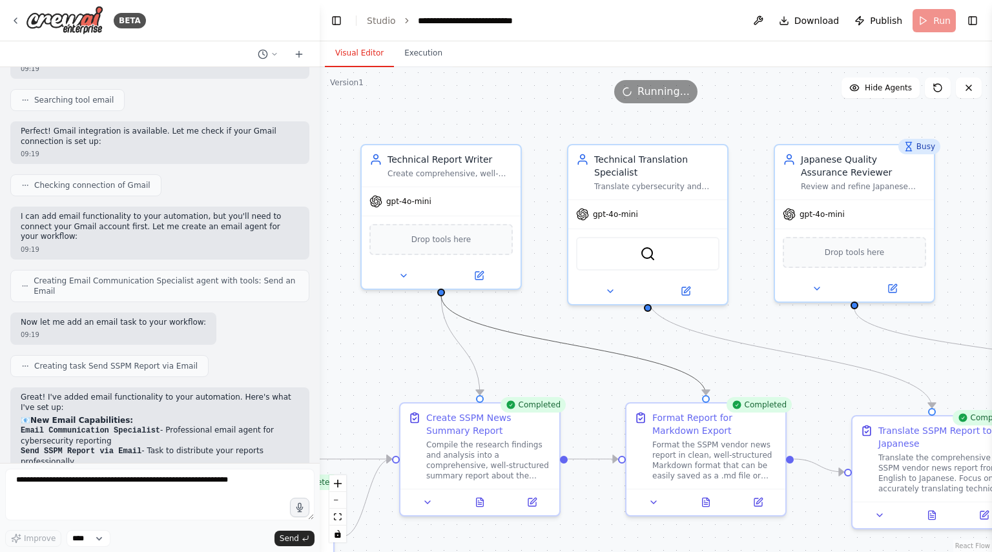
drag, startPoint x: 593, startPoint y: 348, endPoint x: 684, endPoint y: 329, distance: 92.3
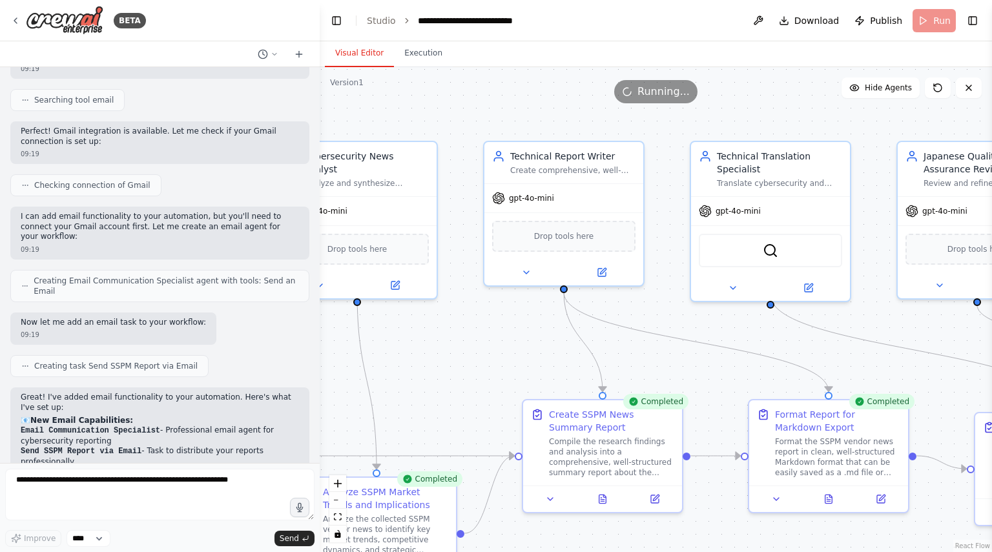
drag, startPoint x: 591, startPoint y: 322, endPoint x: 713, endPoint y: 319, distance: 122.7
click at [713, 319] on div ".deletable-edge-delete-btn { width: 20px; height: 20px; border: 0px solid #ffff…" at bounding box center [656, 309] width 672 height 485
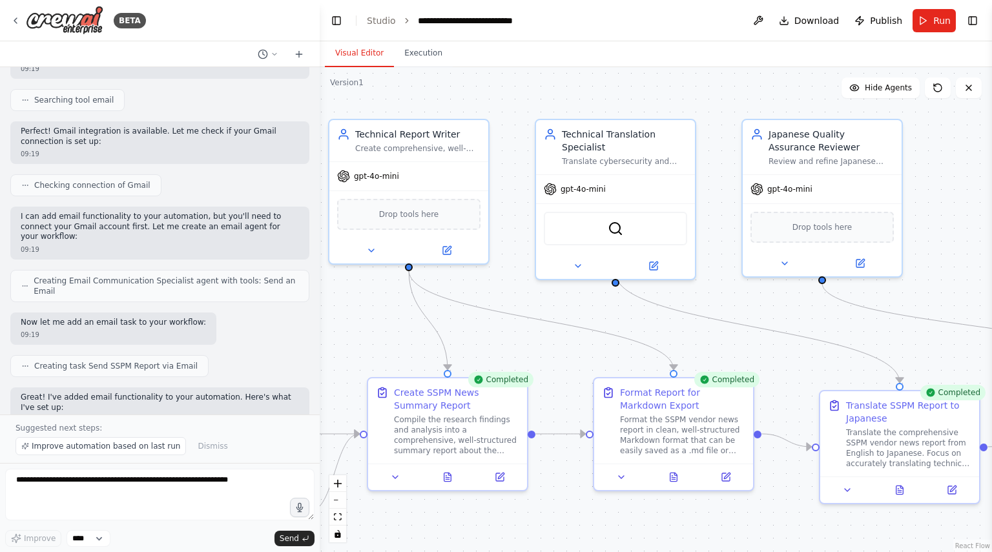
drag, startPoint x: 702, startPoint y: 325, endPoint x: 644, endPoint y: 306, distance: 61.2
click at [546, 303] on div ".deletable-edge-delete-btn { width: 20px; height: 20px; border: 0px solid #ffff…" at bounding box center [656, 309] width 672 height 485
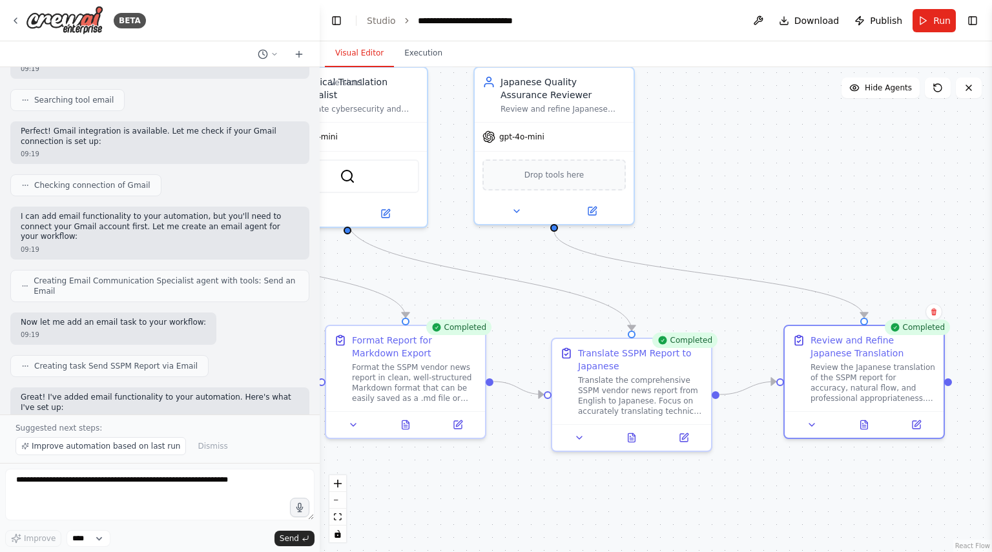
drag, startPoint x: 795, startPoint y: 323, endPoint x: 505, endPoint y: 272, distance: 293.7
click at [505, 272] on div ".deletable-edge-delete-btn { width: 20px; height: 20px; border: 0px solid #ffff…" at bounding box center [656, 309] width 672 height 485
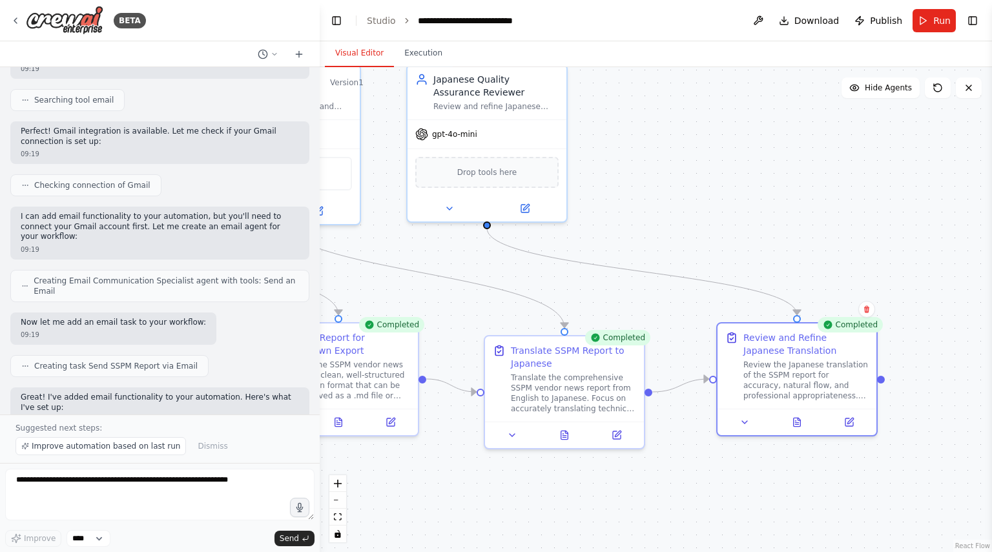
drag, startPoint x: 704, startPoint y: 252, endPoint x: 658, endPoint y: 252, distance: 45.2
click at [658, 252] on div ".deletable-edge-delete-btn { width: 20px; height: 20px; border: 0px solid #ffff…" at bounding box center [656, 309] width 672 height 485
click at [850, 428] on button at bounding box center [847, 421] width 45 height 15
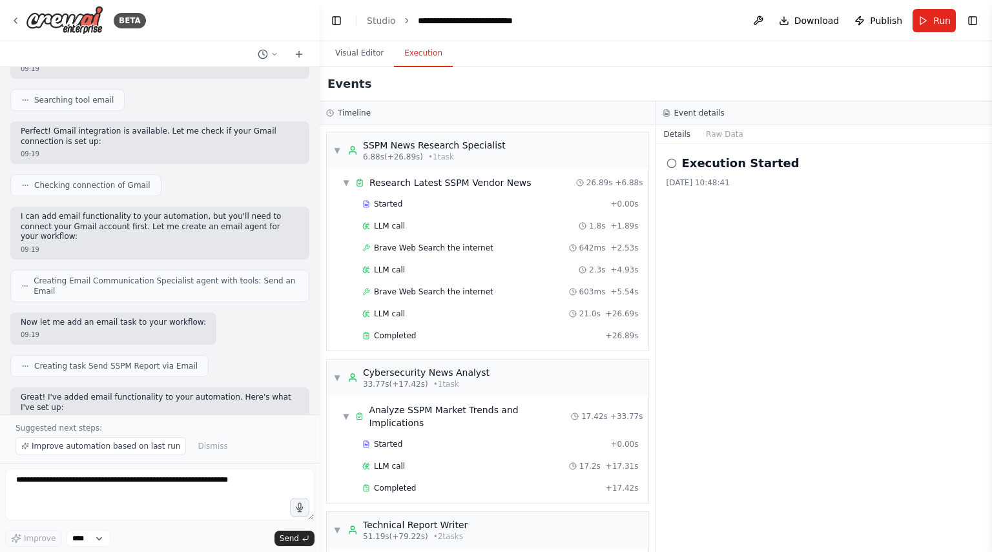
click at [413, 57] on button "Execution" at bounding box center [423, 53] width 59 height 27
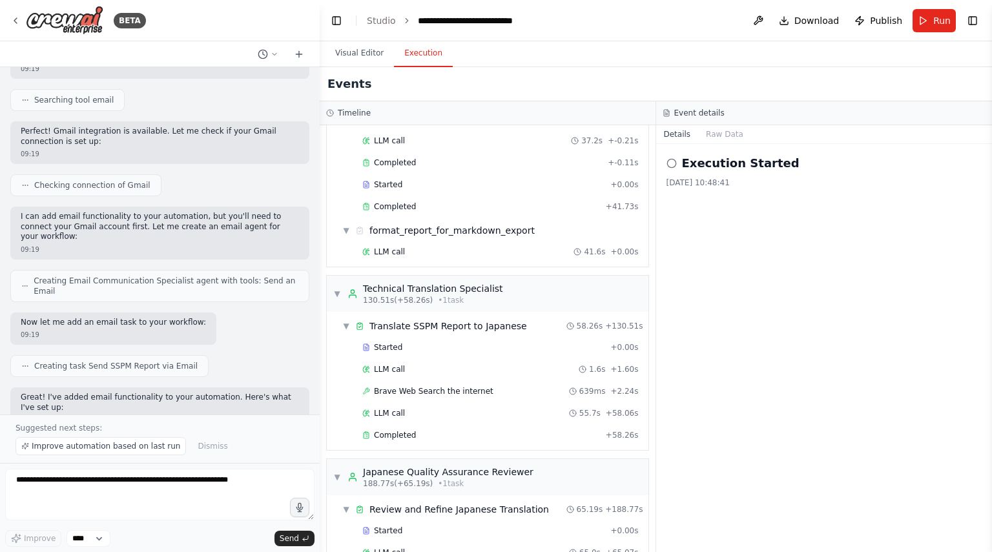
scroll to position [496, 0]
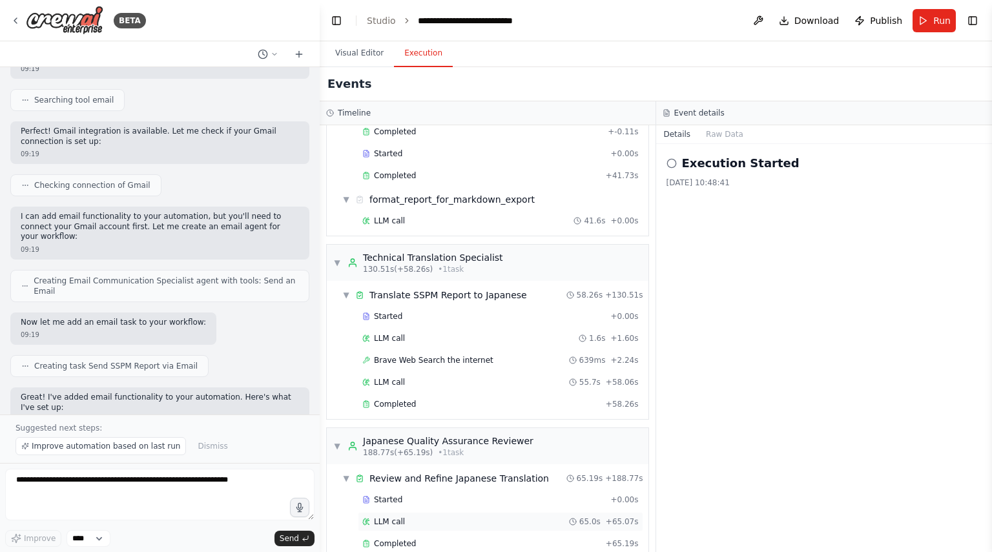
click at [496, 516] on div "LLM call 65.0s + 65.07s" at bounding box center [500, 521] width 276 height 10
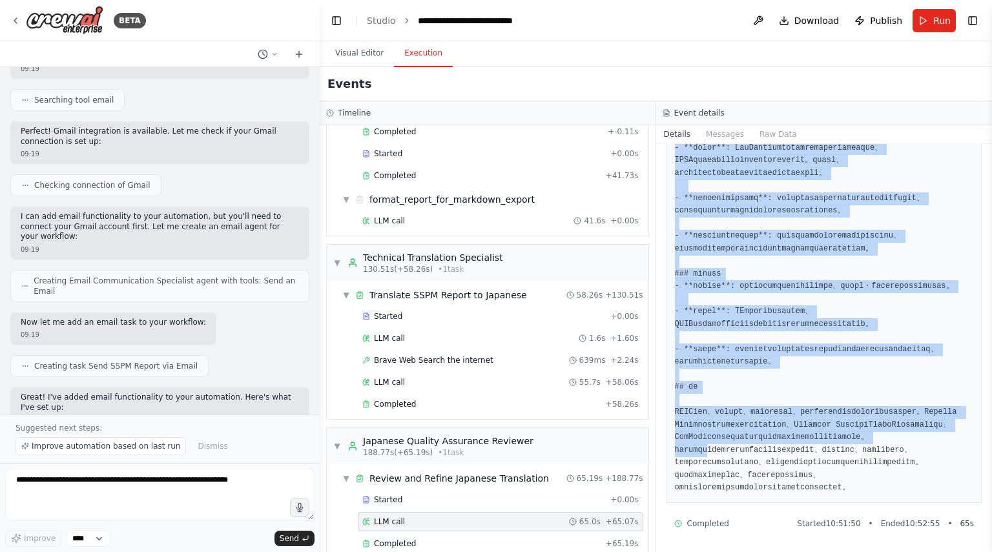
scroll to position [2086, 0]
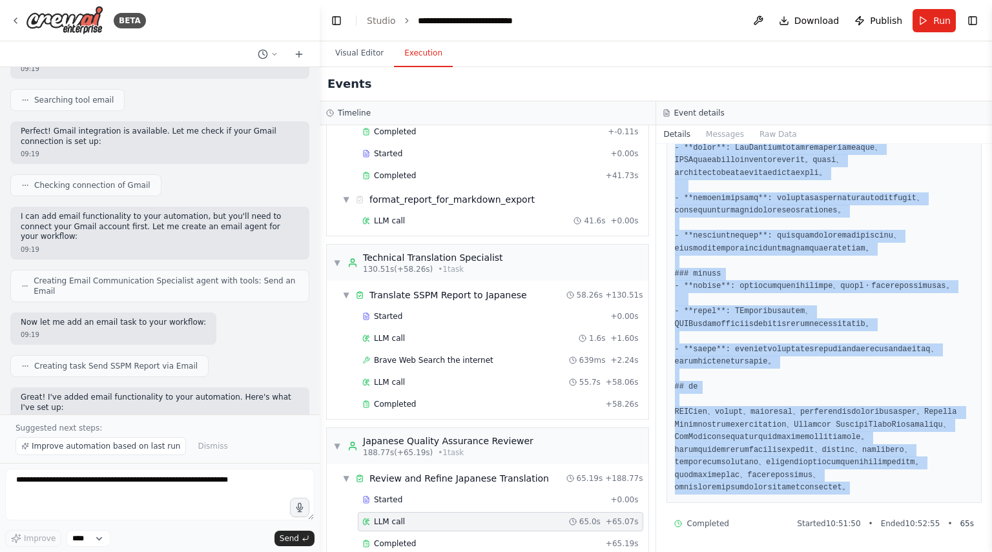
drag, startPoint x: 674, startPoint y: 234, endPoint x: 926, endPoint y: 493, distance: 361.1
copy pre "I now can give a great answer Final Answer: # SSPMベンダーニュースサマリーレポート - 2025年8月 ##…"
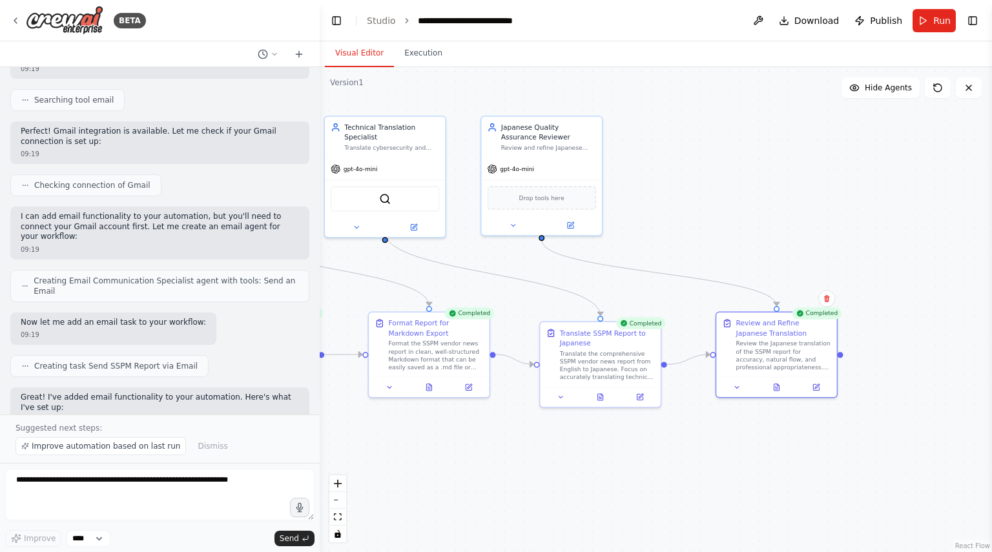
click at [361, 56] on button "Visual Editor" at bounding box center [359, 53] width 69 height 27
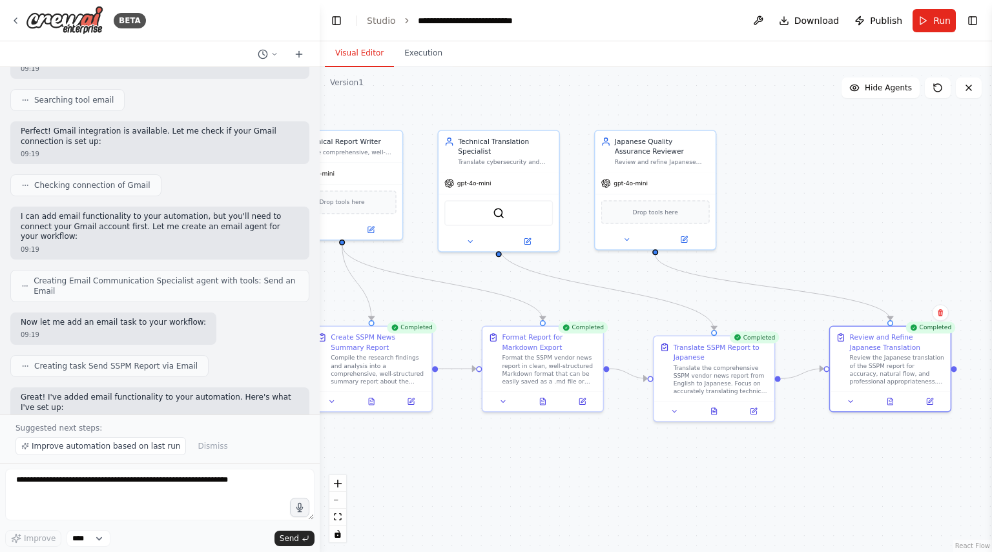
drag, startPoint x: 754, startPoint y: 216, endPoint x: 868, endPoint y: 230, distance: 114.5
click at [868, 230] on div ".deletable-edge-delete-btn { width: 20px; height: 20px; border: 0px solid #ffff…" at bounding box center [656, 309] width 672 height 485
drag, startPoint x: 866, startPoint y: 228, endPoint x: 865, endPoint y: 219, distance: 8.5
click at [865, 219] on div ".deletable-edge-delete-btn { width: 20px; height: 20px; border: 0px solid #ffff…" at bounding box center [656, 309] width 672 height 485
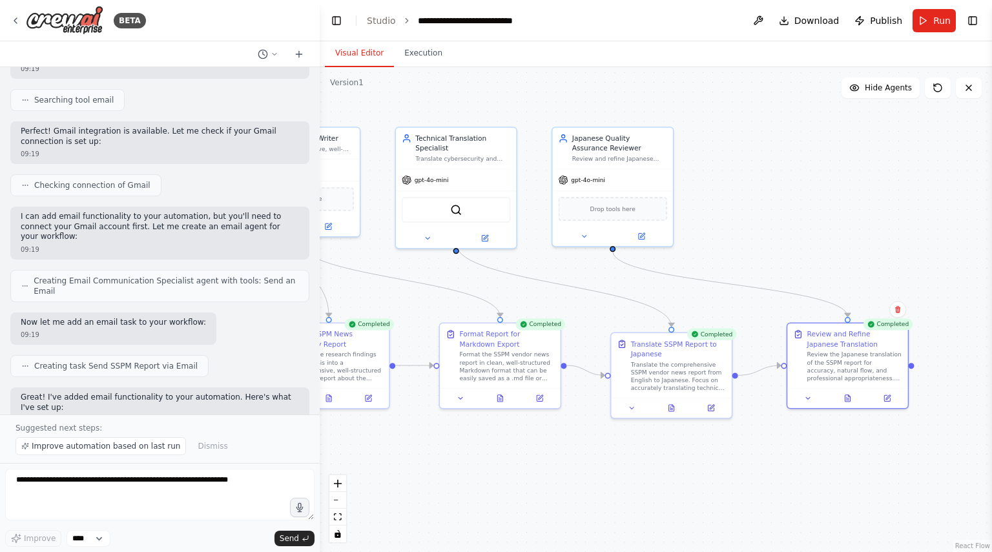
drag, startPoint x: 780, startPoint y: 234, endPoint x: 738, endPoint y: 239, distance: 42.3
click at [738, 239] on div ".deletable-edge-delete-btn { width: 20px; height: 20px; border: 0px solid #ffff…" at bounding box center [656, 309] width 672 height 485
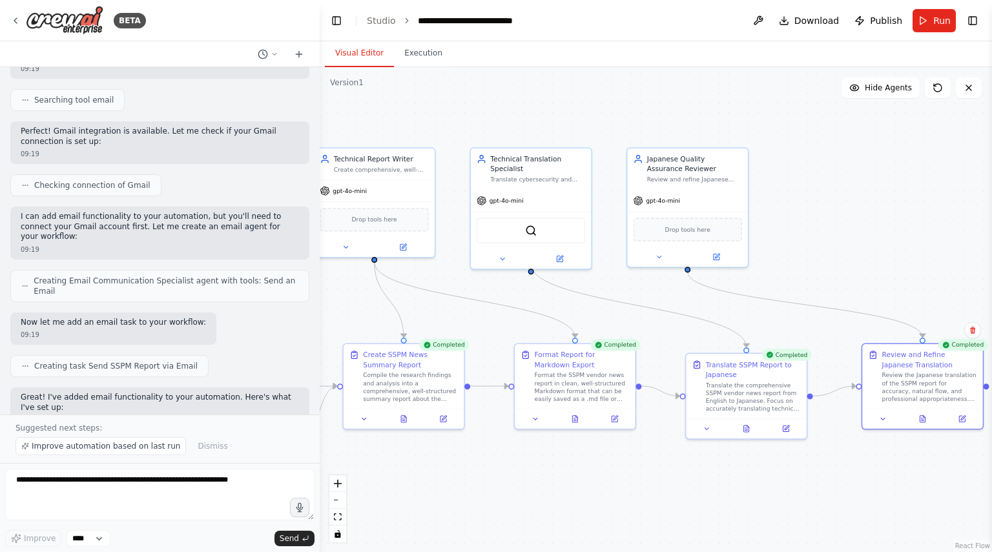
drag, startPoint x: 718, startPoint y: 209, endPoint x: 794, endPoint y: 229, distance: 78.3
click at [794, 229] on div ".deletable-edge-delete-btn { width: 20px; height: 20px; border: 0px solid #ffff…" at bounding box center [656, 309] width 672 height 485
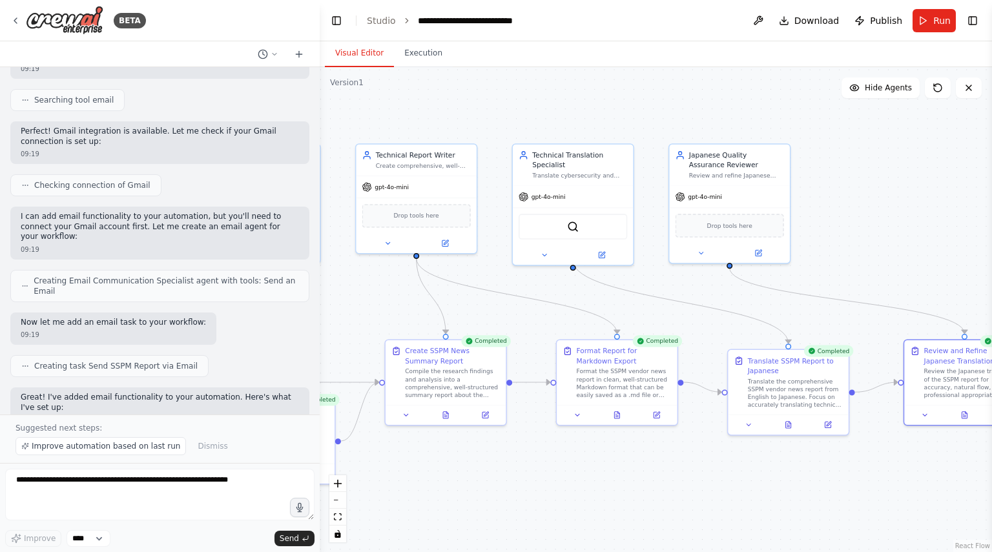
drag, startPoint x: 794, startPoint y: 229, endPoint x: 836, endPoint y: 225, distance: 42.1
click at [836, 225] on div ".deletable-edge-delete-btn { width: 20px; height: 20px; border: 0px solid #ffff…" at bounding box center [656, 309] width 672 height 485
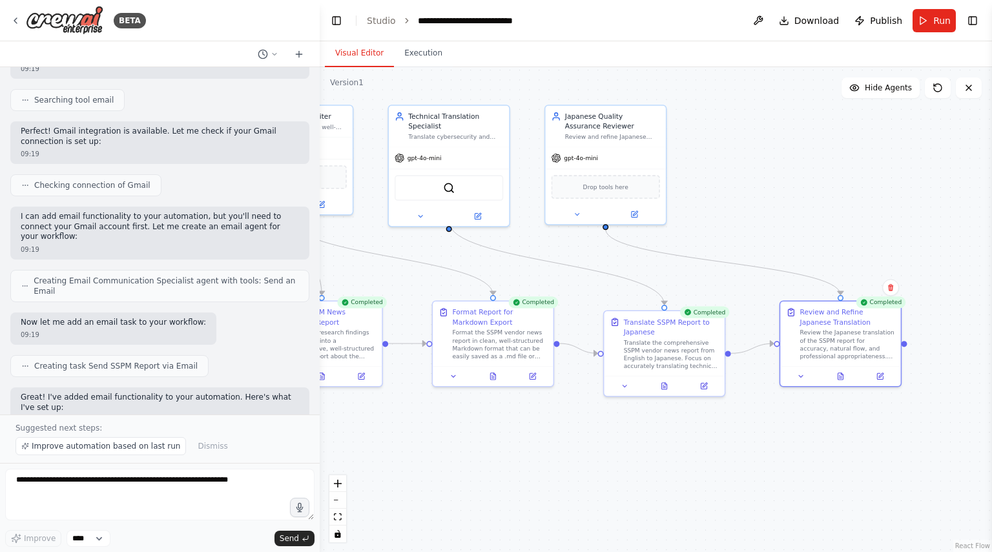
drag, startPoint x: 666, startPoint y: 464, endPoint x: 540, endPoint y: 425, distance: 132.3
click at [540, 425] on div ".deletable-edge-delete-btn { width: 20px; height: 20px; border: 0px solid #ffff…" at bounding box center [656, 309] width 672 height 485
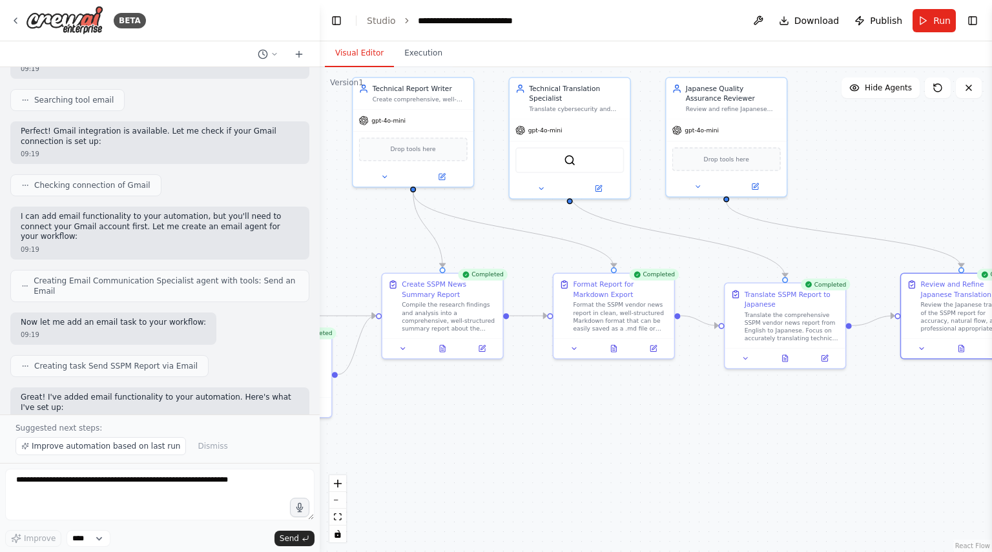
drag, startPoint x: 604, startPoint y: 448, endPoint x: 727, endPoint y: 420, distance: 126.4
click at [727, 420] on div ".deletable-edge-delete-btn { width: 20px; height: 20px; border: 0px solid #ffff…" at bounding box center [656, 309] width 672 height 485
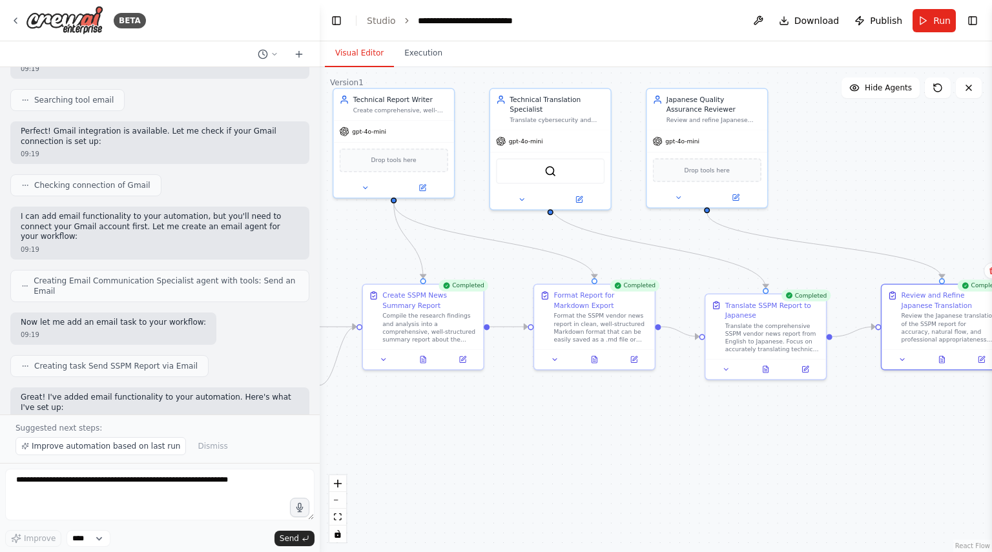
drag, startPoint x: 727, startPoint y: 420, endPoint x: 707, endPoint y: 431, distance: 22.3
click at [707, 431] on div ".deletable-edge-delete-btn { width: 20px; height: 20px; border: 0px solid #ffff…" at bounding box center [656, 309] width 672 height 485
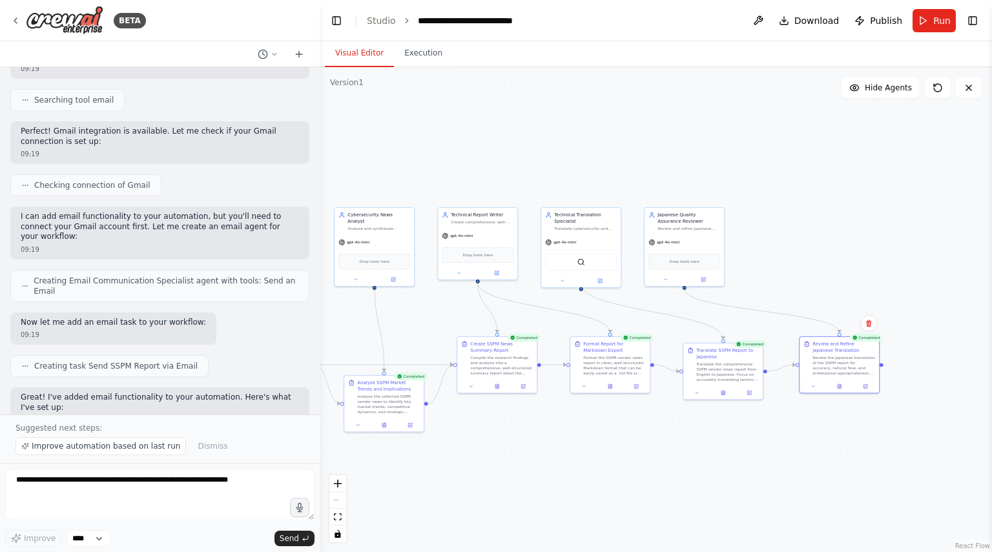
click at [709, 193] on div ".deletable-edge-delete-btn { width: 20px; height: 20px; border: 0px solid #ffff…" at bounding box center [656, 309] width 672 height 485
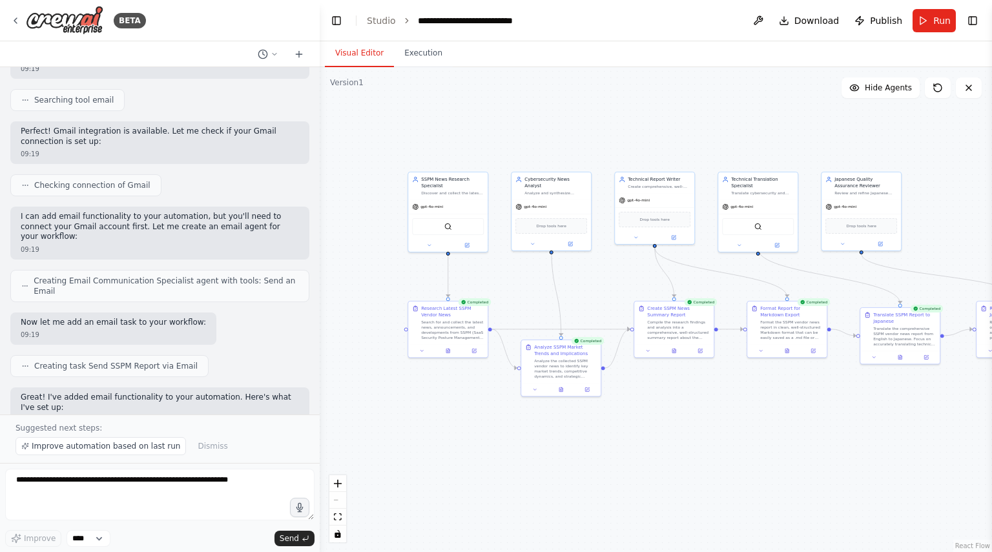
drag, startPoint x: 630, startPoint y: 469, endPoint x: 795, endPoint y: 442, distance: 167.5
click at [795, 442] on div ".deletable-edge-delete-btn { width: 20px; height: 20px; border: 0px solid #ffff…" at bounding box center [656, 309] width 672 height 485
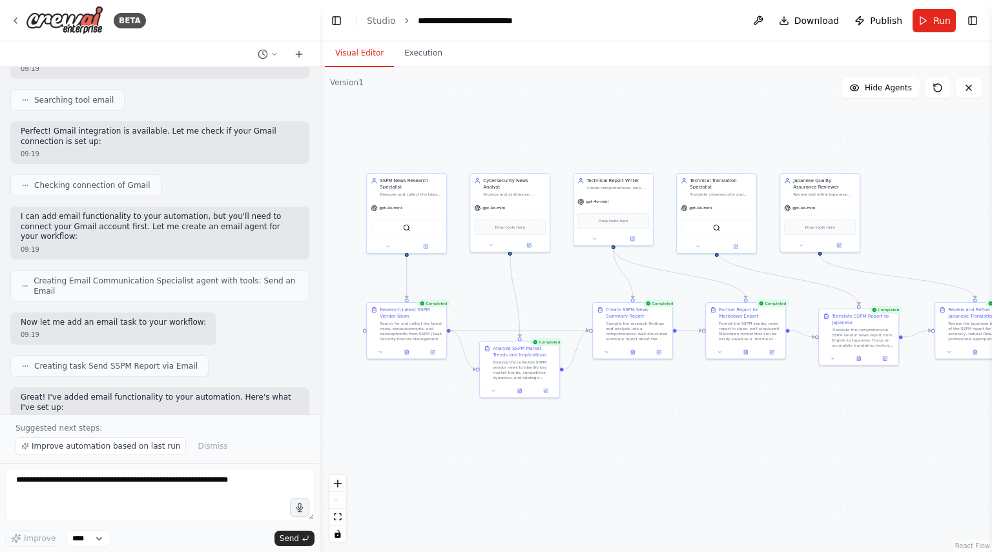
drag, startPoint x: 780, startPoint y: 442, endPoint x: 738, endPoint y: 443, distance: 41.3
click at [738, 443] on div ".deletable-edge-delete-btn { width: 20px; height: 20px; border: 0px solid #ffff…" at bounding box center [656, 309] width 672 height 485
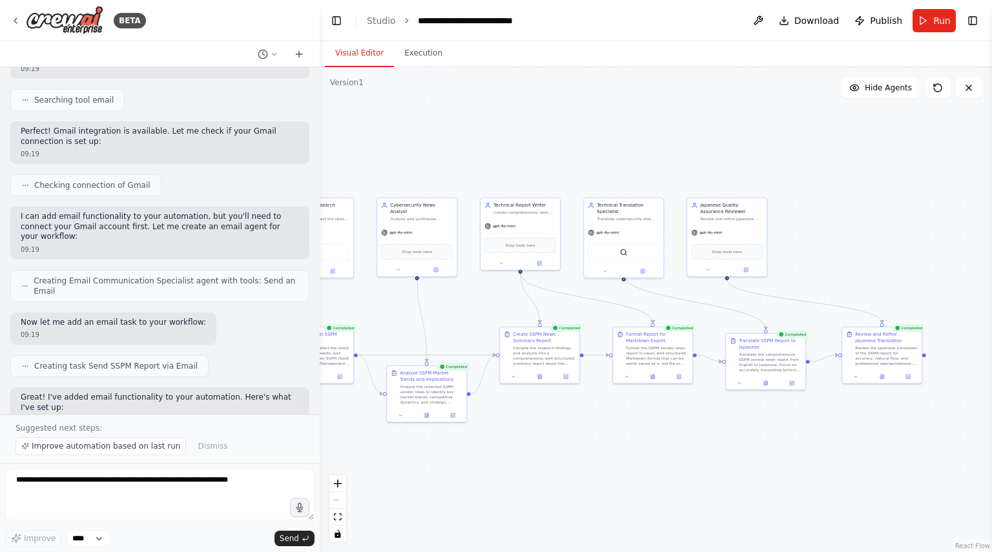
drag, startPoint x: 715, startPoint y: 430, endPoint x: 622, endPoint y: 454, distance: 96.0
click at [622, 454] on div ".deletable-edge-delete-btn { width: 20px; height: 20px; border: 0px solid #ffff…" at bounding box center [656, 309] width 672 height 485
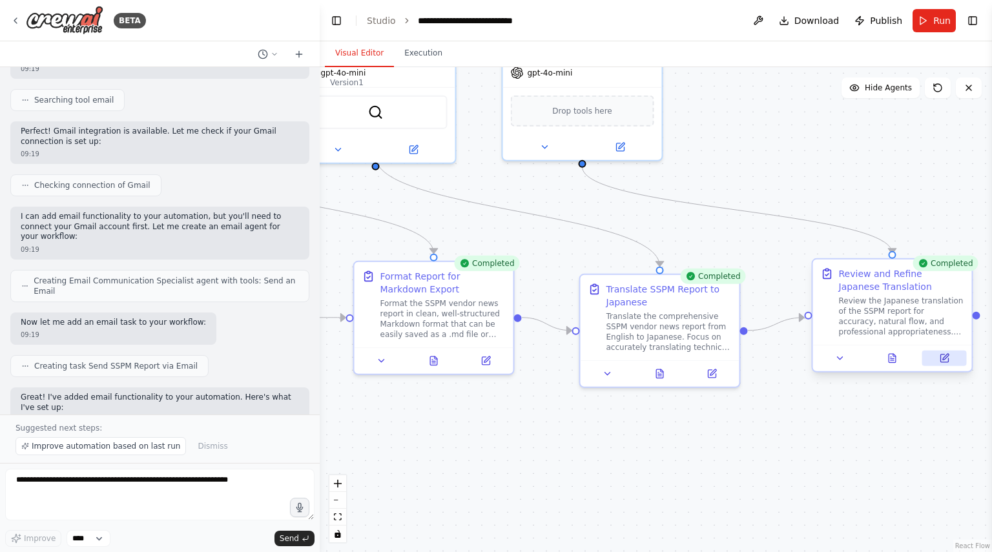
click at [948, 351] on button at bounding box center [944, 358] width 45 height 15
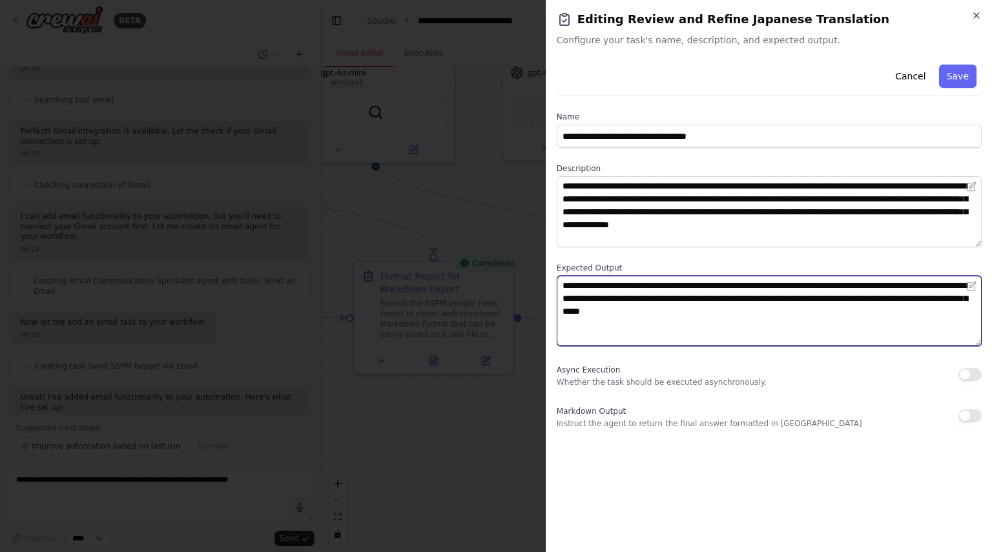
click at [773, 314] on textarea "**********" at bounding box center [768, 311] width 425 height 71
click at [777, 314] on textarea "**********" at bounding box center [768, 311] width 425 height 71
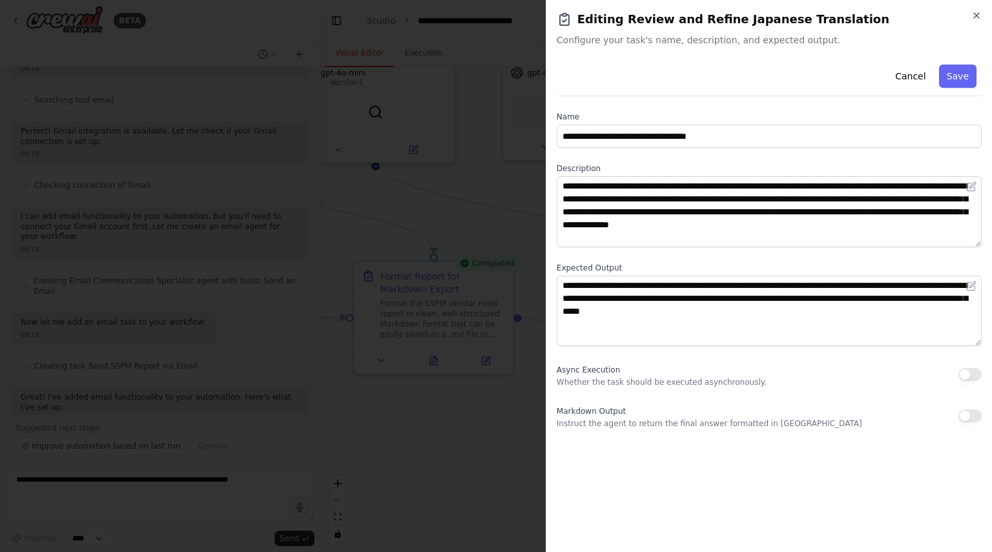
click at [514, 431] on div at bounding box center [496, 276] width 992 height 552
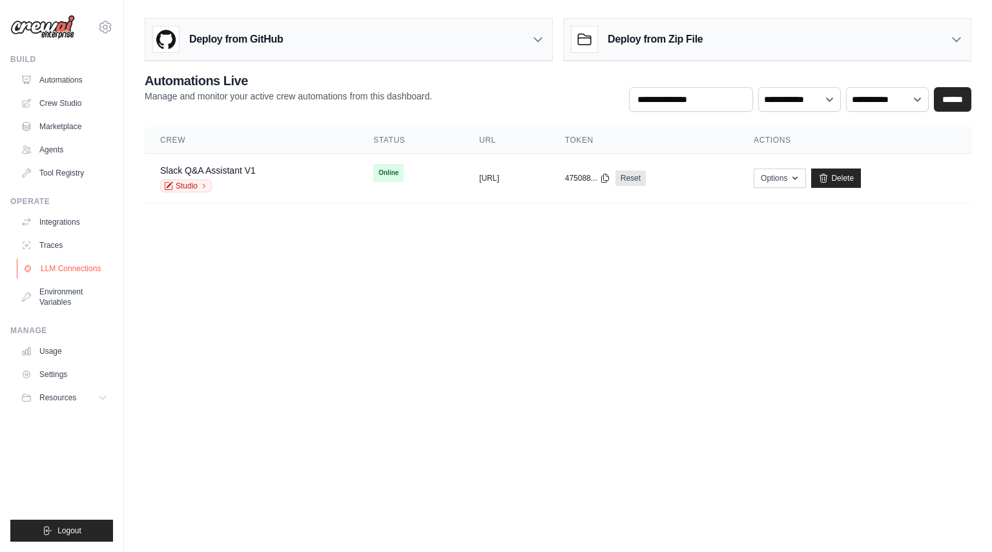
click at [74, 271] on link "LLM Connections" at bounding box center [65, 268] width 97 height 21
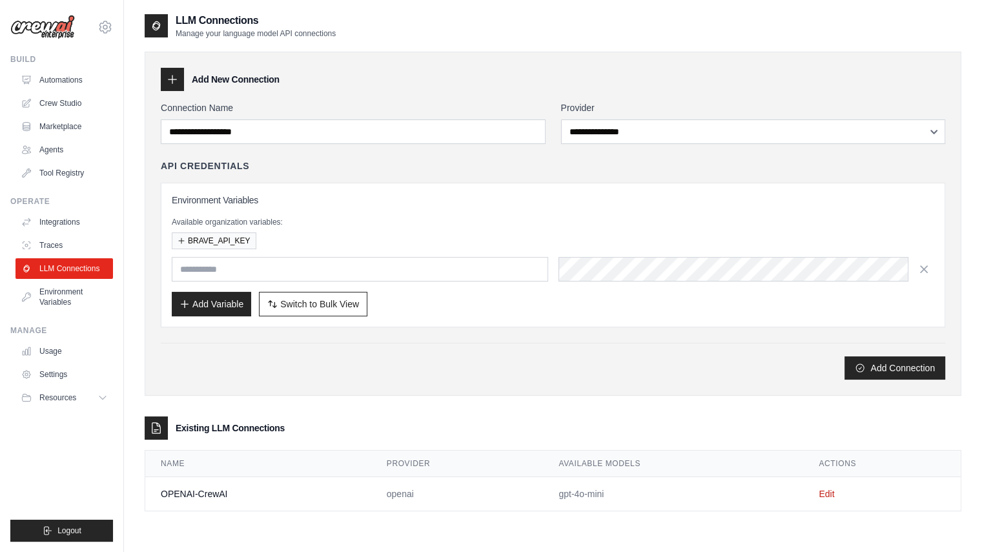
drag, startPoint x: 440, startPoint y: 359, endPoint x: 444, endPoint y: 314, distance: 45.4
click at [444, 314] on div "**********" at bounding box center [553, 240] width 784 height 278
click at [79, 302] on link "Environment Variables" at bounding box center [65, 296] width 97 height 31
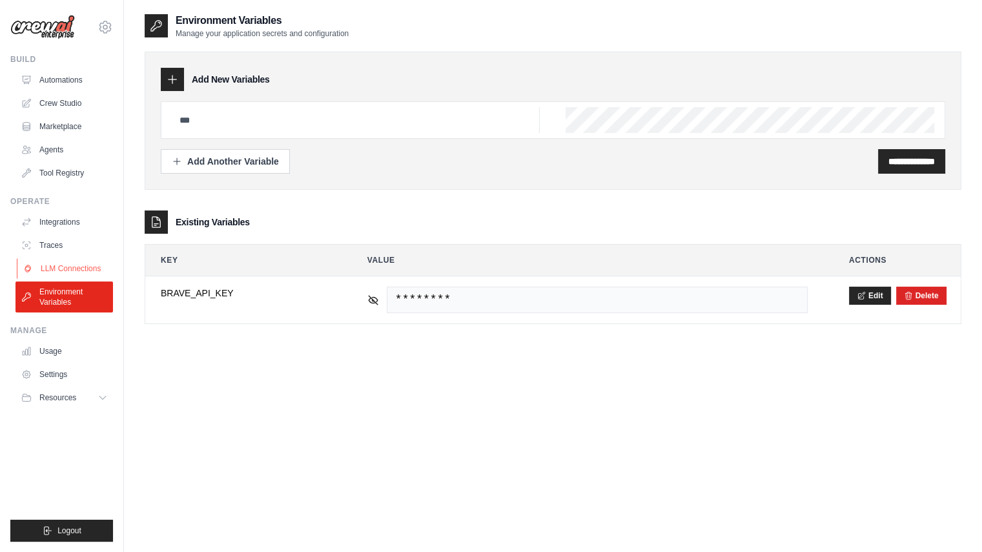
click at [68, 274] on link "LLM Connections" at bounding box center [65, 268] width 97 height 21
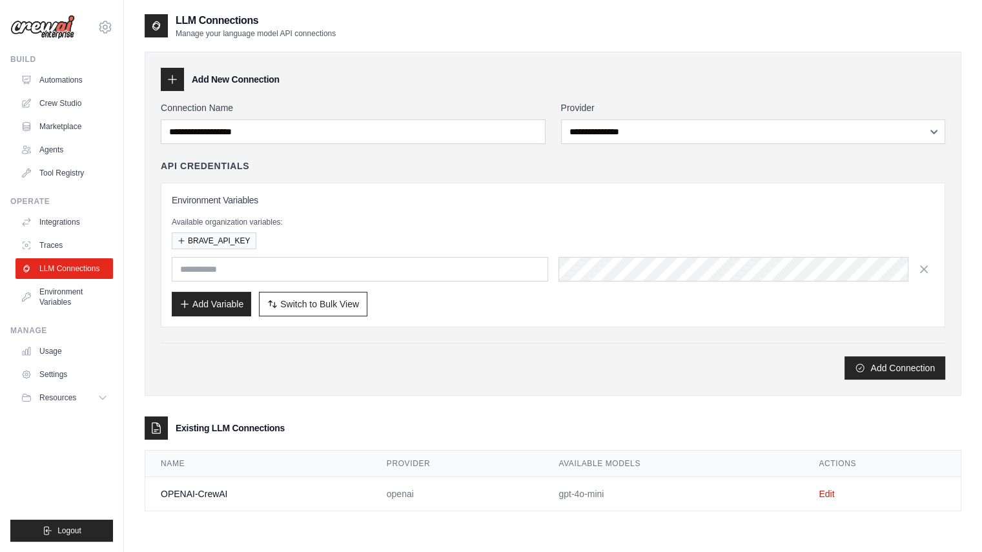
scroll to position [26, 0]
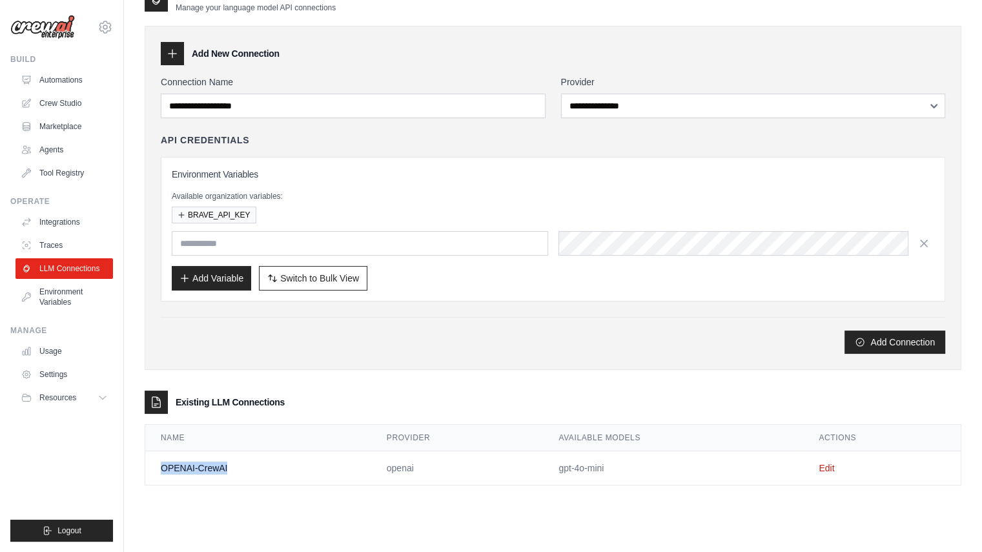
drag, startPoint x: 247, startPoint y: 460, endPoint x: 153, endPoint y: 464, distance: 94.3
click at [153, 464] on td "OPENAI-CrewAI" at bounding box center [258, 468] width 226 height 34
click at [574, 409] on div "Existing LLM Connections" at bounding box center [553, 402] width 817 height 23
click at [88, 132] on link "Marketplace" at bounding box center [65, 126] width 97 height 21
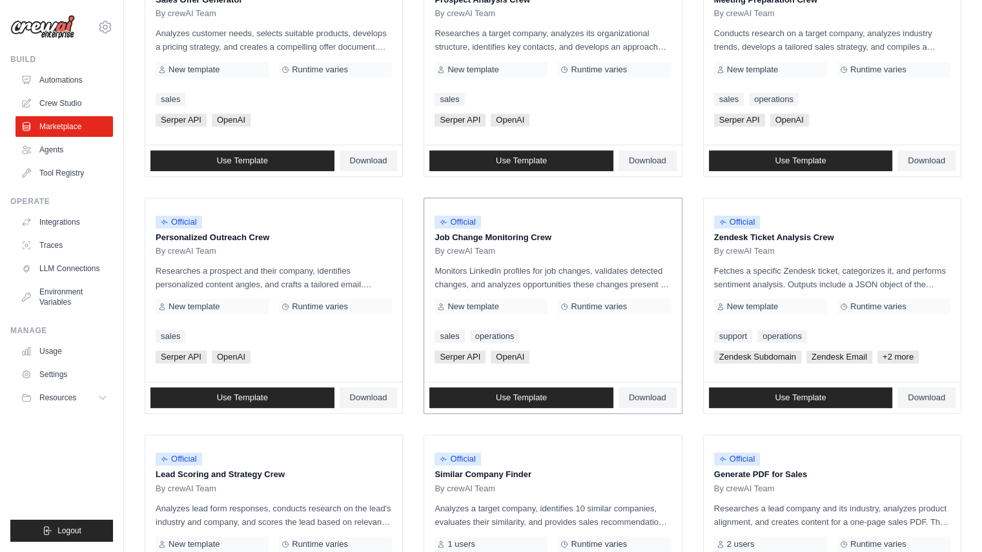
scroll to position [516, 0]
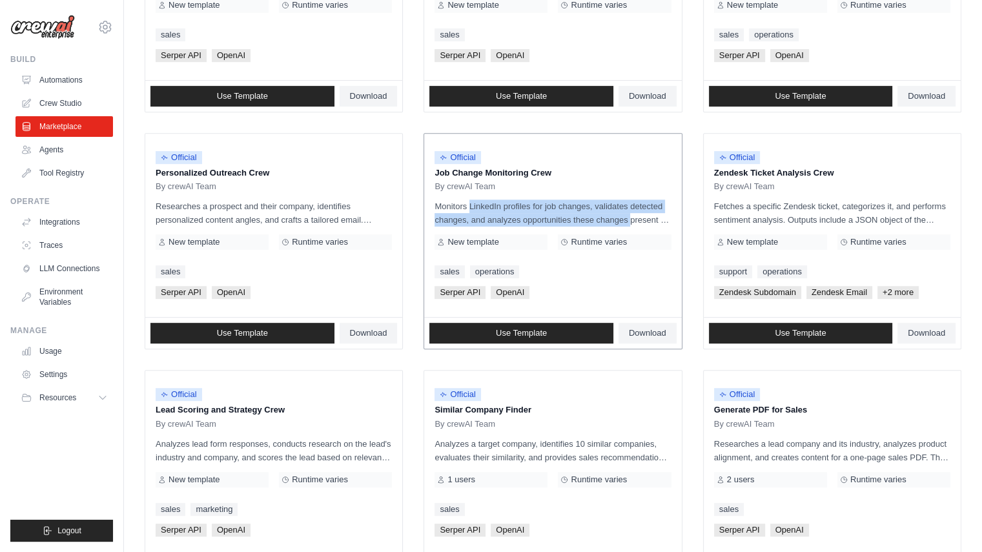
drag, startPoint x: 434, startPoint y: 205, endPoint x: 669, endPoint y: 216, distance: 234.6
click at [669, 216] on p "Monitors LinkedIn profiles for job changes, validates detected changes, and ana…" at bounding box center [552, 212] width 236 height 27
click at [587, 206] on p "Monitors LinkedIn profiles for job changes, validates detected changes, and ana…" at bounding box center [552, 212] width 236 height 27
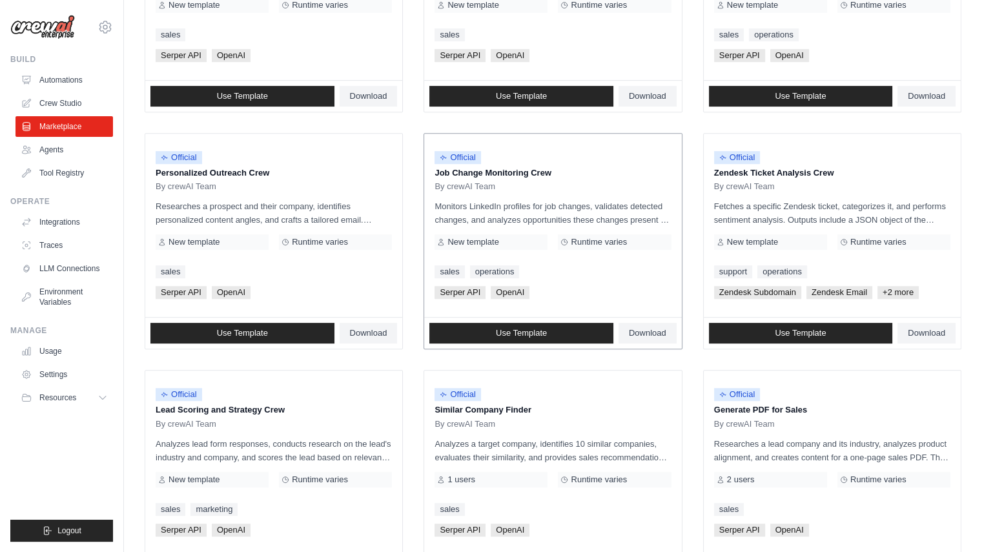
click at [507, 167] on p "Job Change Monitoring Crew" at bounding box center [552, 173] width 236 height 13
click at [638, 328] on span "Download" at bounding box center [647, 333] width 37 height 10
click at [57, 462] on ul "Build Automations Crew Studio Marketplace Agents" at bounding box center [61, 297] width 103 height 487
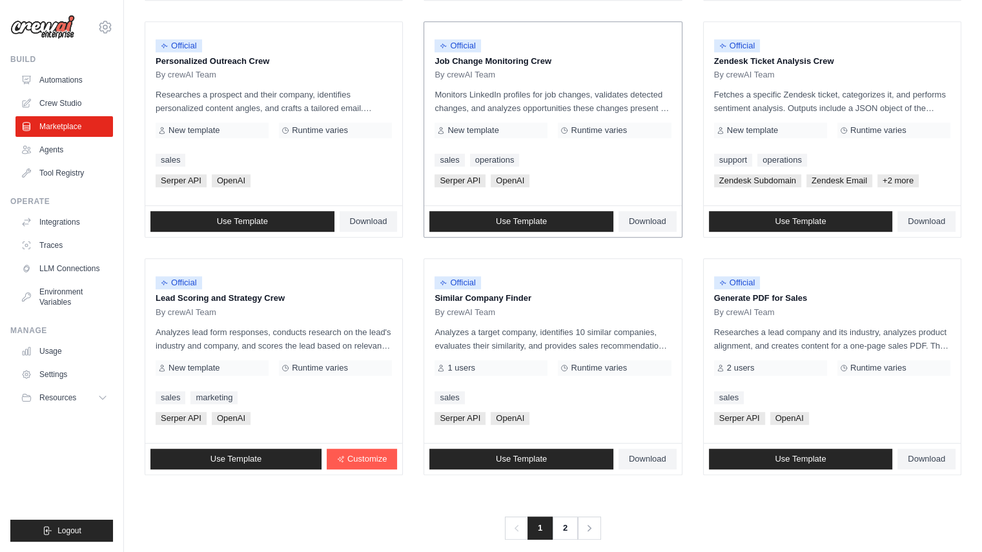
scroll to position [642, 0]
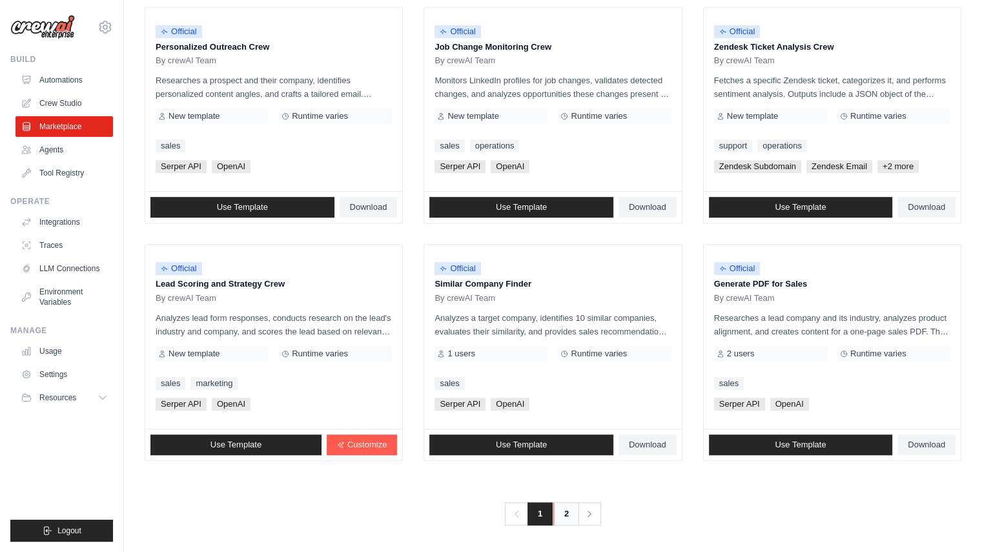
click at [564, 514] on link "2" at bounding box center [566, 513] width 26 height 23
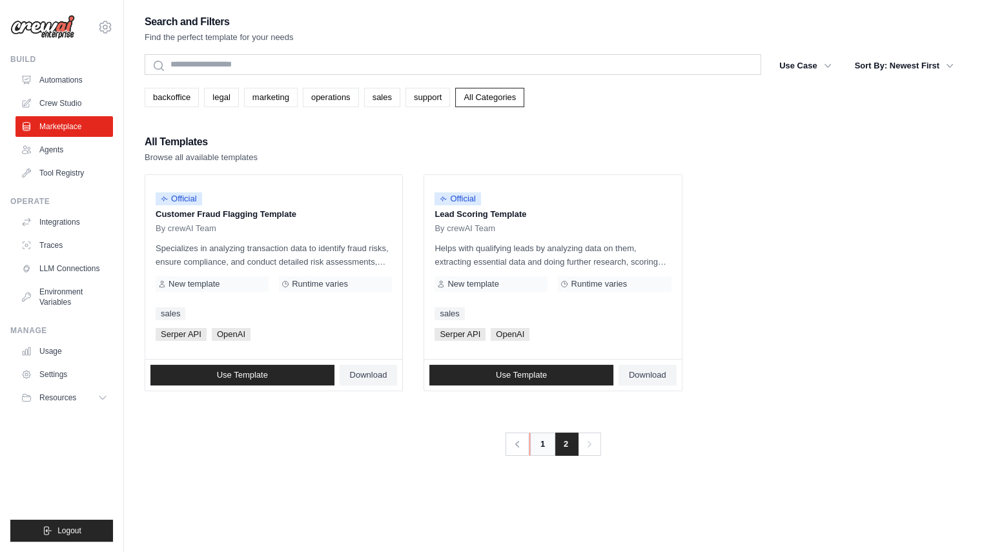
click at [540, 443] on link "1" at bounding box center [542, 444] width 26 height 23
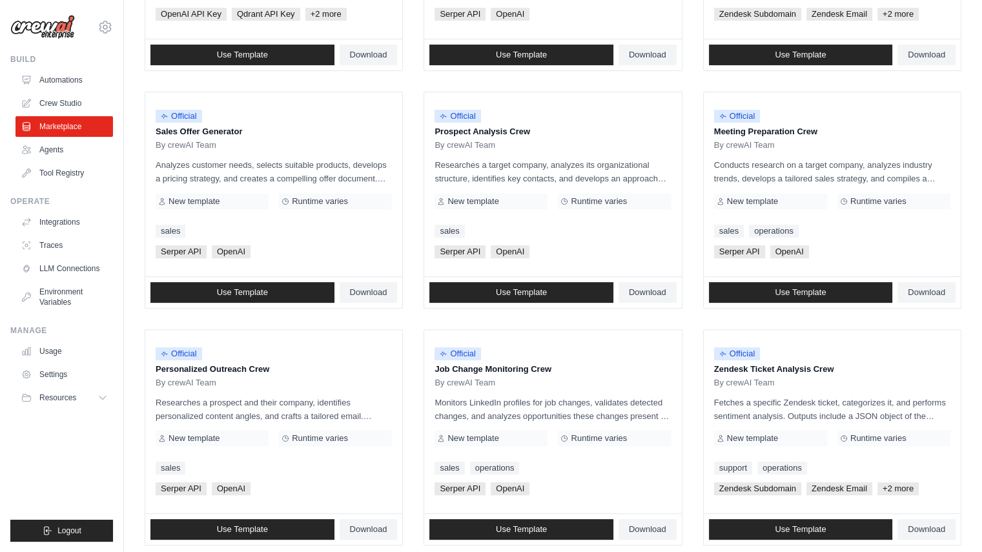
scroll to position [323, 0]
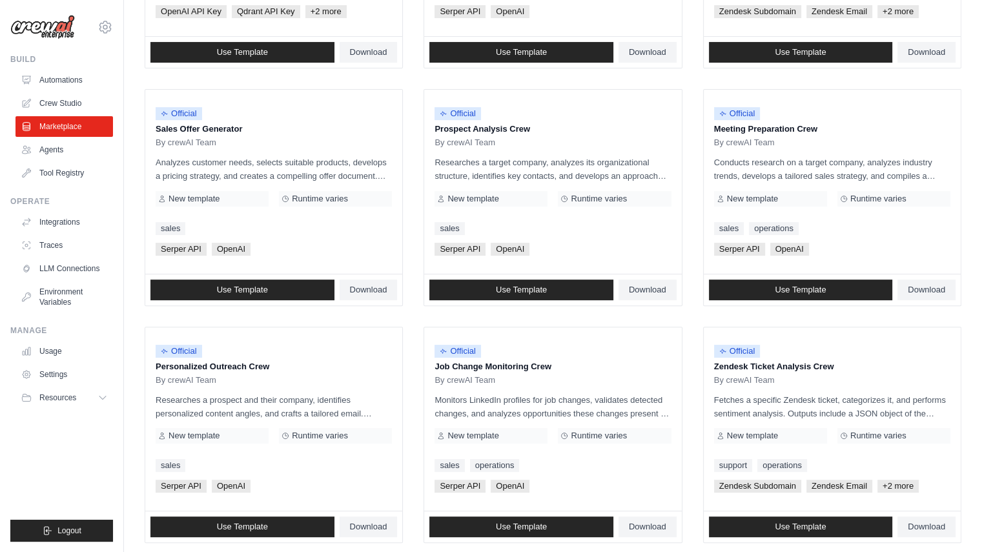
click at [687, 189] on ul "Official Contract Analysis Template By crewAI Team Analyzes contracts to extrac…" at bounding box center [553, 316] width 817 height 929
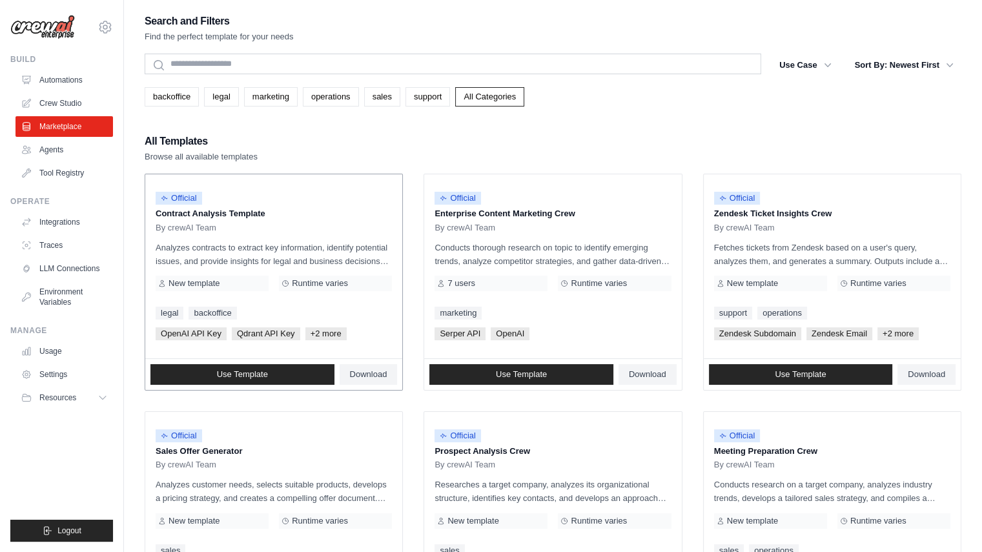
scroll to position [0, 0]
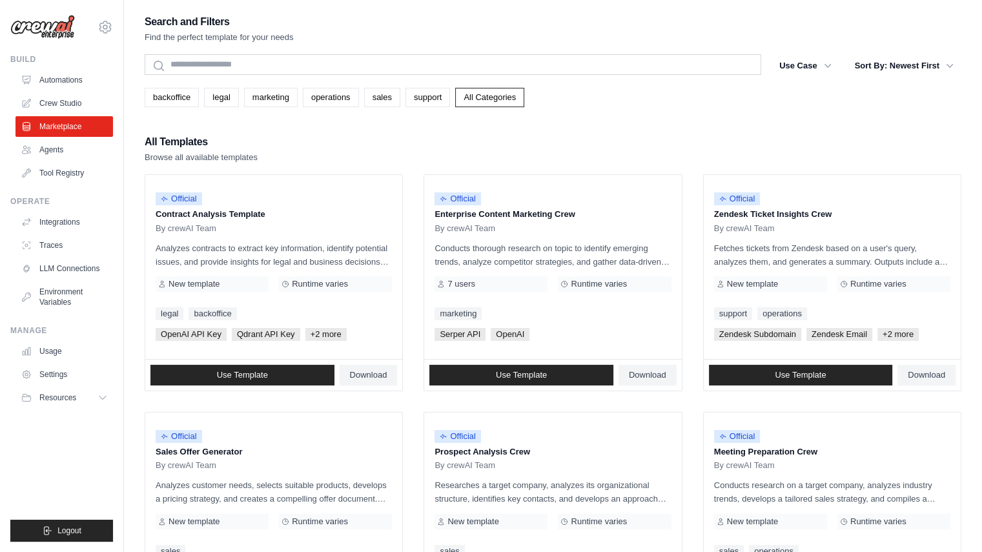
click at [394, 136] on div "All Templates Browse all available templates" at bounding box center [553, 148] width 817 height 31
click at [596, 150] on div "All Templates Browse all available templates" at bounding box center [553, 148] width 817 height 31
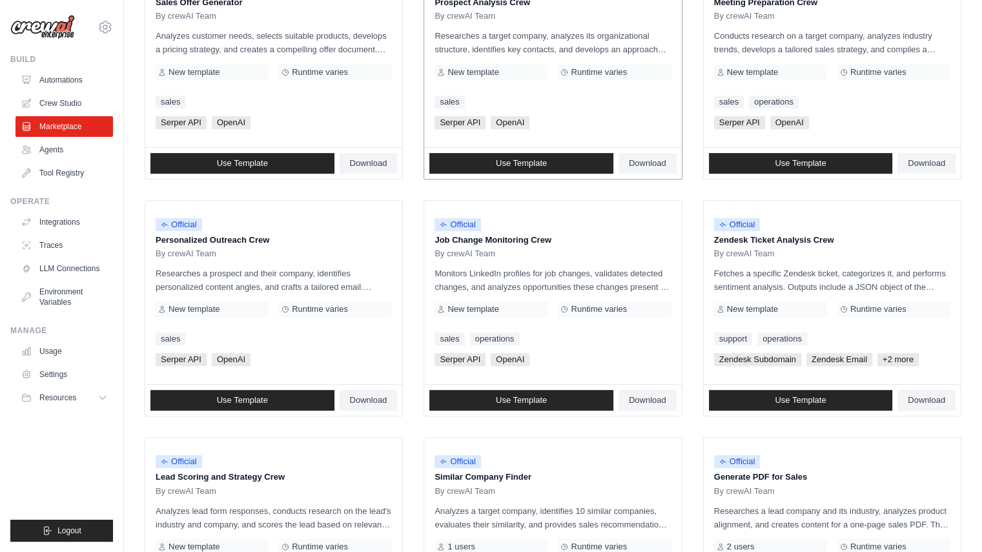
scroll to position [452, 0]
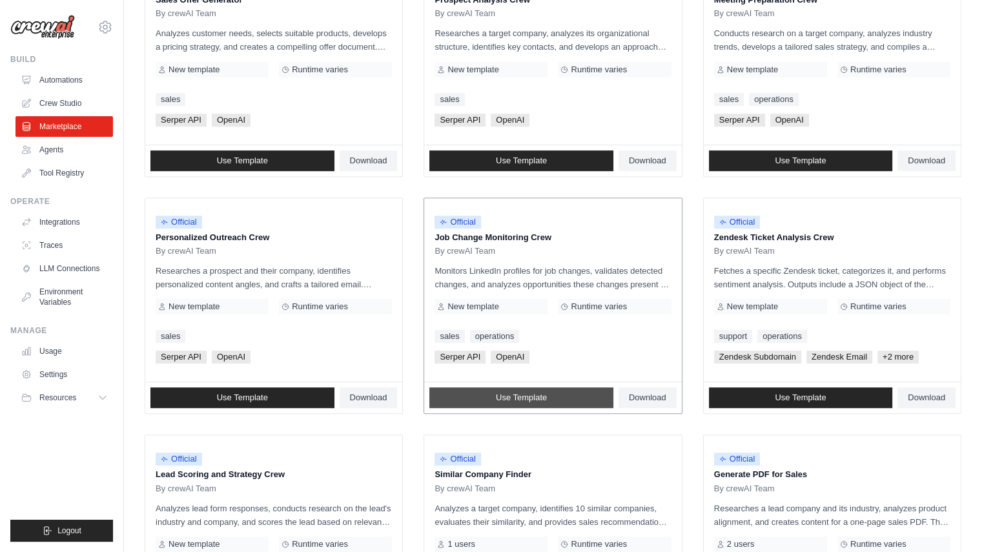
click at [585, 394] on link "Use Template" at bounding box center [521, 397] width 184 height 21
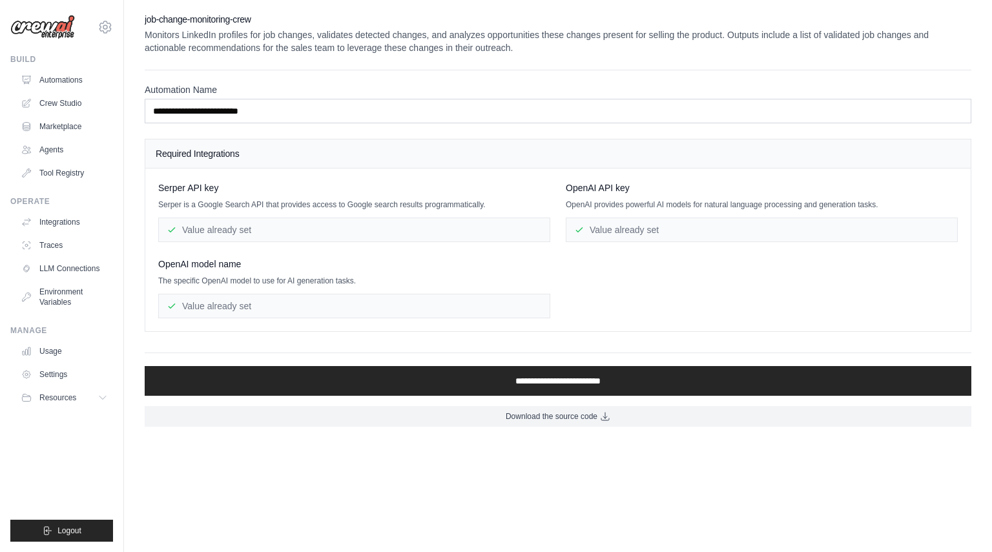
click at [389, 222] on div "Value already set" at bounding box center [354, 230] width 392 height 25
click at [389, 196] on div "Serper API key Serper is a Google Search API that provides access to Google sea…" at bounding box center [354, 211] width 392 height 61
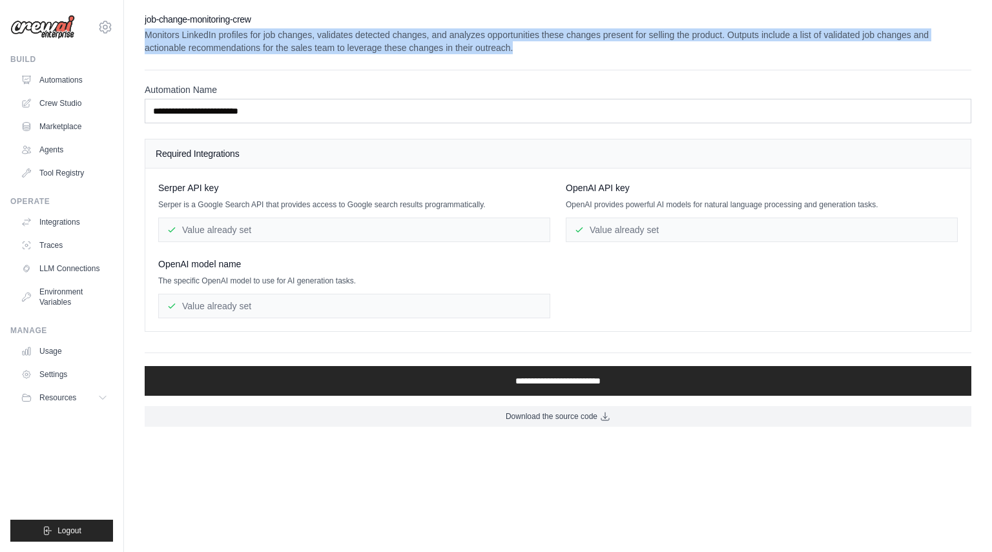
drag, startPoint x: 624, startPoint y: 54, endPoint x: 141, endPoint y: 36, distance: 482.5
click at [141, 36] on div "**********" at bounding box center [558, 220] width 868 height 414
copy p "Monitors LinkedIn profiles for job changes, validates detected changes, and ana…"
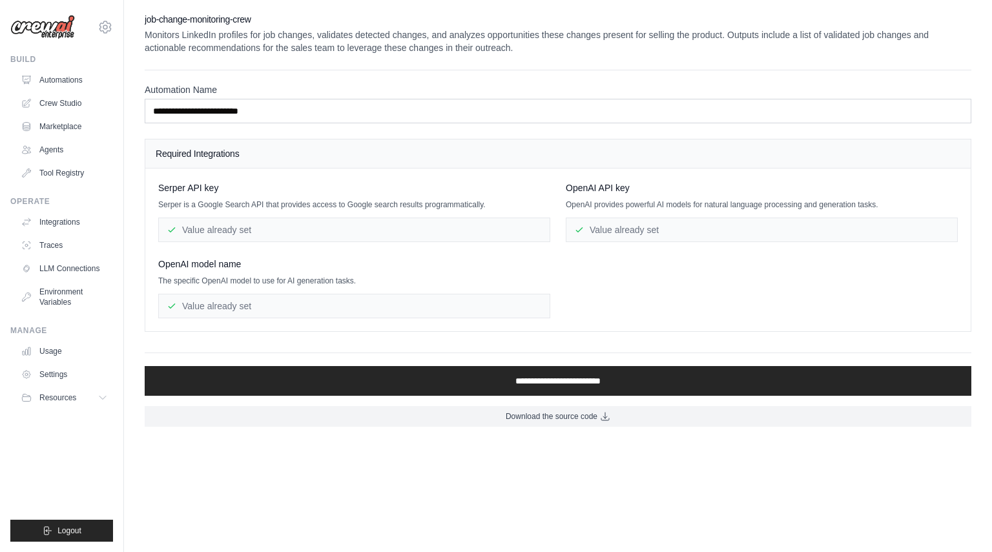
click at [682, 73] on div "**********" at bounding box center [558, 97] width 826 height 54
click at [617, 46] on p "Monitors LinkedIn profiles for job changes, validates detected changes, and ana…" at bounding box center [558, 41] width 826 height 26
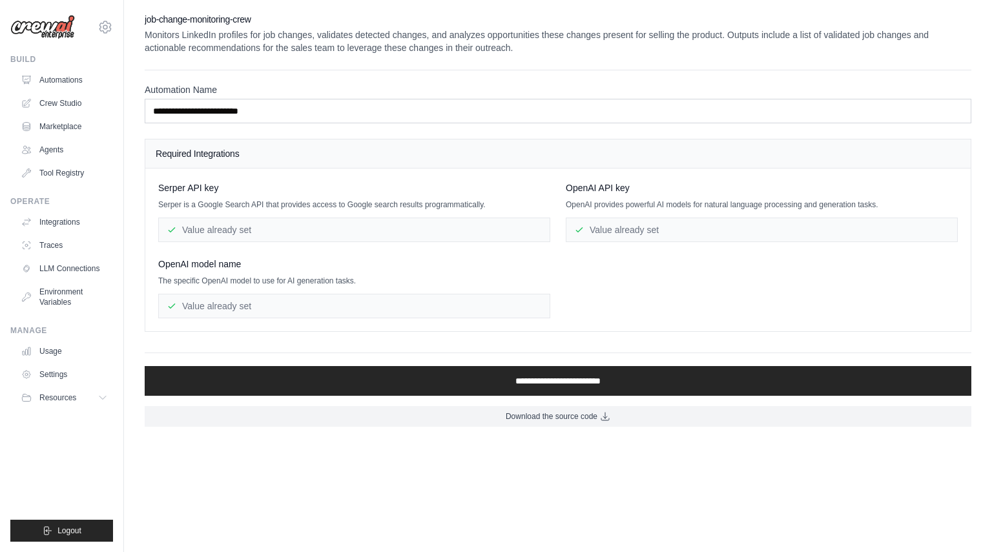
click at [617, 46] on p "Monitors LinkedIn profiles for job changes, validates detected changes, and ana…" at bounding box center [558, 41] width 826 height 26
drag, startPoint x: 155, startPoint y: 205, endPoint x: 182, endPoint y: 198, distance: 27.9
click at [182, 198] on div "Serper API key Serper is a Google Search API that provides access to Google sea…" at bounding box center [557, 249] width 825 height 163
click at [257, 206] on p "Serper is a Google Search API that provides access to Google search results pro…" at bounding box center [354, 204] width 392 height 10
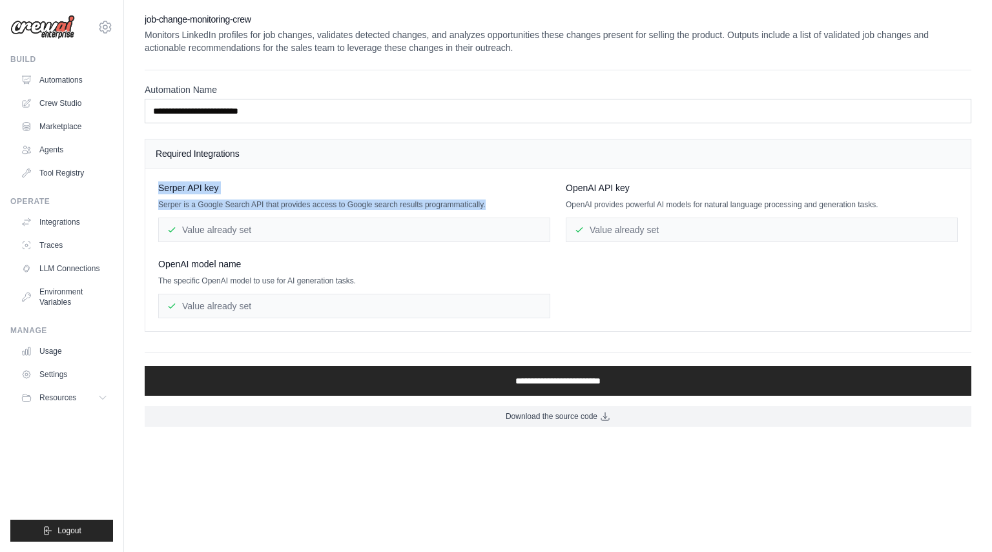
drag, startPoint x: 527, startPoint y: 203, endPoint x: 158, endPoint y: 185, distance: 369.7
click at [158, 185] on div "Serper API key Serper is a Google Search API that provides access to Google sea…" at bounding box center [557, 249] width 825 height 163
click at [297, 199] on p "Serper is a Google Search API that provides access to Google search results pro…" at bounding box center [354, 204] width 392 height 10
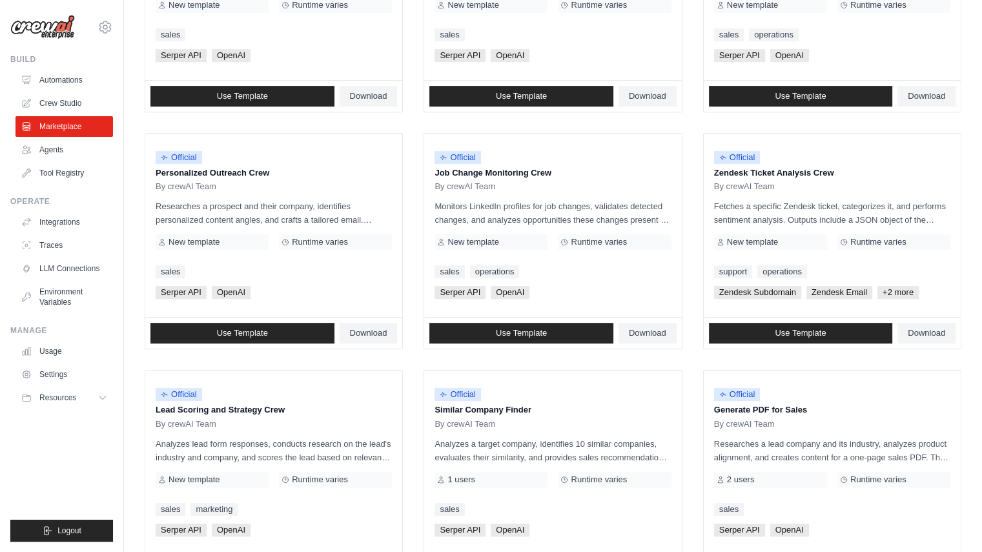
scroll to position [581, 0]
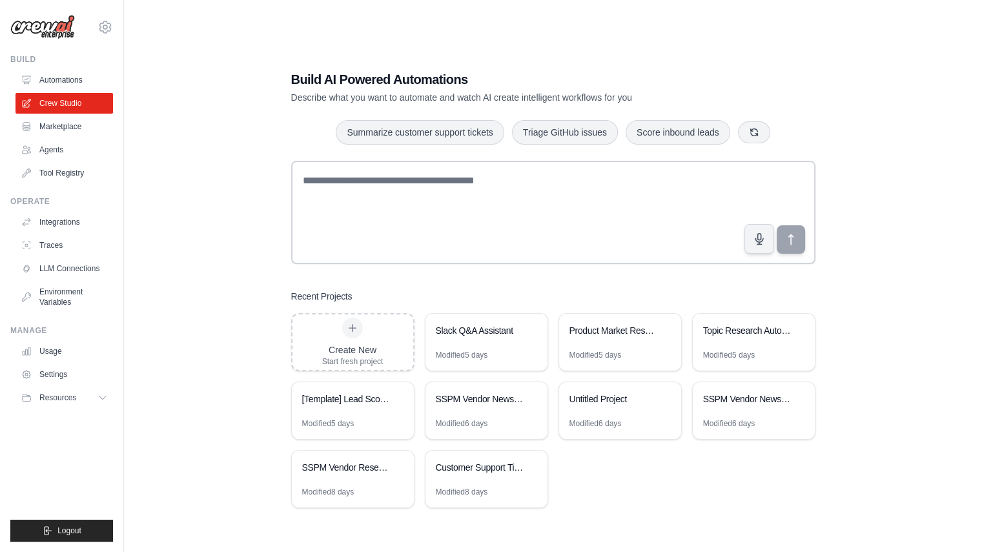
click at [63, 139] on ul "Automations Crew Studio Marketplace Agents Tool Registry" at bounding box center [63, 127] width 97 height 114
click at [65, 127] on link "Marketplace" at bounding box center [65, 126] width 97 height 21
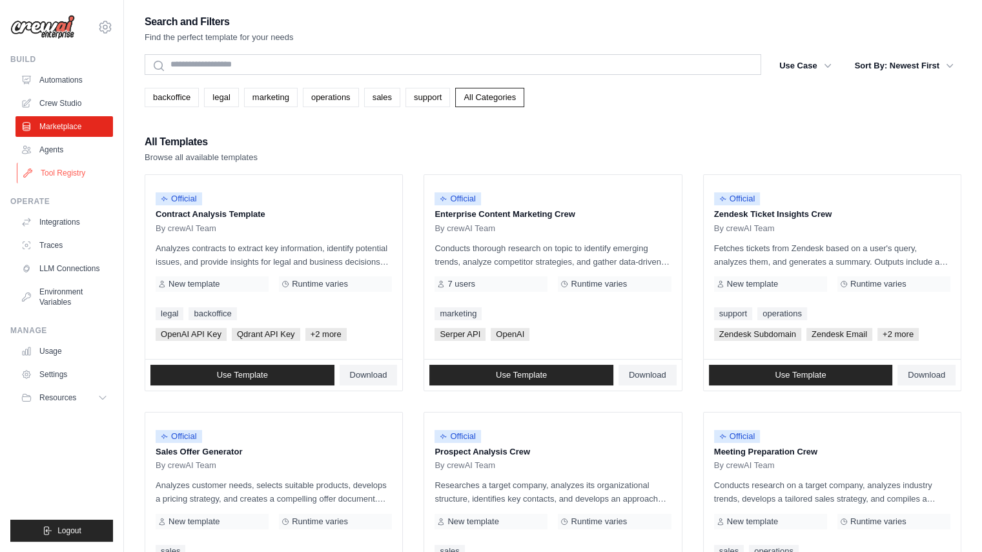
click at [77, 174] on link "Tool Registry" at bounding box center [65, 173] width 97 height 21
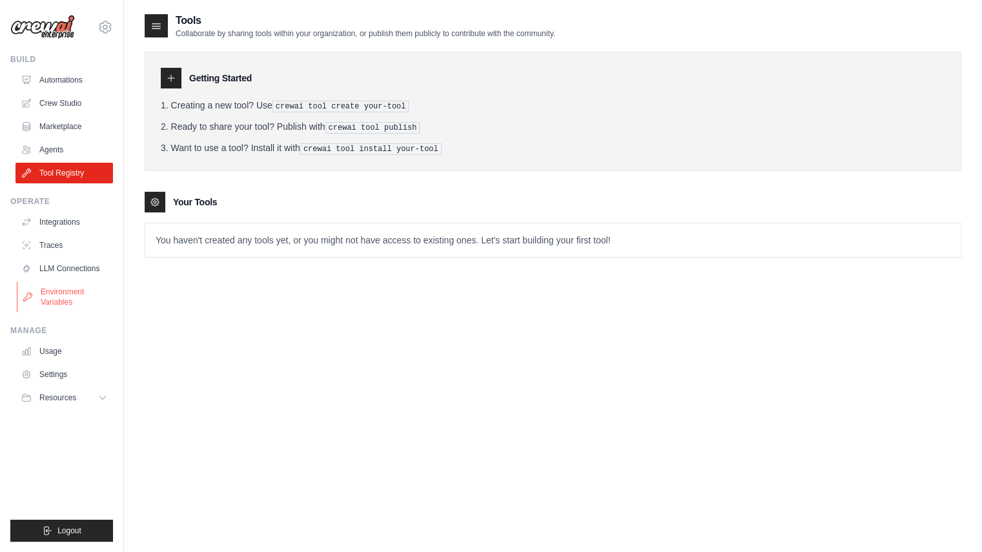
click at [85, 304] on link "Environment Variables" at bounding box center [65, 296] width 97 height 31
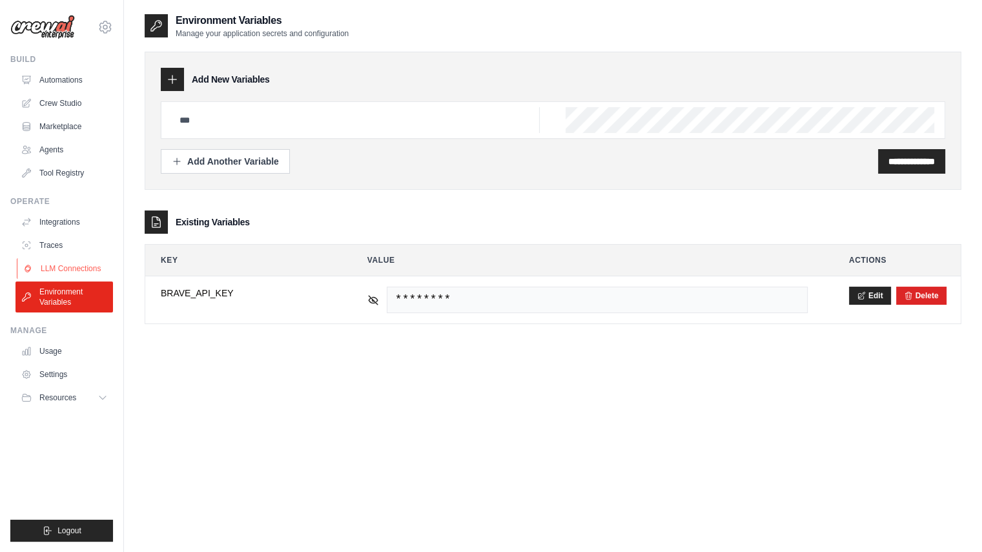
click at [78, 263] on link "LLM Connections" at bounding box center [65, 268] width 97 height 21
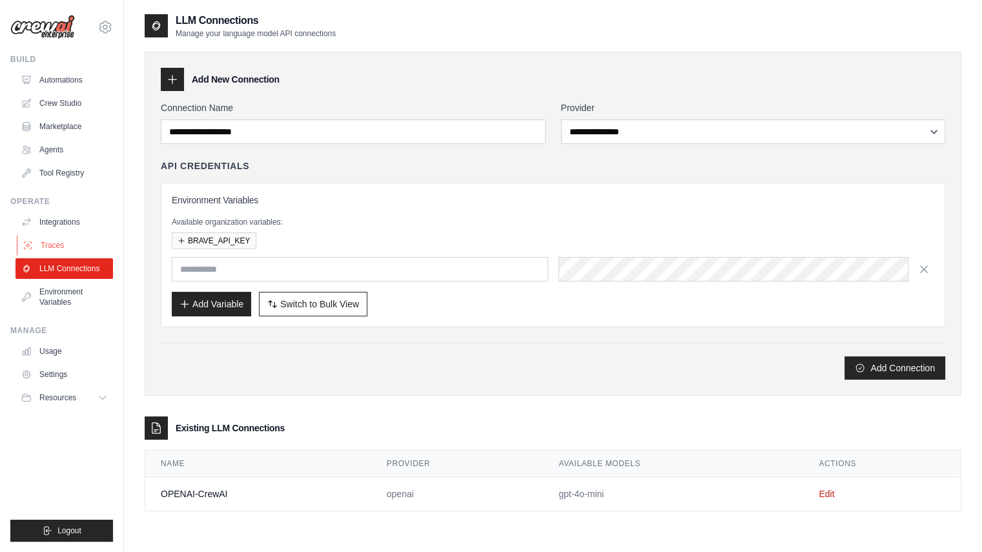
click at [68, 250] on link "Traces" at bounding box center [65, 245] width 97 height 21
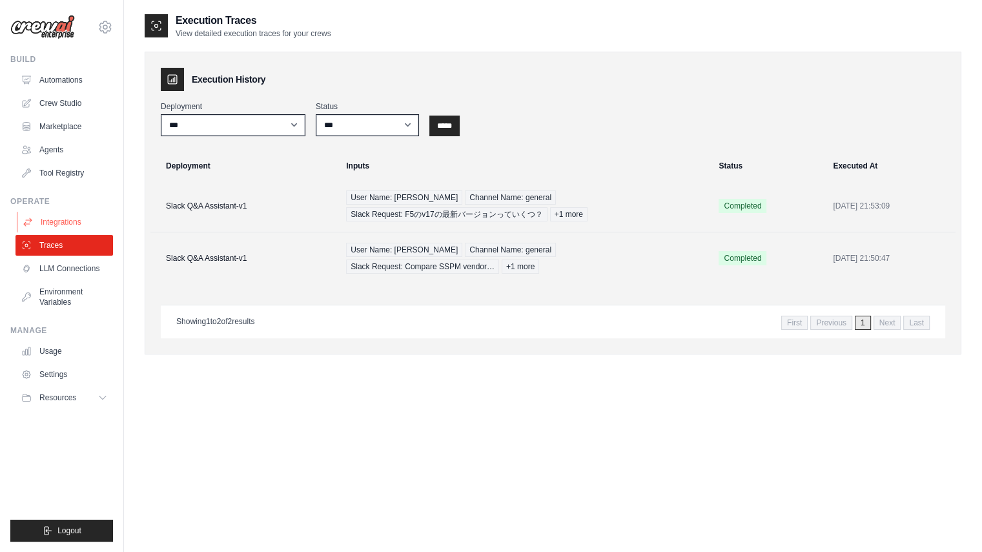
click at [90, 230] on link "Integrations" at bounding box center [65, 222] width 97 height 21
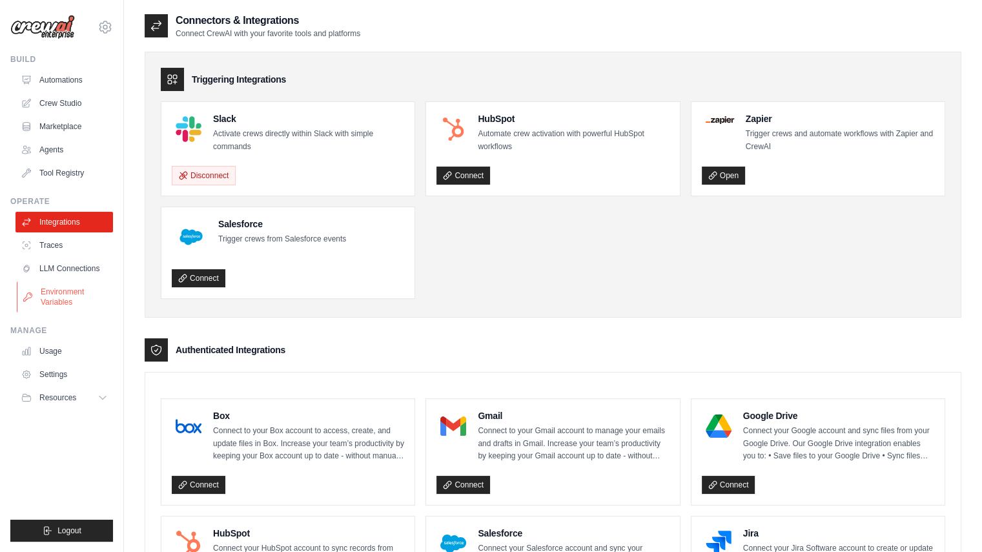
click at [82, 299] on link "Environment Variables" at bounding box center [65, 296] width 97 height 31
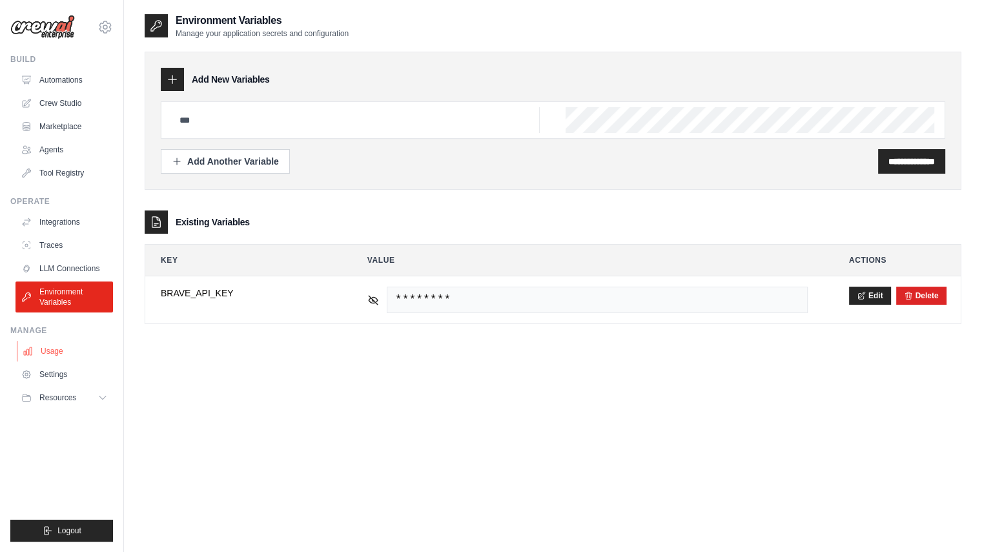
click at [74, 359] on link "Usage" at bounding box center [65, 351] width 97 height 21
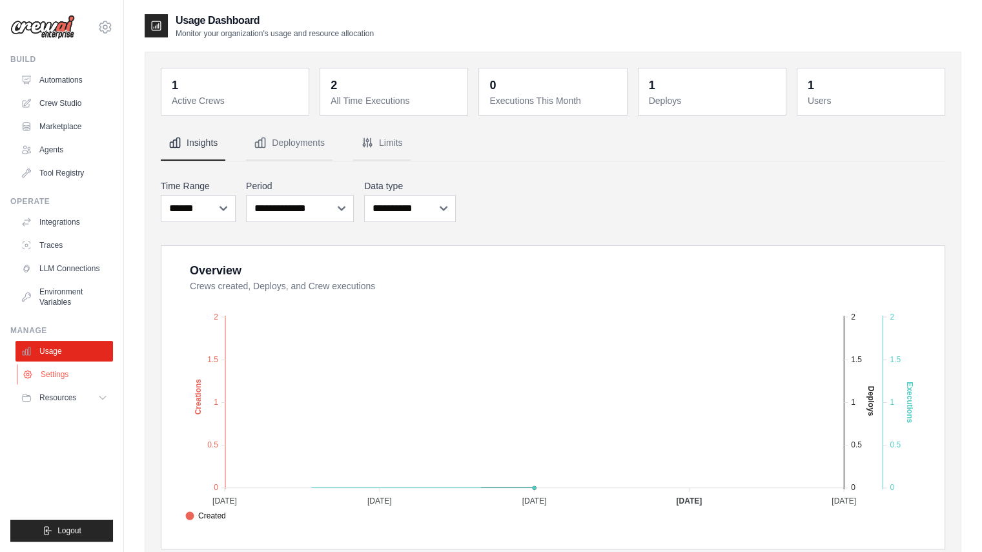
click at [74, 369] on link "Settings" at bounding box center [65, 374] width 97 height 21
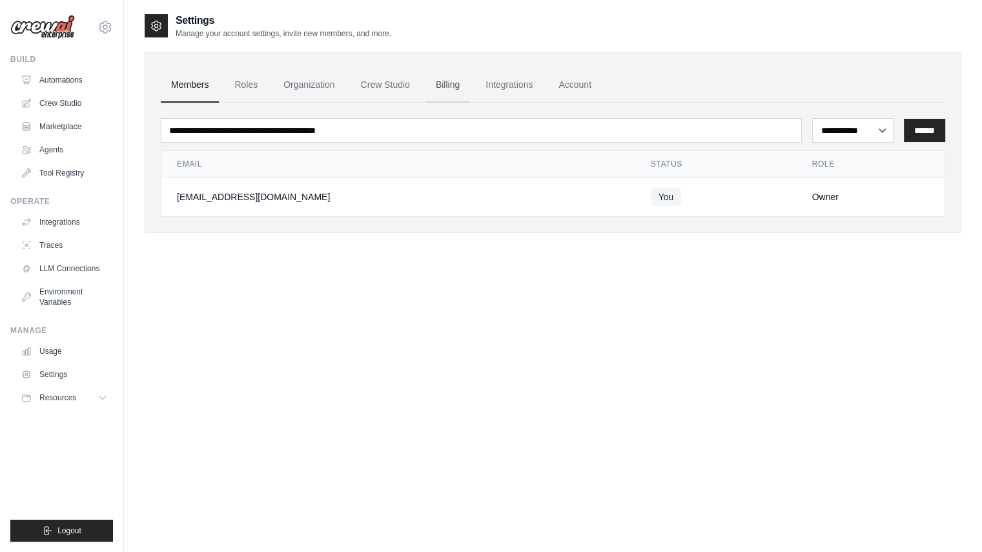
click at [470, 88] on link "Billing" at bounding box center [447, 85] width 45 height 35
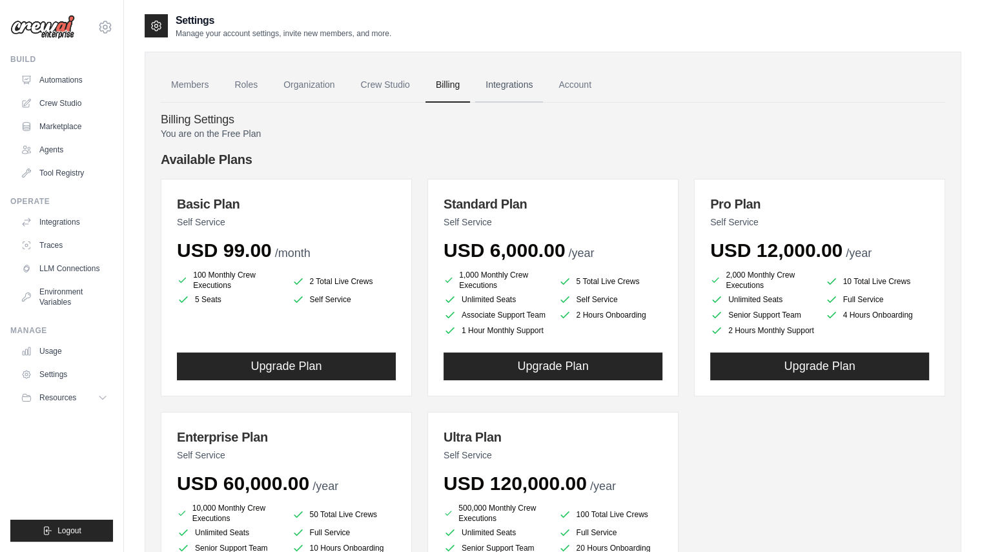
click at [522, 87] on link "Integrations" at bounding box center [509, 85] width 68 height 35
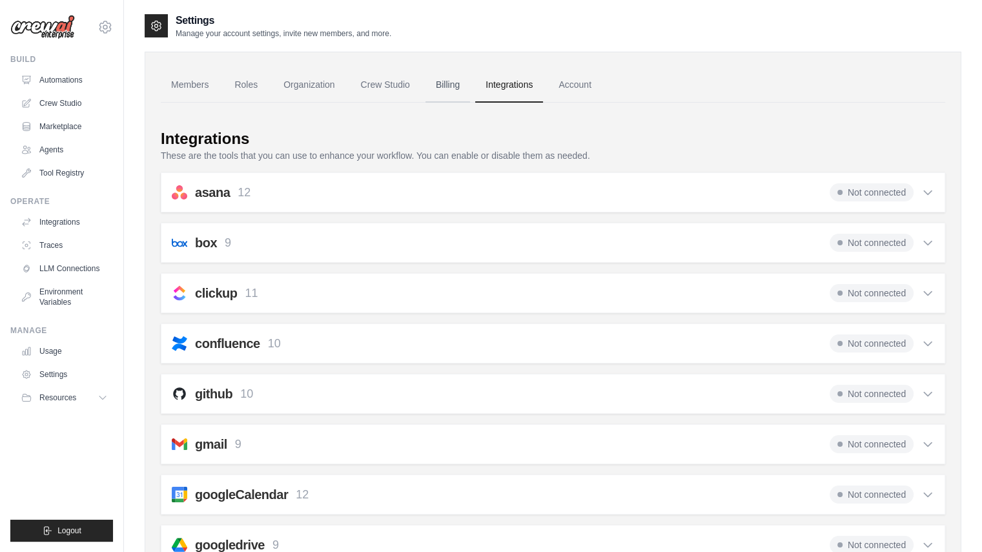
click at [465, 83] on link "Billing" at bounding box center [447, 85] width 45 height 35
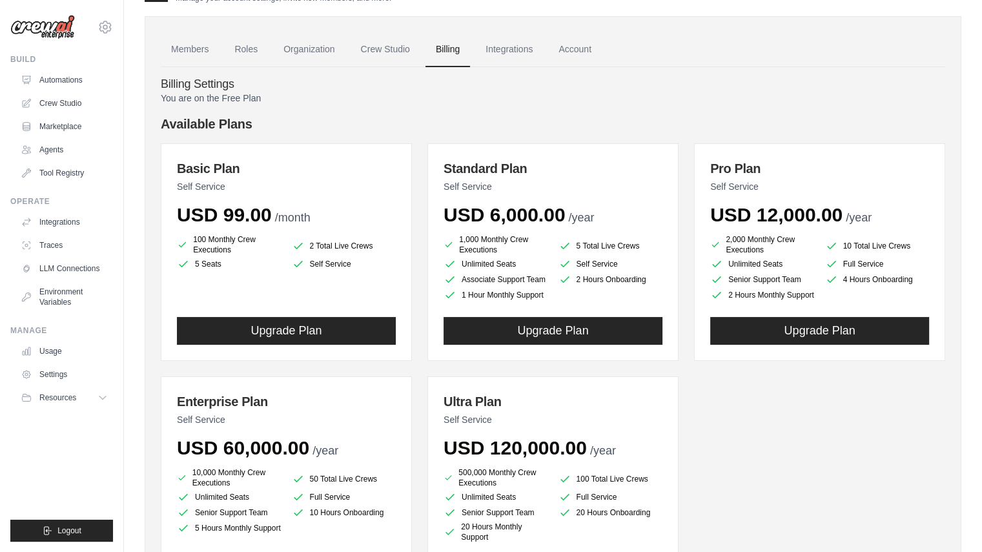
scroll to position [65, 0]
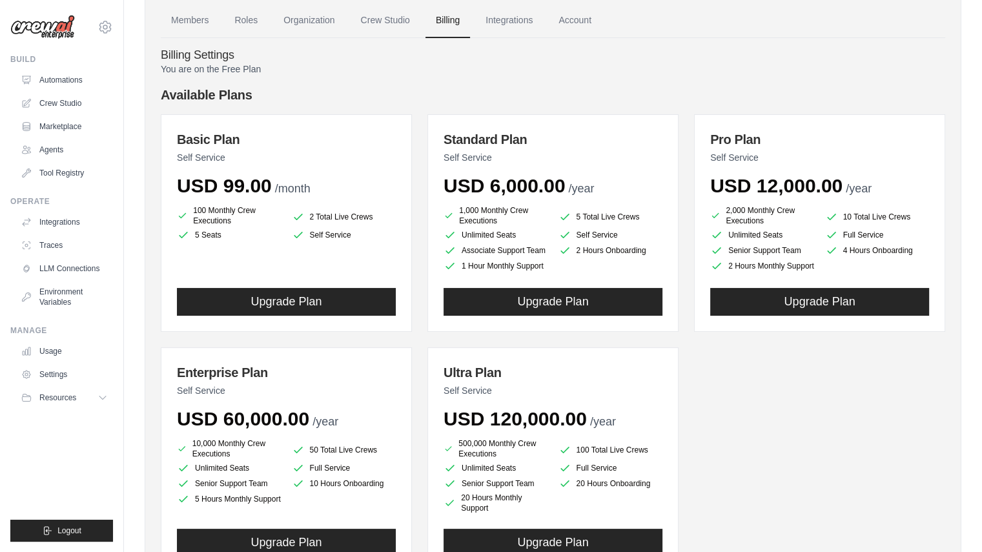
drag, startPoint x: 362, startPoint y: 237, endPoint x: 334, endPoint y: 238, distance: 27.8
click at [334, 237] on li "Self Service" at bounding box center [344, 235] width 105 height 13
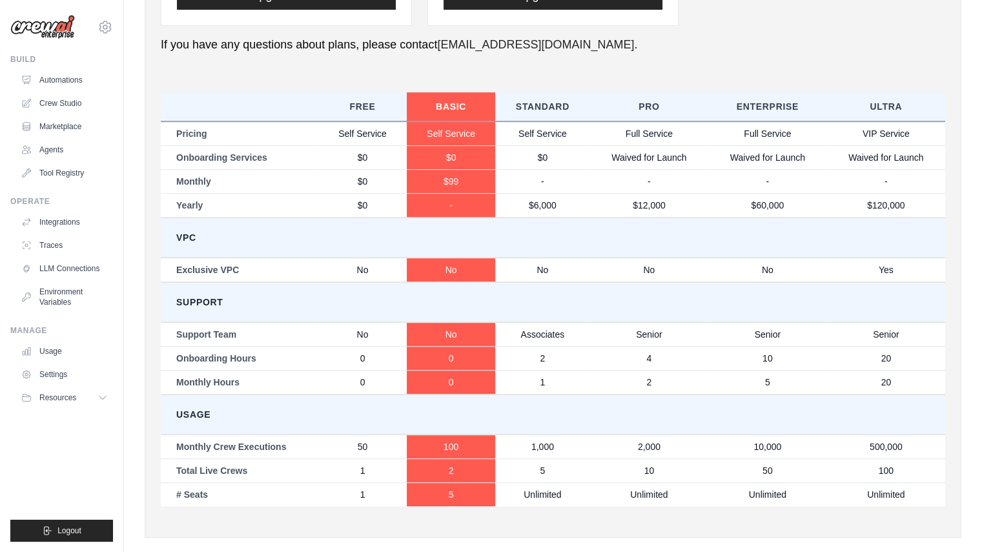
scroll to position [642, 0]
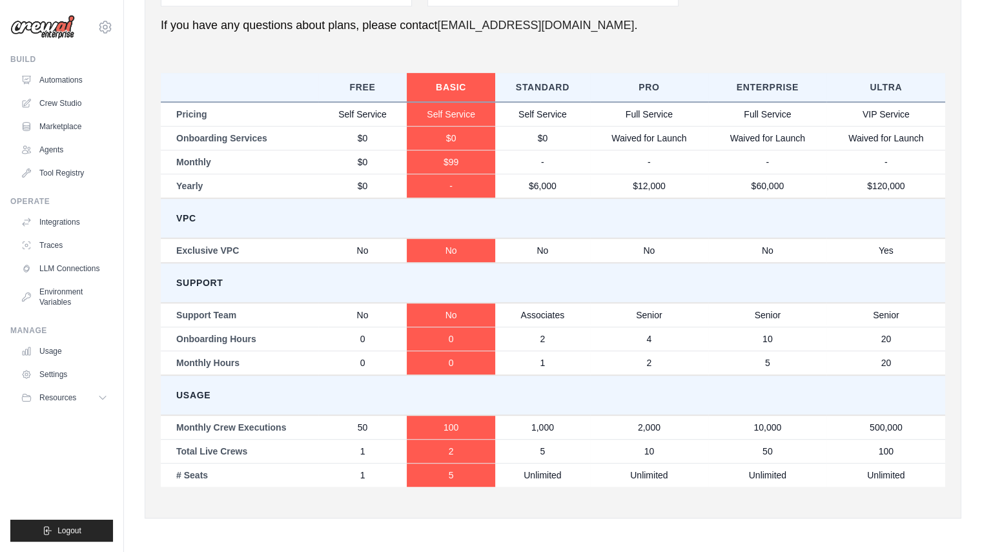
click at [356, 189] on td "$0" at bounding box center [362, 186] width 88 height 25
click at [66, 345] on link "Usage" at bounding box center [65, 351] width 97 height 21
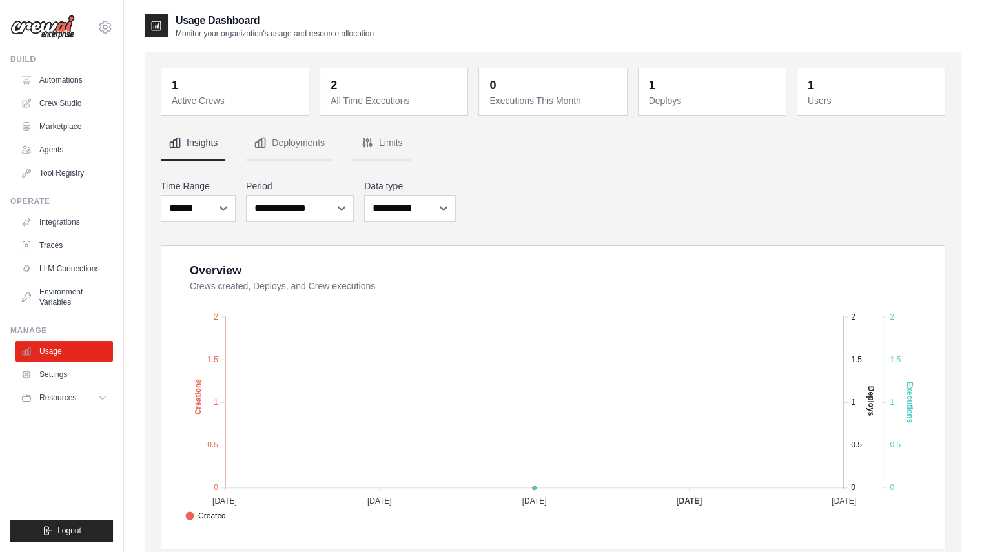
drag, startPoint x: 427, startPoint y: 97, endPoint x: 327, endPoint y: 84, distance: 100.3
click at [328, 84] on div "2 All Time Executions" at bounding box center [394, 91] width 132 height 31
click at [534, 201] on div "**********" at bounding box center [553, 201] width 784 height 48
click at [81, 85] on link "Automations" at bounding box center [65, 80] width 97 height 21
